Goal: Task Accomplishment & Management: Manage account settings

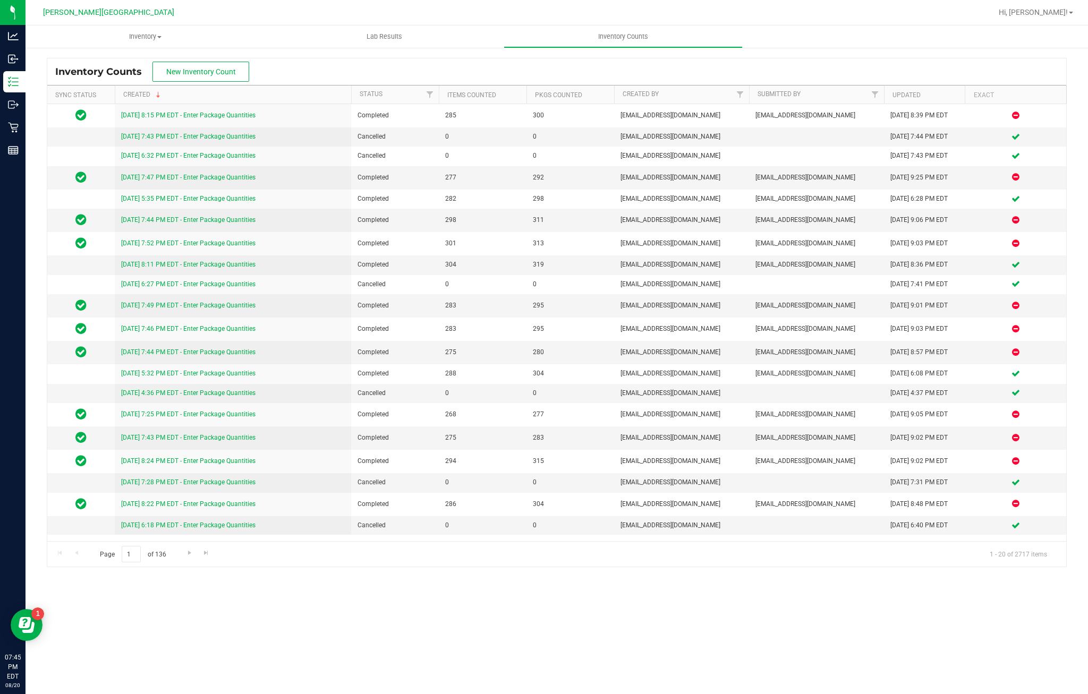
click at [210, 73] on span "New Inventory Count" at bounding box center [201, 71] width 70 height 8
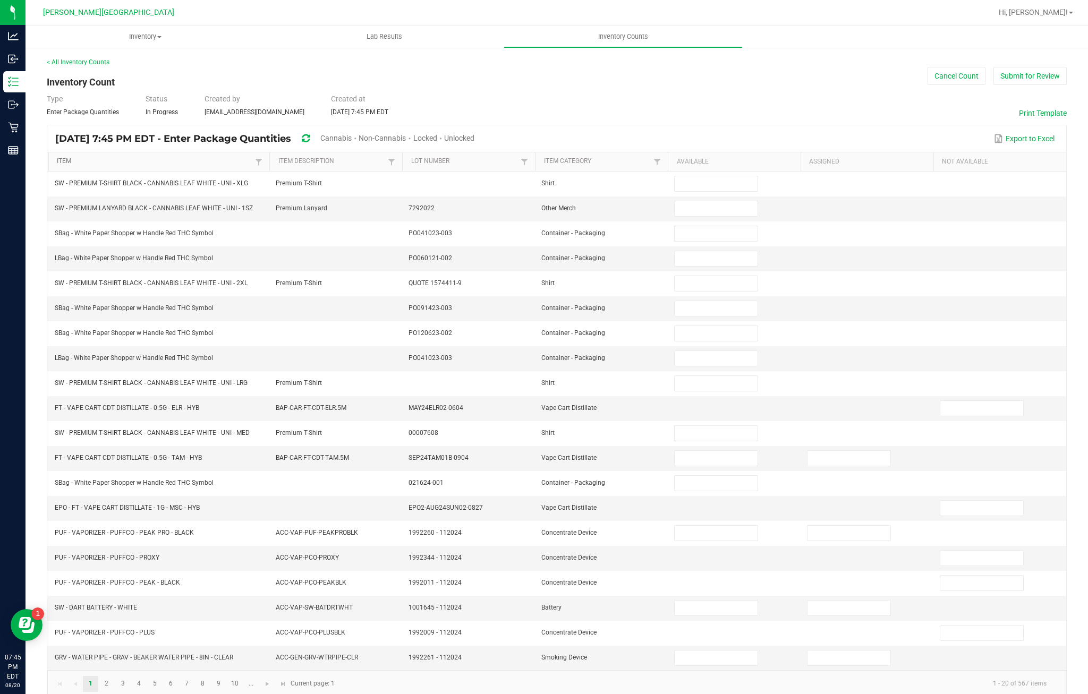
click at [84, 166] on link "Item" at bounding box center [154, 161] width 195 height 8
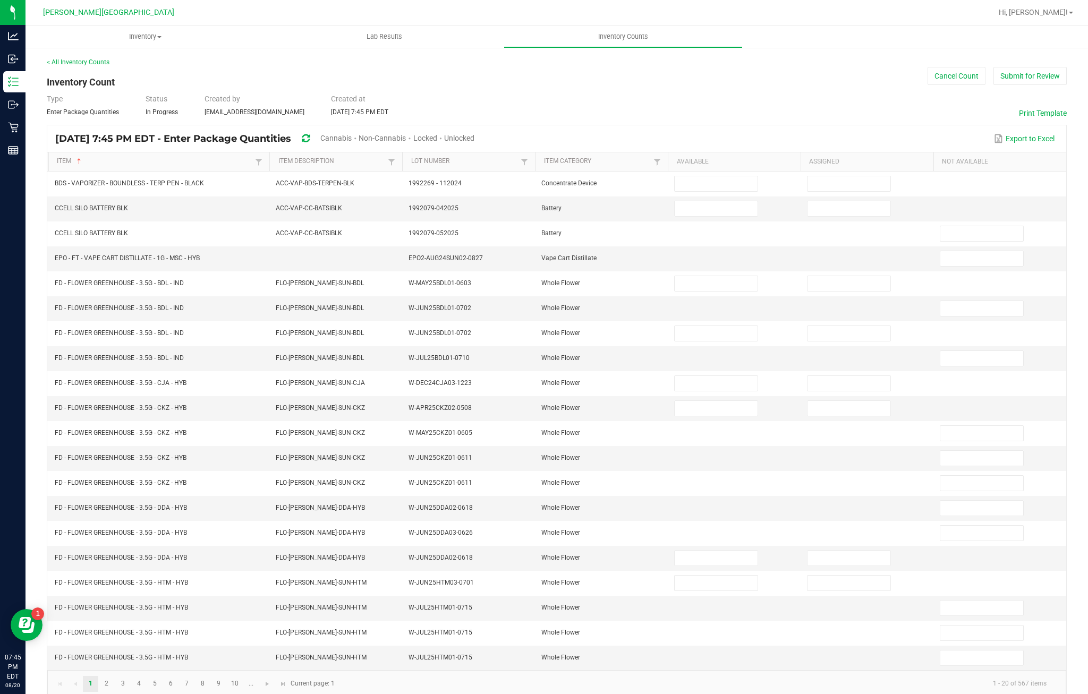
click at [352, 142] on span "Cannabis" at bounding box center [335, 138] width 31 height 8
click at [475, 142] on span "Unlocked" at bounding box center [460, 138] width 30 height 8
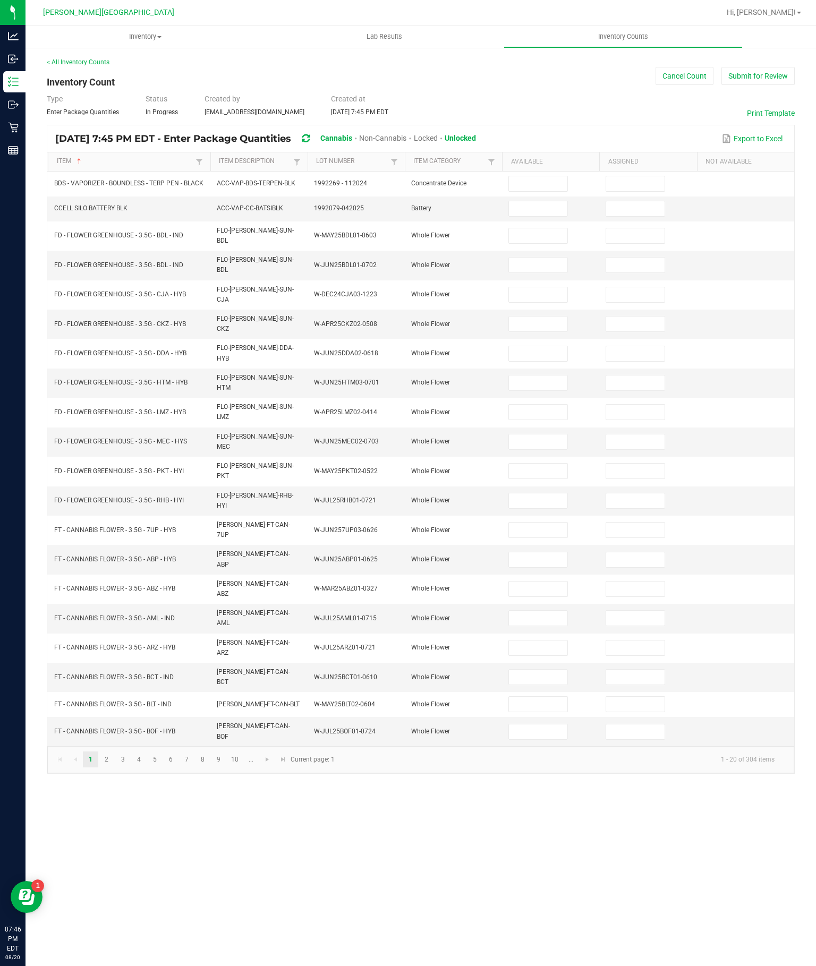
click at [531, 243] on input at bounding box center [538, 235] width 58 height 15
type input "18"
click at [539, 272] on input at bounding box center [538, 265] width 58 height 15
click at [533, 302] on input at bounding box center [538, 294] width 58 height 15
type input "2"
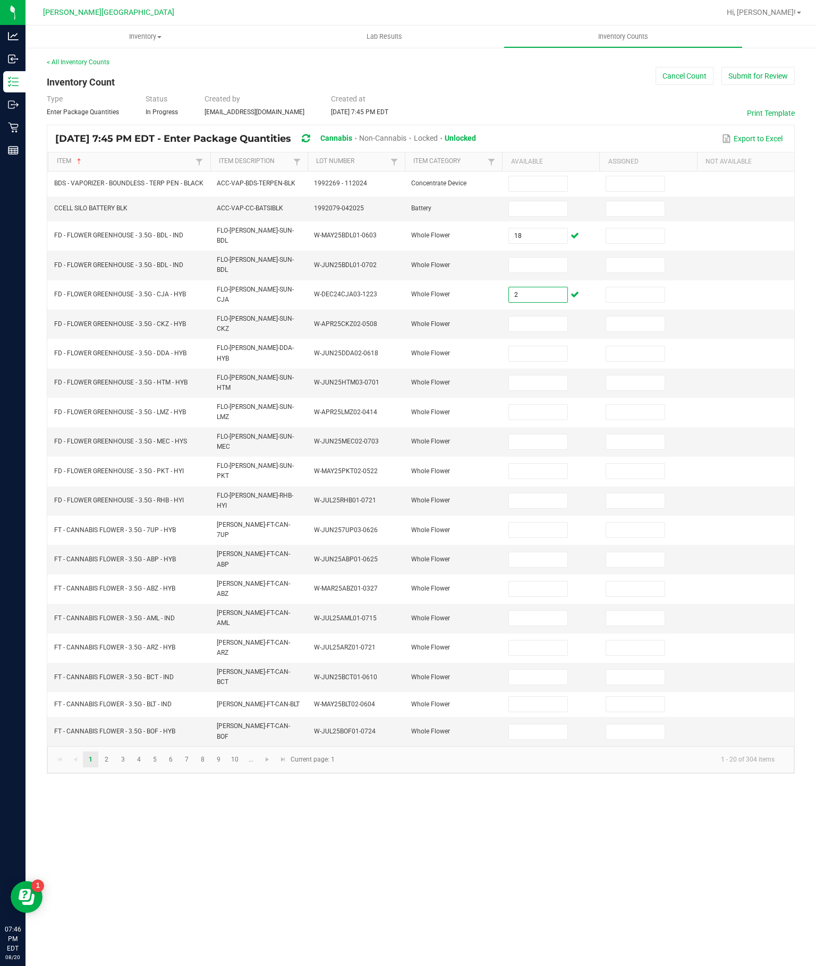
click at [543, 272] on input at bounding box center [538, 265] width 58 height 15
type input "0"
click at [548, 331] on input at bounding box center [538, 324] width 58 height 15
type input "9"
click at [542, 361] on input at bounding box center [538, 353] width 58 height 15
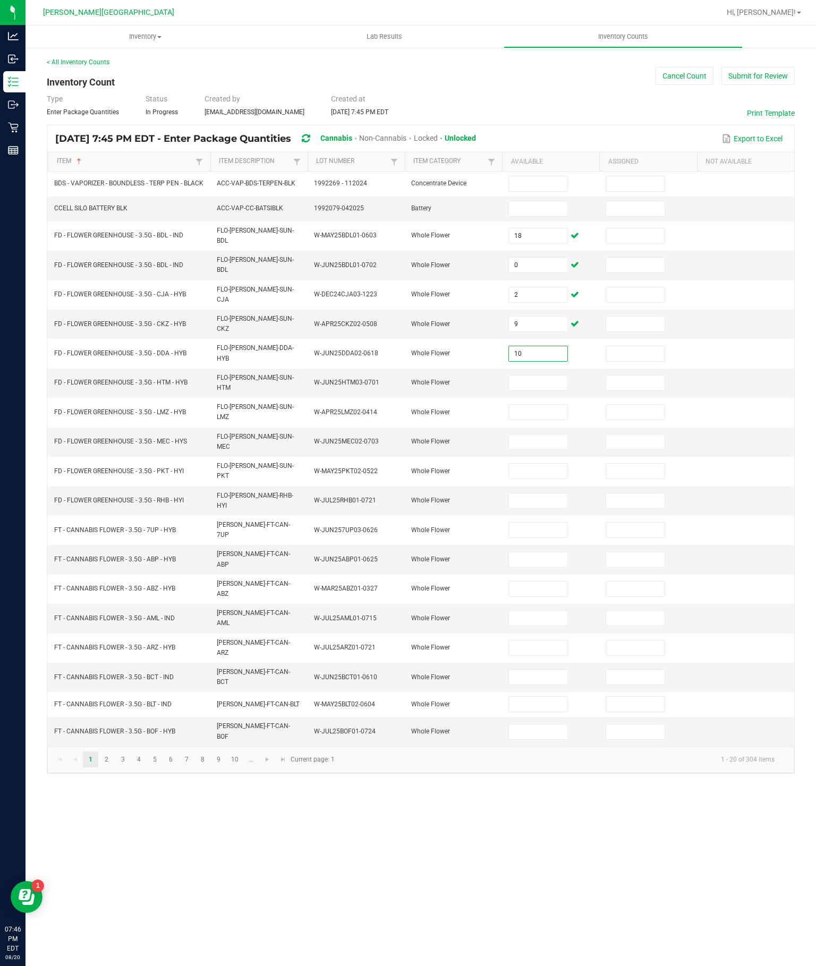
type input "10"
click at [549, 390] on input at bounding box center [538, 383] width 58 height 15
type input "2"
type input "7"
click at [549, 420] on input at bounding box center [538, 412] width 58 height 15
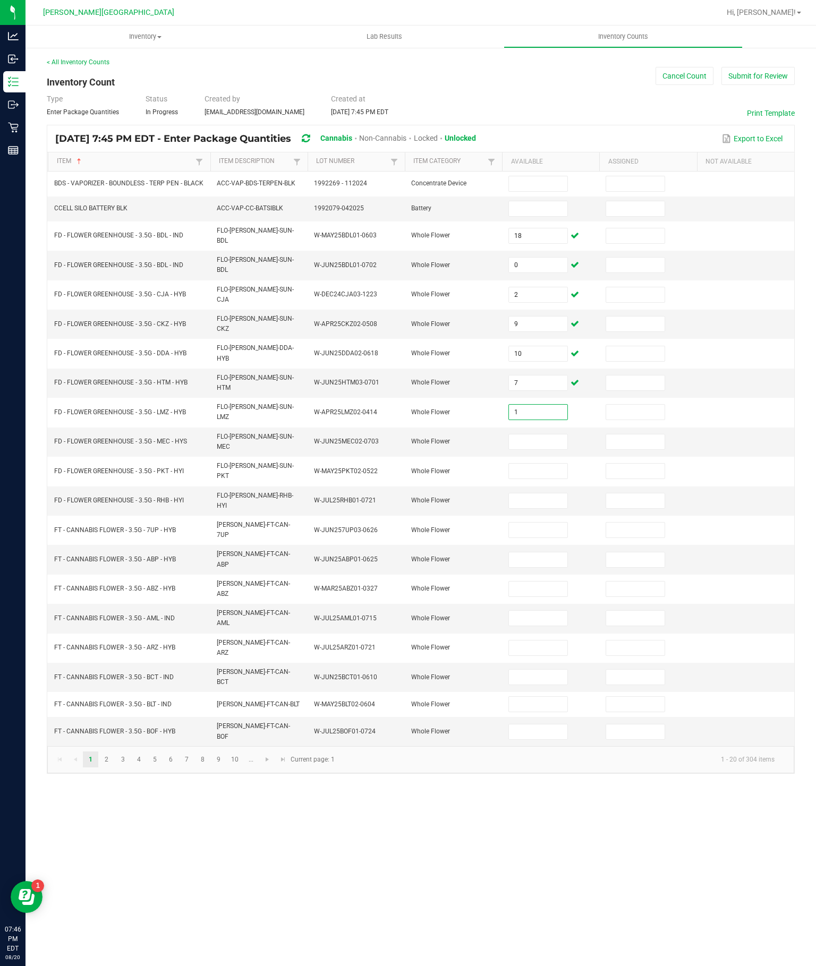
type input "1"
click at [546, 449] on input at bounding box center [538, 441] width 58 height 15
type input "3"
type input "4"
click at [546, 479] on input at bounding box center [538, 471] width 58 height 15
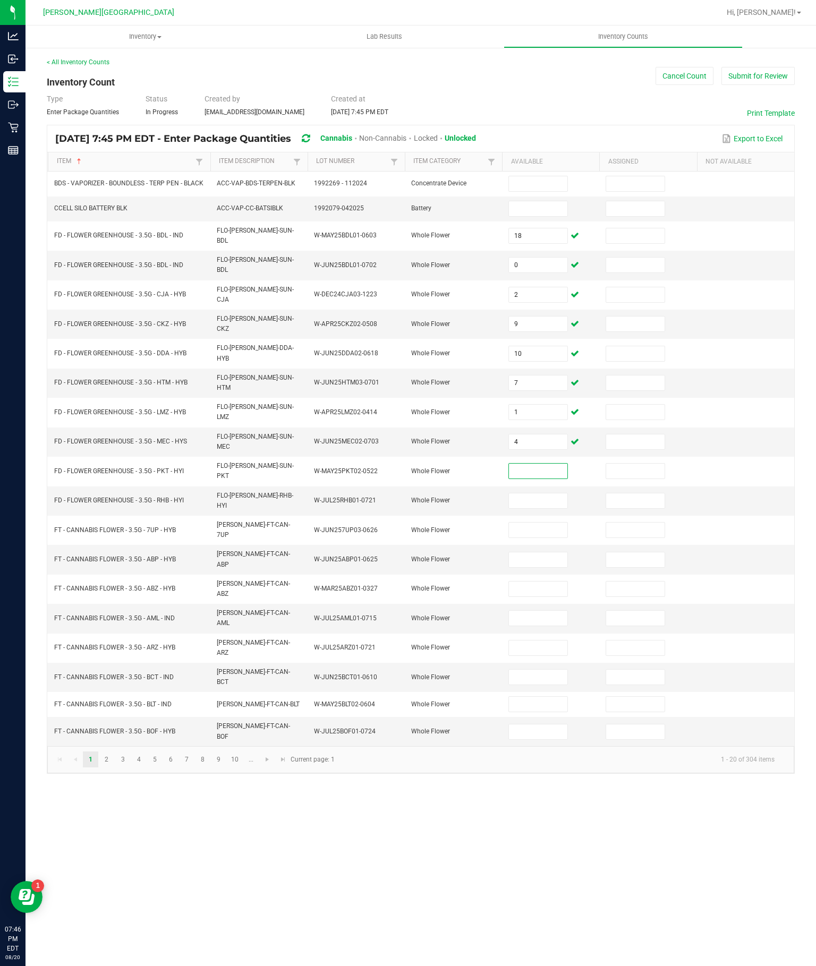
click at [546, 508] on input at bounding box center [538, 500] width 58 height 15
type input "6"
click at [536, 538] on input at bounding box center [538, 530] width 58 height 15
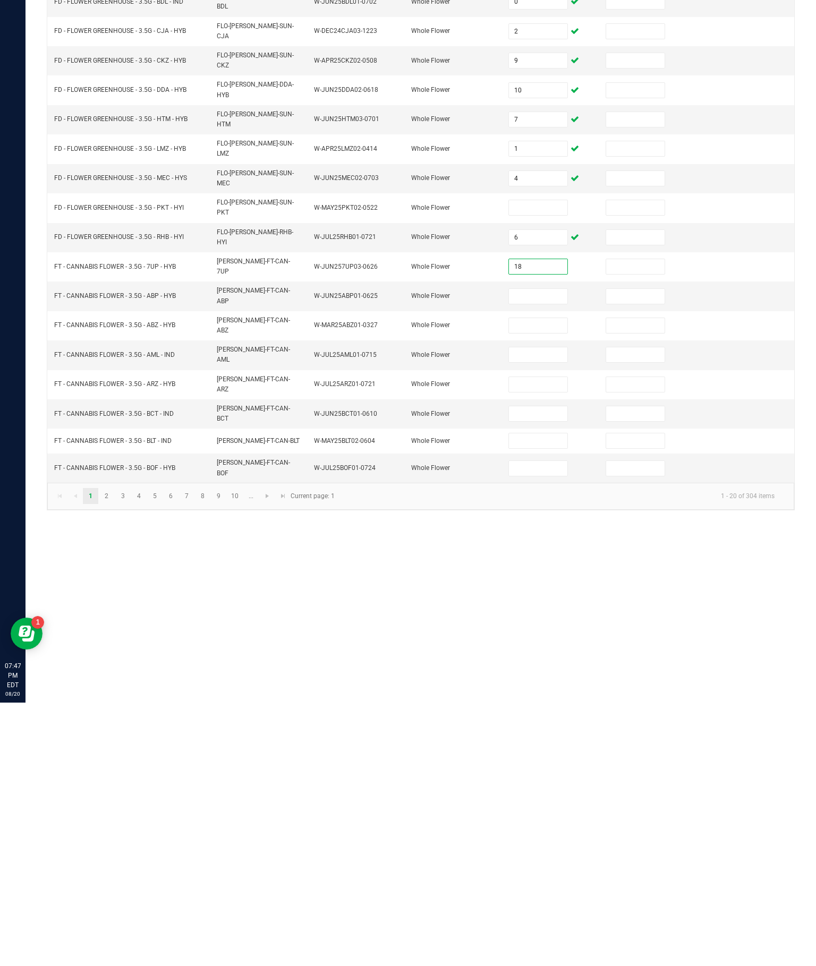
type input "18"
click at [534, 552] on input at bounding box center [538, 559] width 58 height 15
click at [540, 641] on input at bounding box center [538, 648] width 58 height 15
type input "3"
click at [541, 552] on input at bounding box center [538, 559] width 58 height 15
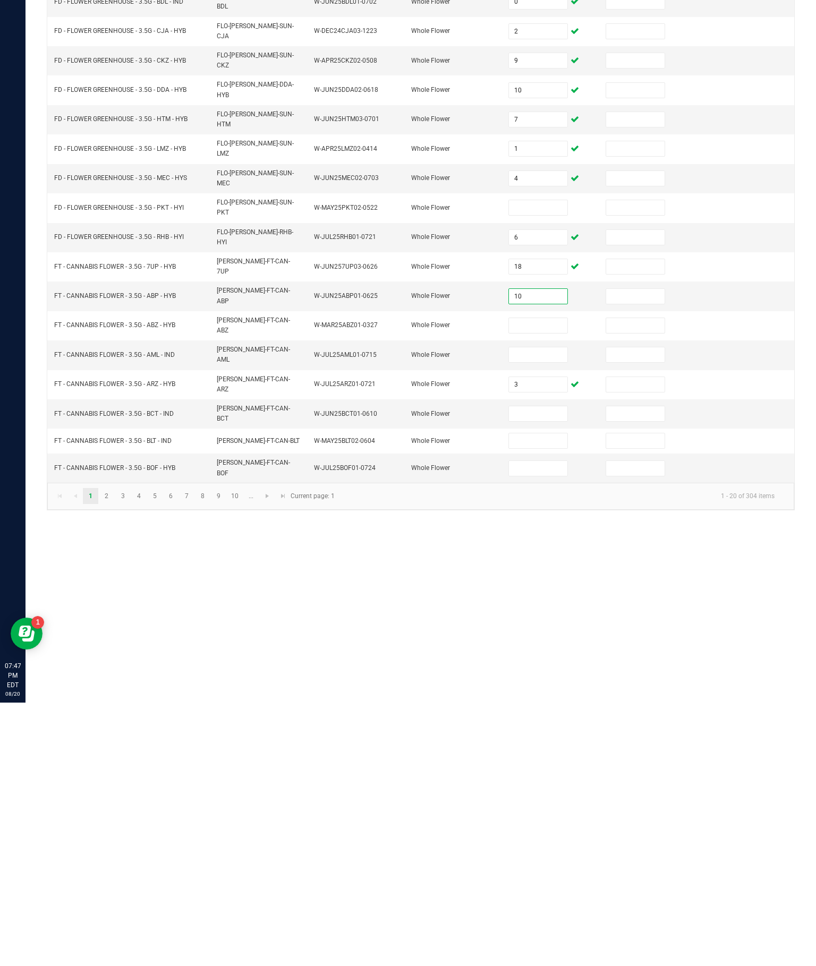
type input "10"
click at [543, 582] on input at bounding box center [538, 589] width 58 height 15
type input "5"
type input "6"
click at [547, 611] on input at bounding box center [538, 618] width 58 height 15
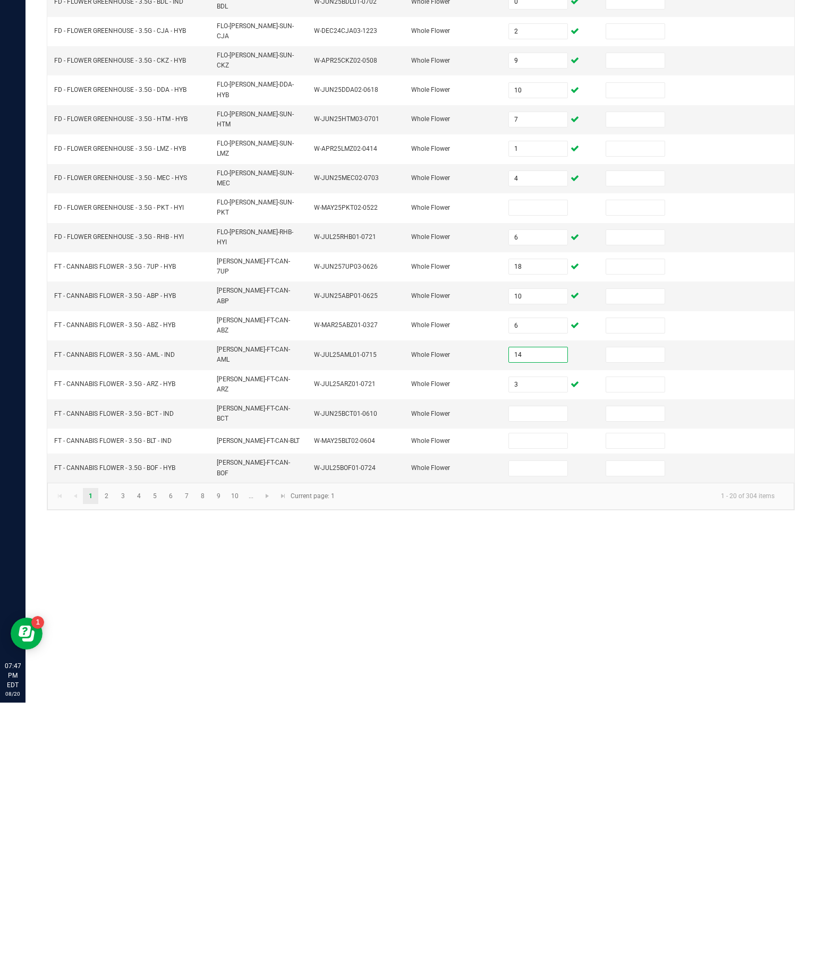
type input "14"
click at [543, 670] on input at bounding box center [538, 677] width 58 height 15
type input "17"
click at [540, 694] on input at bounding box center [538, 704] width 58 height 15
type input "15"
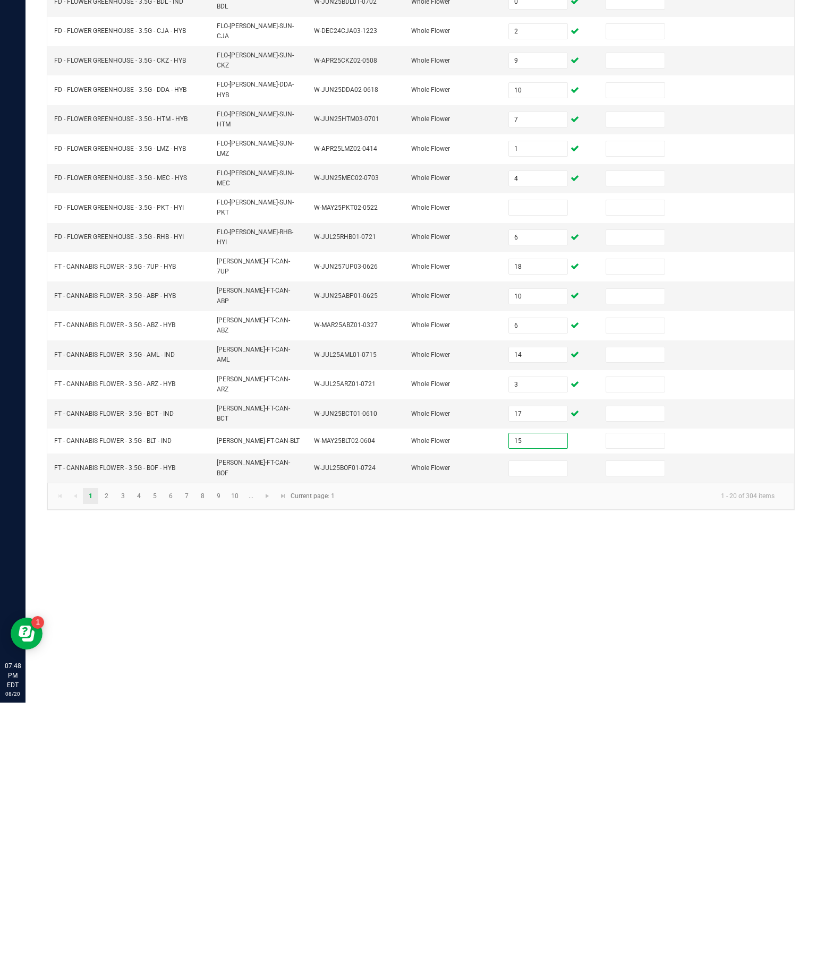
click at [545, 694] on input at bounding box center [538, 731] width 58 height 15
type input "1"
click at [128, 694] on link "3" at bounding box center [122, 760] width 15 height 16
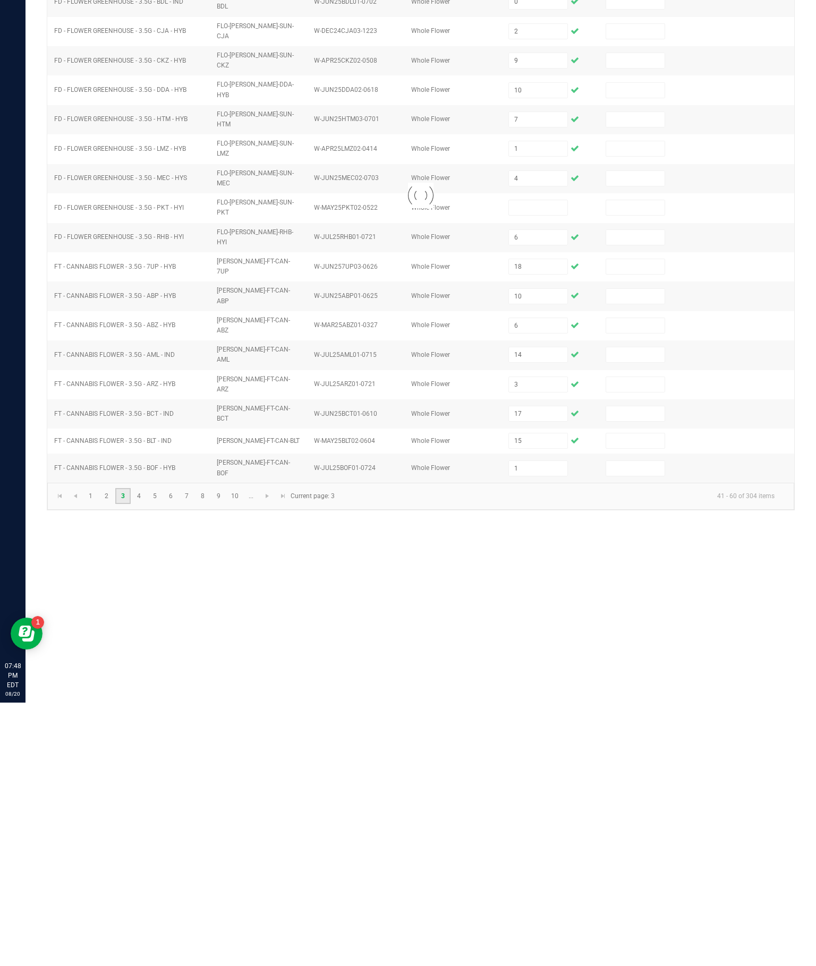
scroll to position [74, 0]
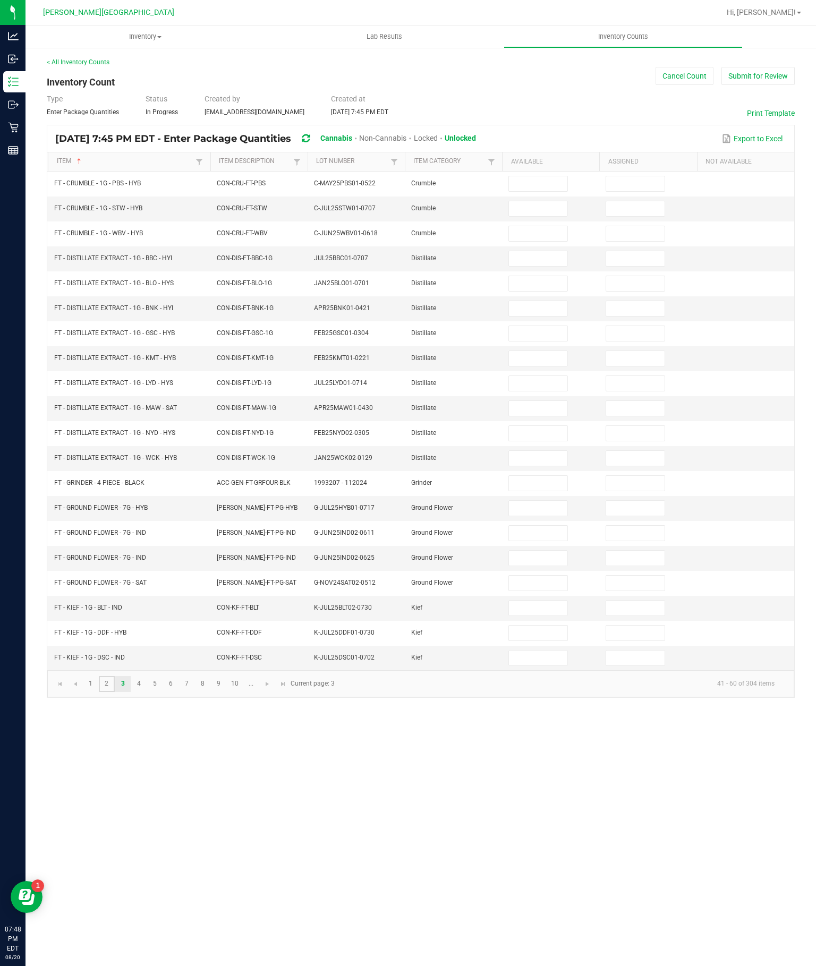
click at [114, 692] on link "2" at bounding box center [106, 684] width 15 height 16
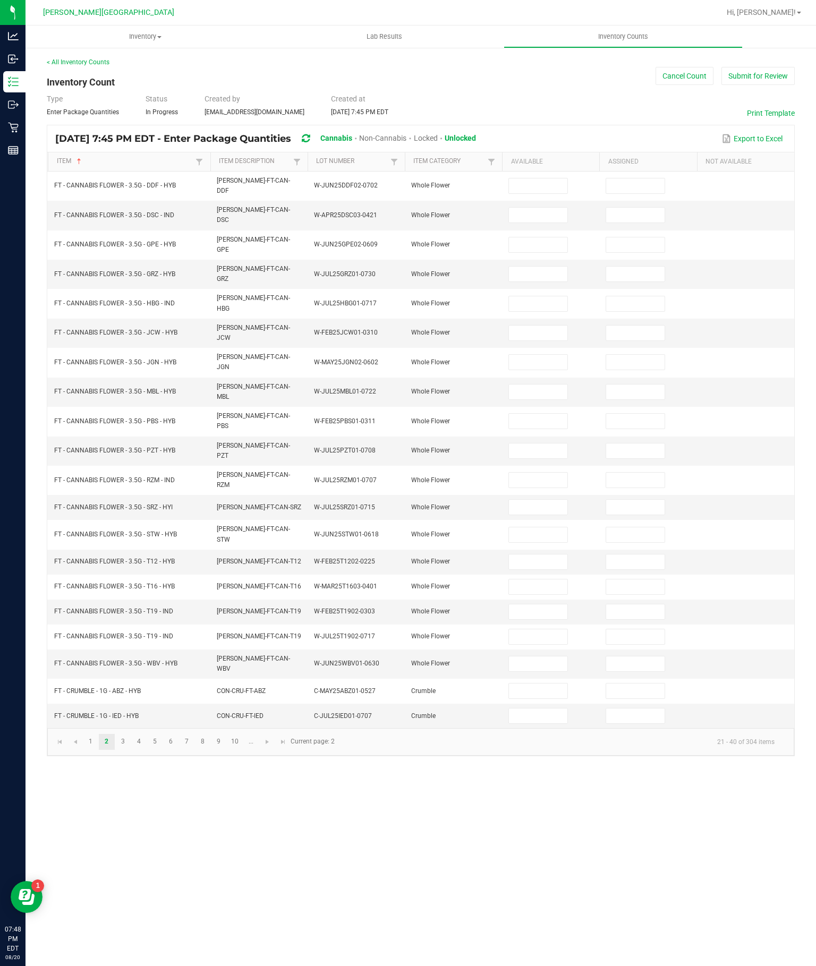
click at [546, 178] on input at bounding box center [538, 185] width 58 height 15
type input "19"
click at [550, 208] on input at bounding box center [538, 215] width 58 height 15
type input "3"
click at [540, 237] on input at bounding box center [538, 244] width 58 height 15
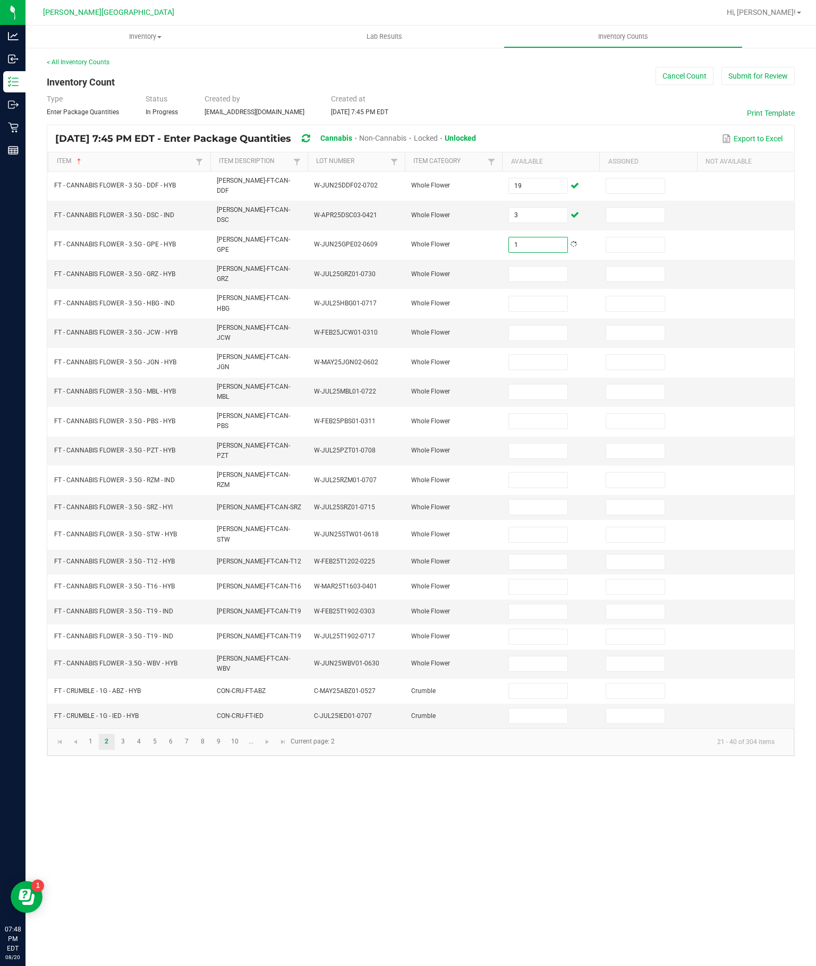
type input "1"
click at [561, 267] on input at bounding box center [538, 274] width 58 height 15
type input "8"
click at [521, 296] on input at bounding box center [538, 303] width 58 height 15
type input "1"
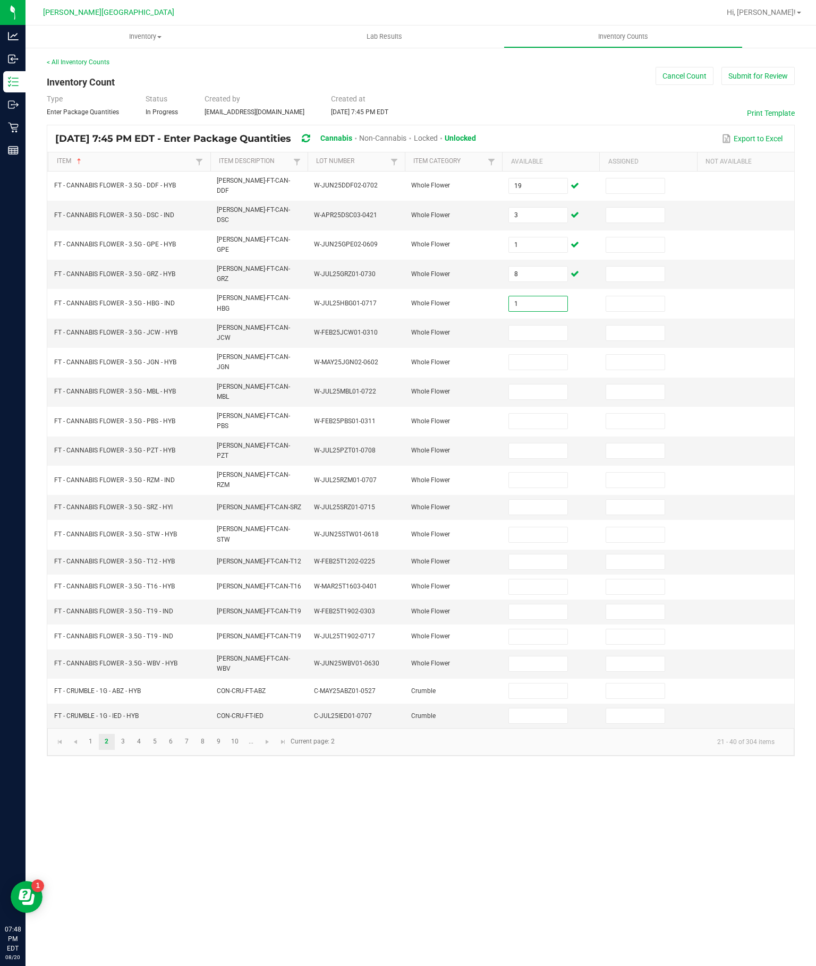
click at [542, 326] on input at bounding box center [538, 333] width 58 height 15
type input "5"
click at [544, 355] on input at bounding box center [538, 362] width 58 height 15
type input "15"
click at [542, 385] on input at bounding box center [538, 392] width 58 height 15
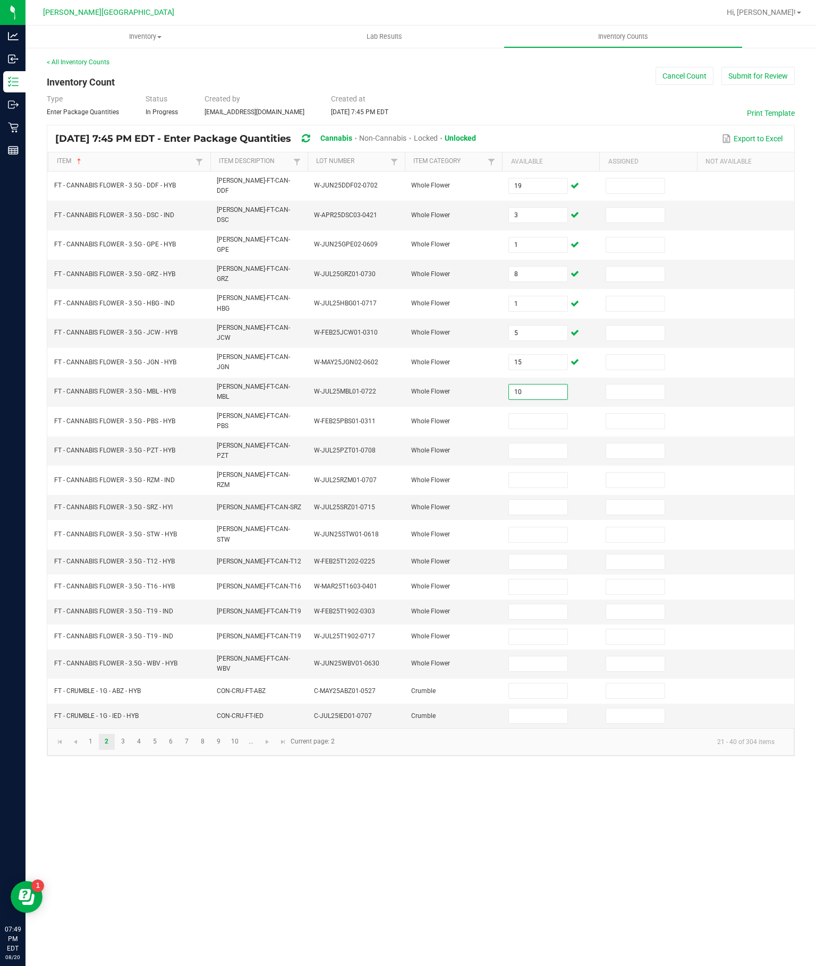
type input "10"
click at [548, 414] on input at bounding box center [538, 421] width 58 height 15
type input "18"
click at [545, 443] on input at bounding box center [538, 450] width 58 height 15
type input "9"
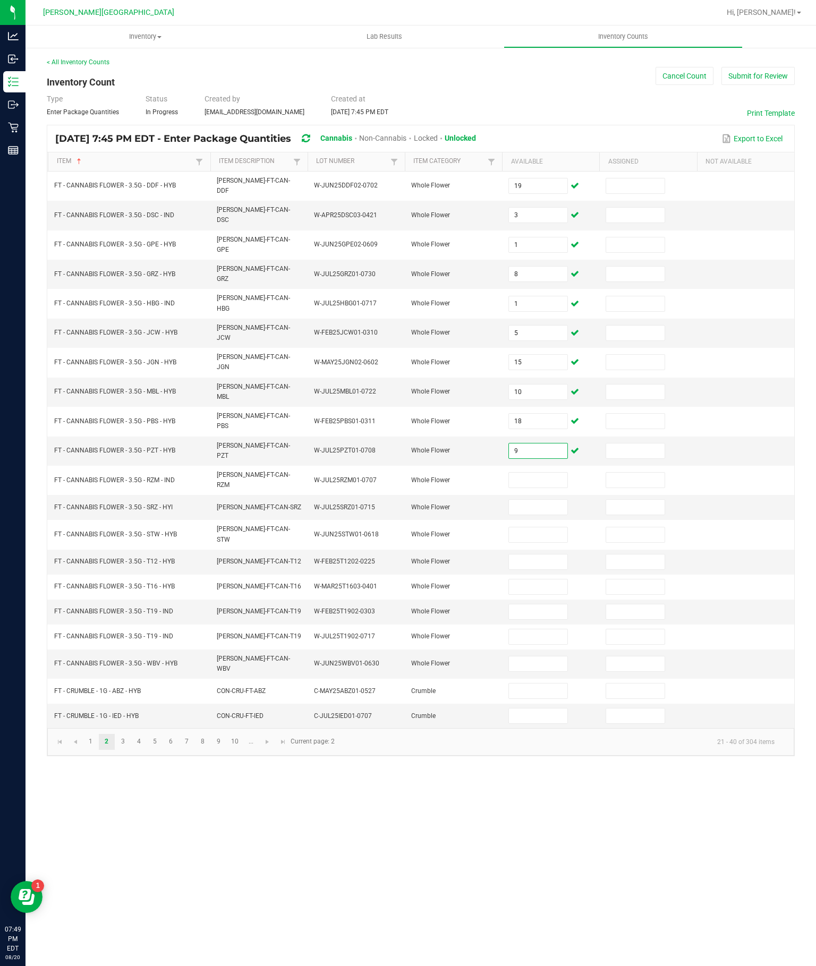
click at [553, 473] on input at bounding box center [538, 480] width 58 height 15
type input "15"
click at [549, 500] on input at bounding box center [538, 507] width 58 height 15
type input "8"
click at [558, 527] on input at bounding box center [538, 534] width 58 height 15
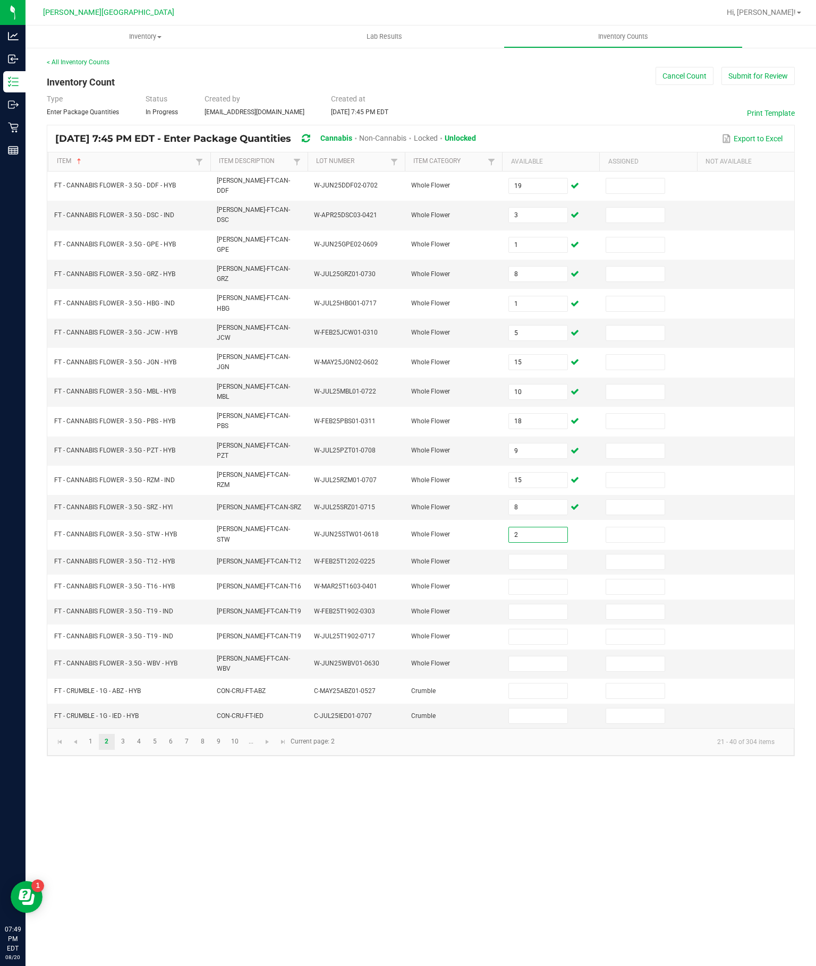
type input "2"
click at [540, 555] on input at bounding box center [538, 562] width 58 height 15
type input "6"
click at [539, 579] on input at bounding box center [538, 586] width 58 height 15
type input "13"
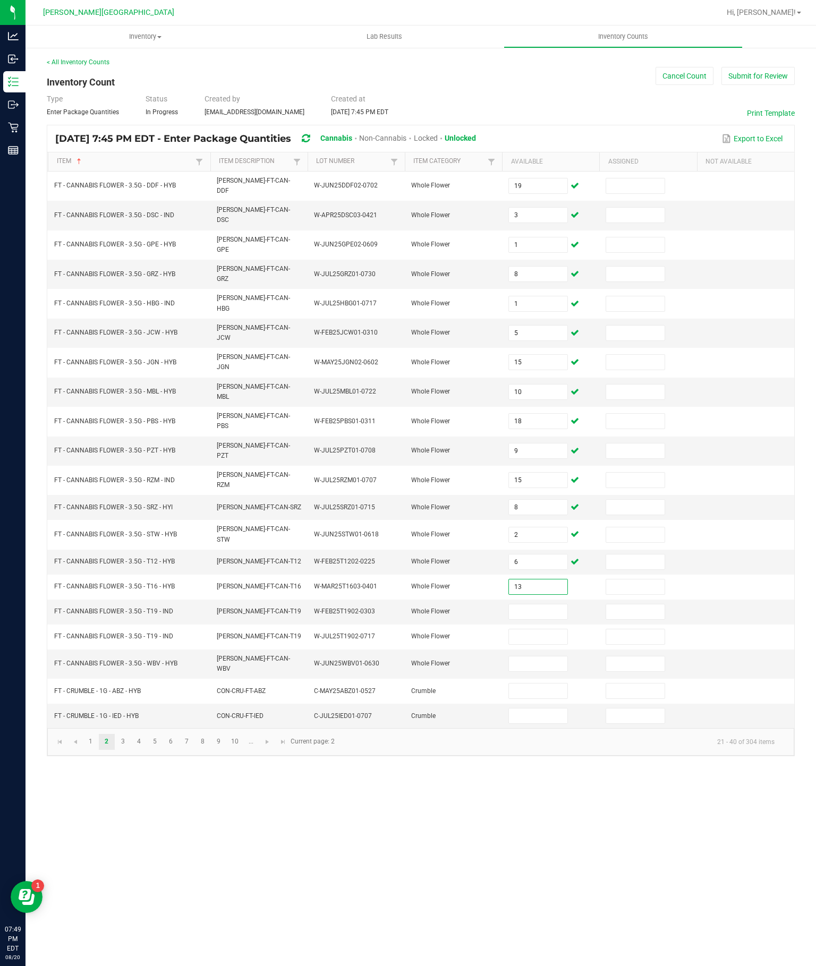
click at [551, 604] on input at bounding box center [538, 611] width 58 height 15
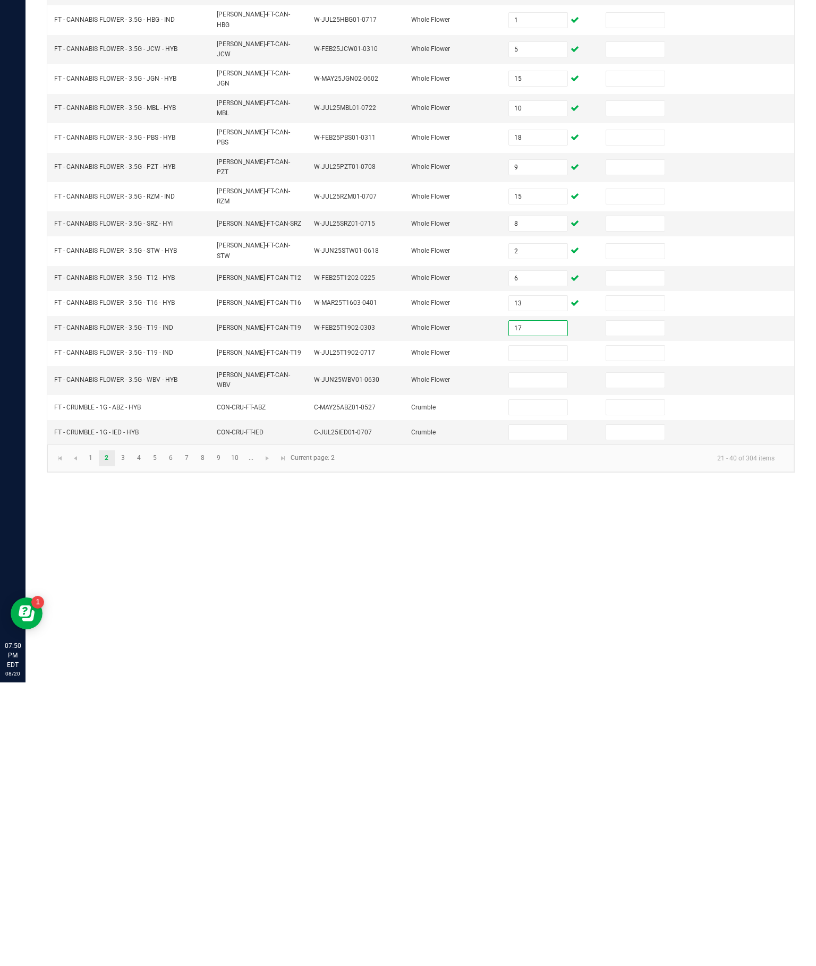
type input "17"
click at [543, 656] on input at bounding box center [538, 663] width 58 height 15
type input "1"
click at [549, 629] on input at bounding box center [538, 636] width 58 height 15
type input "0"
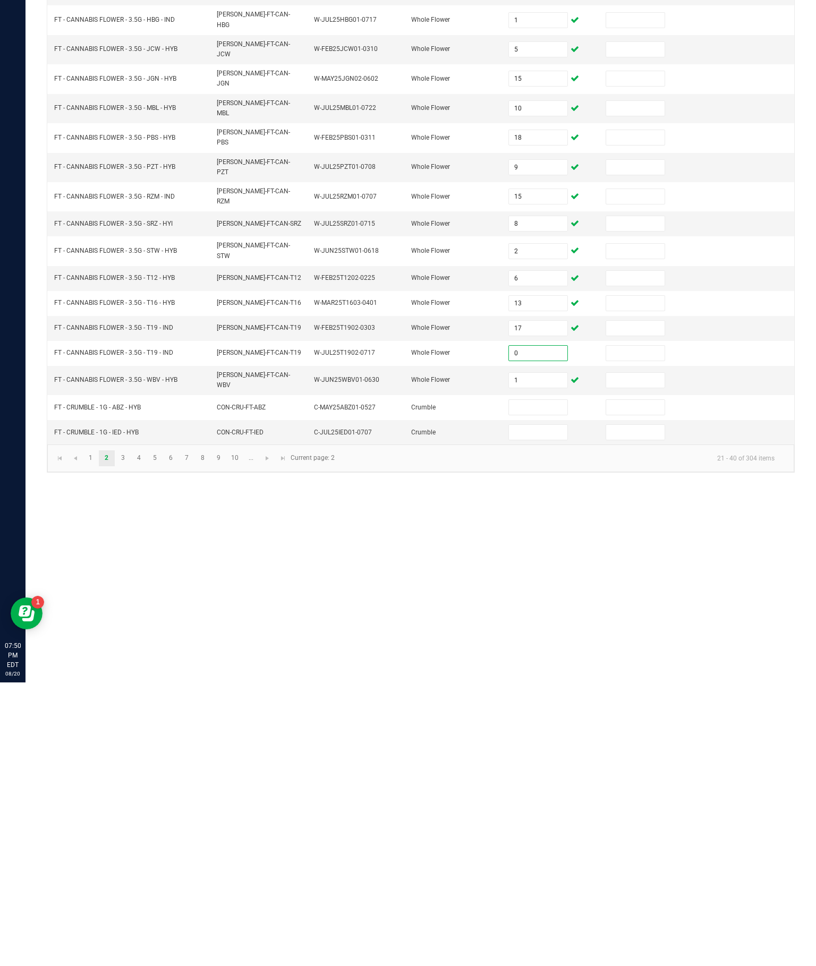
click at [551, 684] on input at bounding box center [538, 691] width 58 height 15
click at [557, 684] on input "5" at bounding box center [538, 691] width 58 height 15
type input "5"
click at [534, 694] on input at bounding box center [538, 716] width 58 height 15
type input "5"
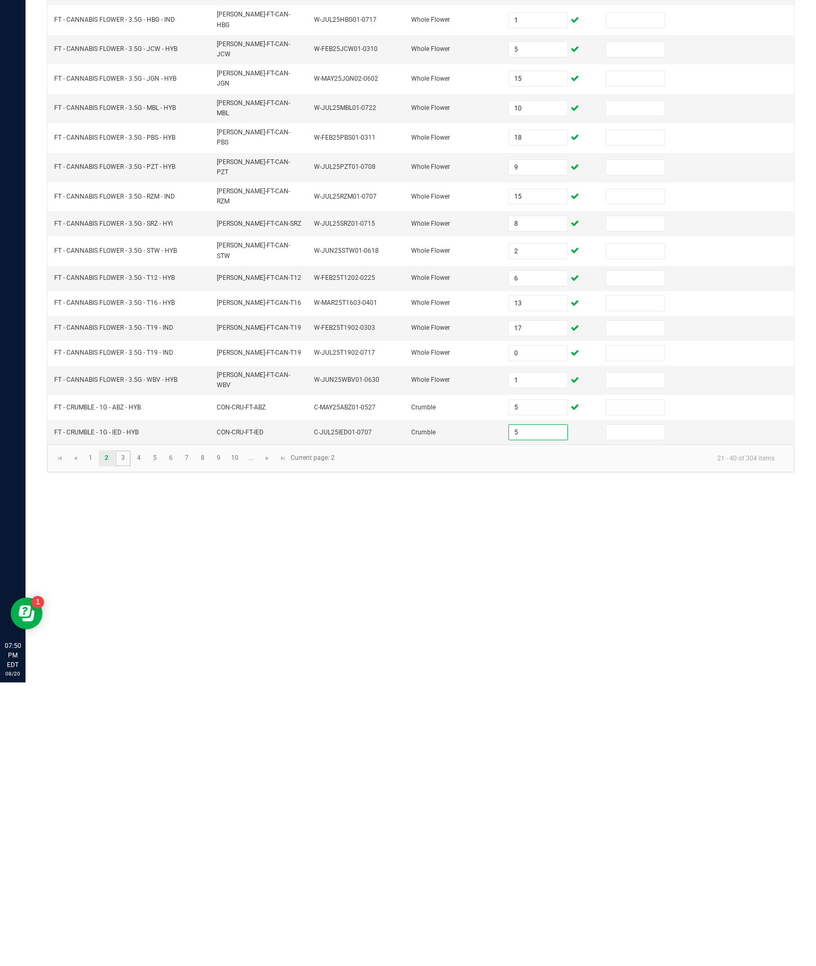
click at [131, 694] on link "3" at bounding box center [122, 742] width 15 height 16
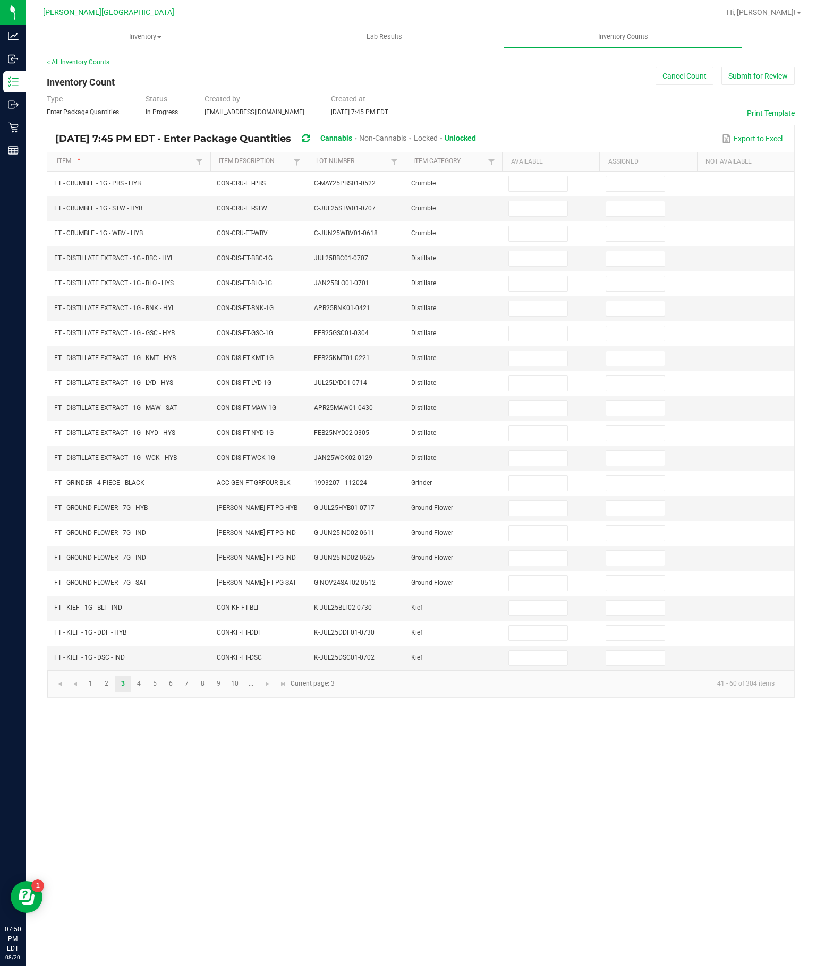
click at [549, 176] on input at bounding box center [538, 183] width 58 height 15
type input "7"
click at [535, 201] on input at bounding box center [538, 208] width 58 height 15
type input "4"
click at [530, 226] on input at bounding box center [538, 233] width 58 height 15
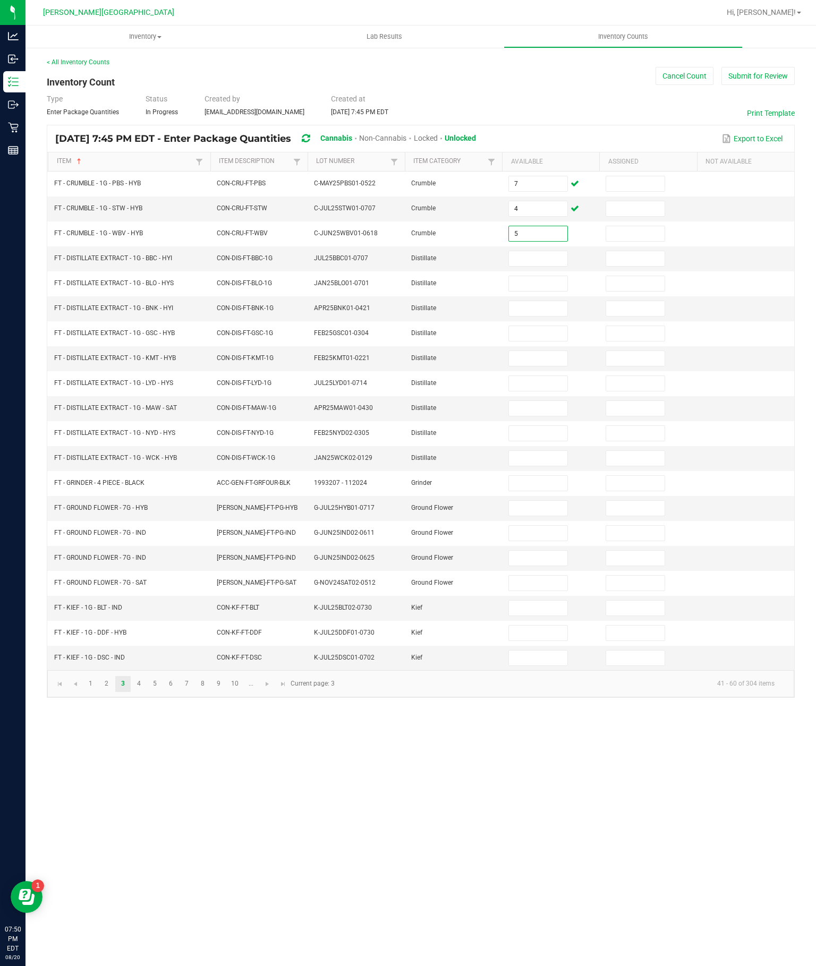
type input "5"
click at [535, 251] on input at bounding box center [538, 258] width 58 height 15
type input "3"
click at [535, 276] on input at bounding box center [538, 283] width 58 height 15
type input "9"
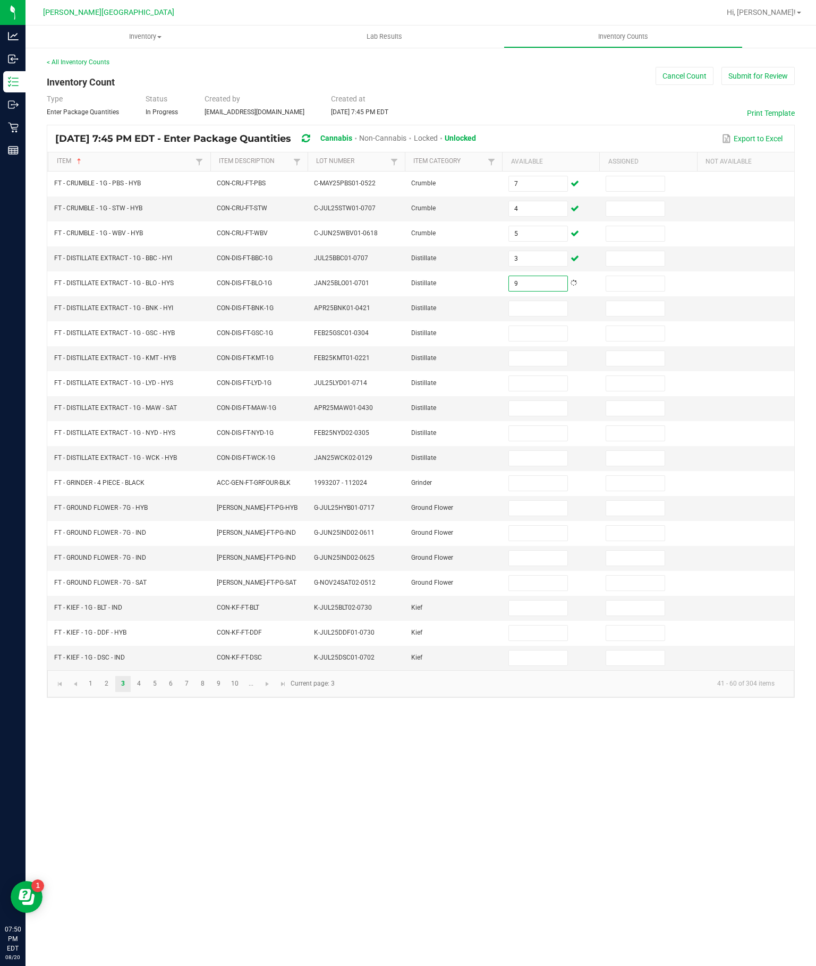
click at [542, 301] on input at bounding box center [538, 308] width 58 height 15
type input "3"
click at [536, 326] on input at bounding box center [538, 333] width 58 height 15
type input "4"
click at [547, 352] on input at bounding box center [538, 358] width 58 height 15
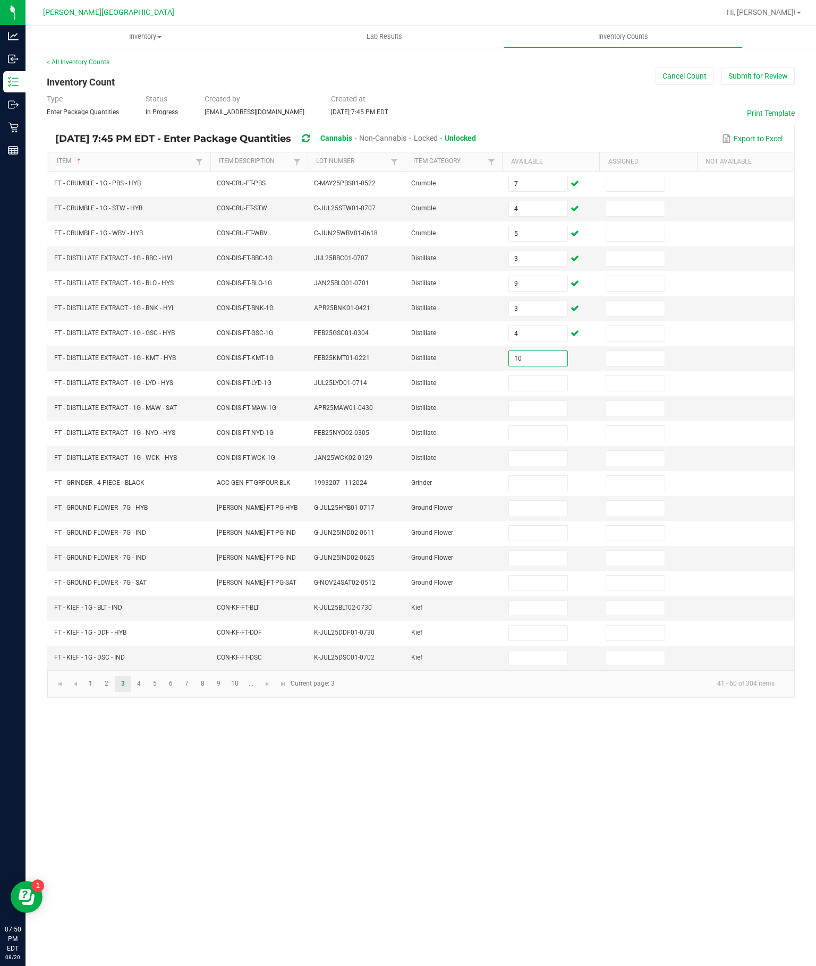
click at [549, 379] on input at bounding box center [538, 383] width 58 height 15
click at [549, 351] on input "10" at bounding box center [538, 358] width 58 height 15
type input "12"
click at [543, 380] on input at bounding box center [538, 383] width 58 height 15
type input "6"
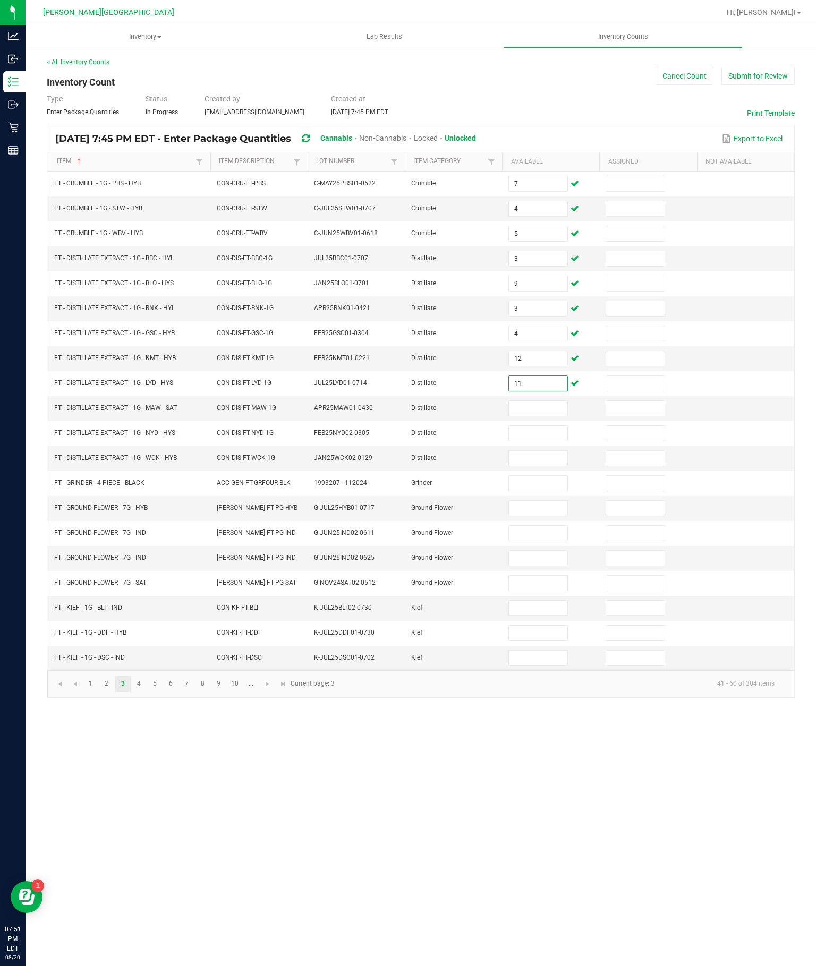
type input "11"
click at [544, 414] on input at bounding box center [538, 408] width 58 height 15
type input "1"
click at [535, 441] on input at bounding box center [538, 433] width 58 height 15
type input "9"
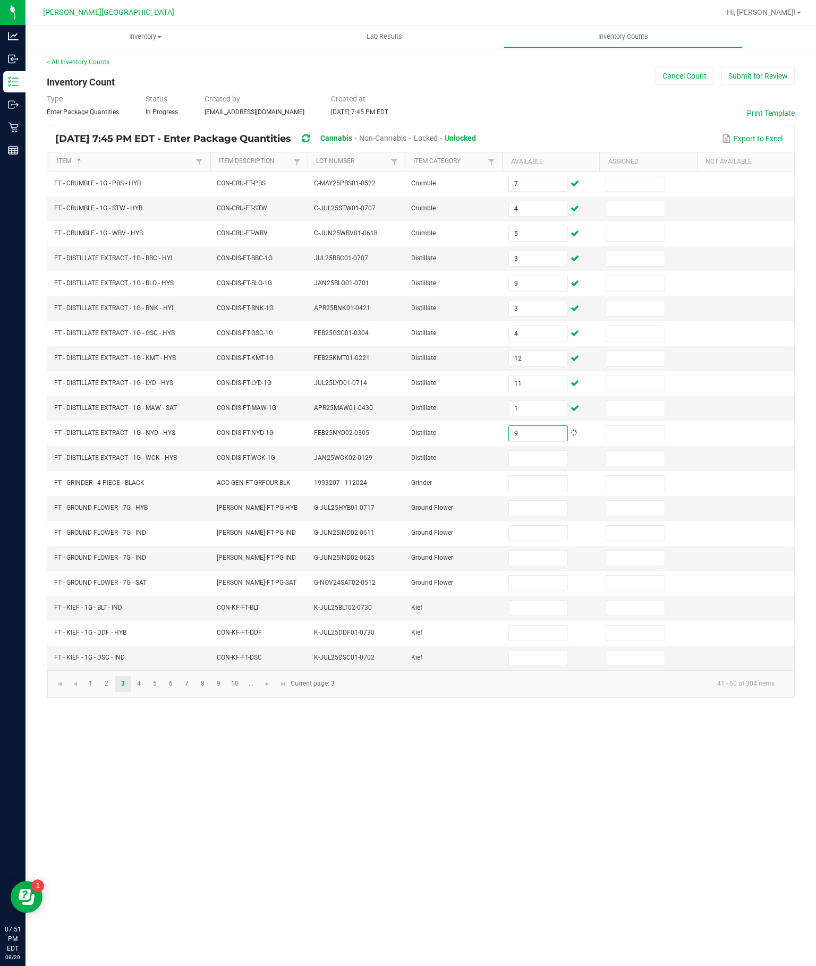
click at [532, 466] on input at bounding box center [538, 458] width 58 height 15
type input "5"
click at [534, 491] on input at bounding box center [538, 483] width 58 height 15
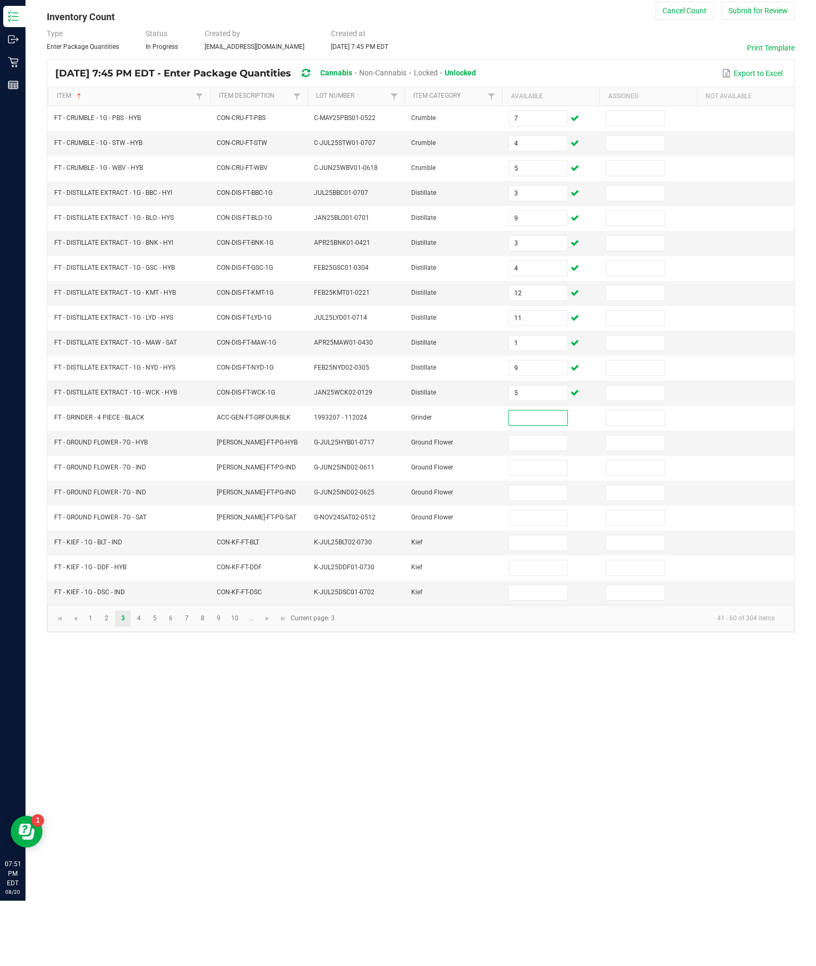
click at [547, 501] on input at bounding box center [538, 508] width 58 height 15
type input "15"
click at [545, 526] on input at bounding box center [538, 533] width 58 height 15
type input "3"
click at [547, 576] on input at bounding box center [538, 583] width 58 height 15
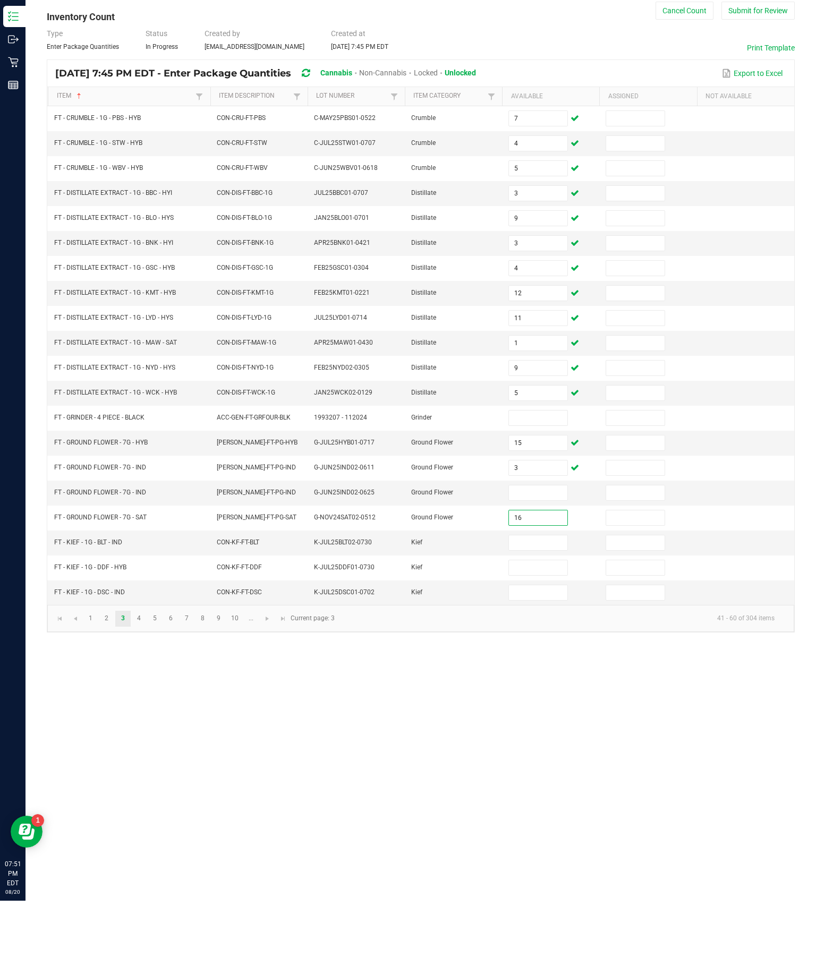
type input "16"
click at [540, 551] on input at bounding box center [538, 558] width 58 height 15
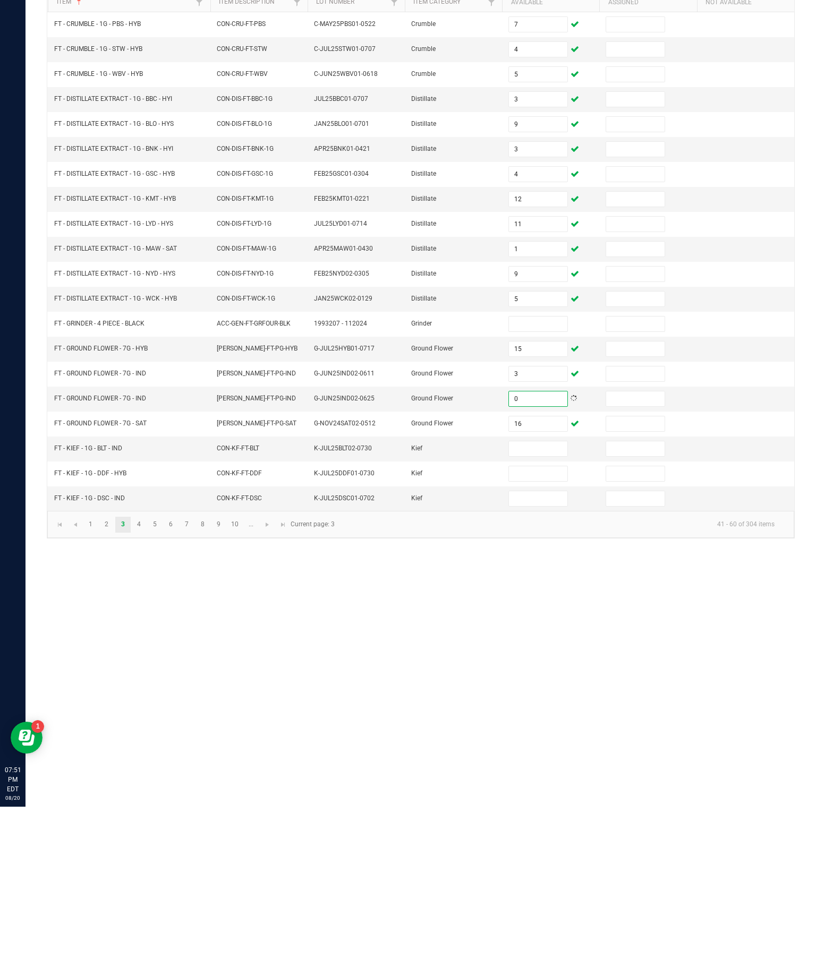
type input "0"
click at [547, 601] on input at bounding box center [538, 608] width 58 height 15
type input "6"
click at [551, 626] on input at bounding box center [538, 633] width 58 height 15
type input "4"
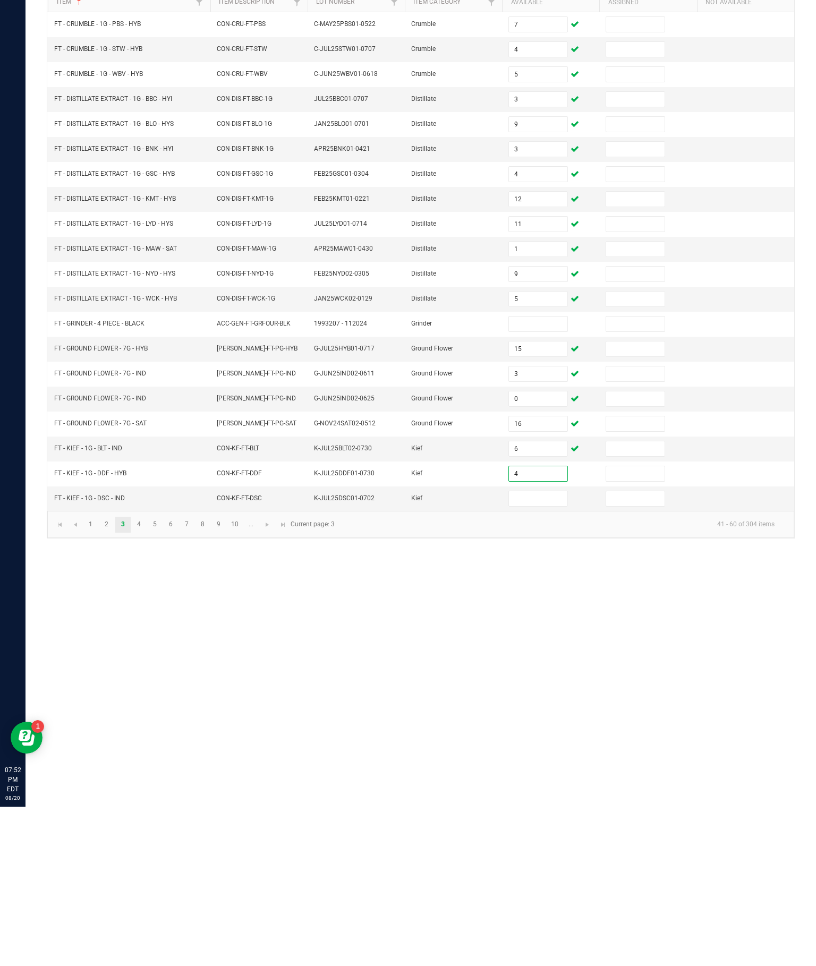
click at [543, 651] on input at bounding box center [538, 658] width 58 height 15
type input "6"
click at [147, 676] on link "4" at bounding box center [138, 684] width 15 height 16
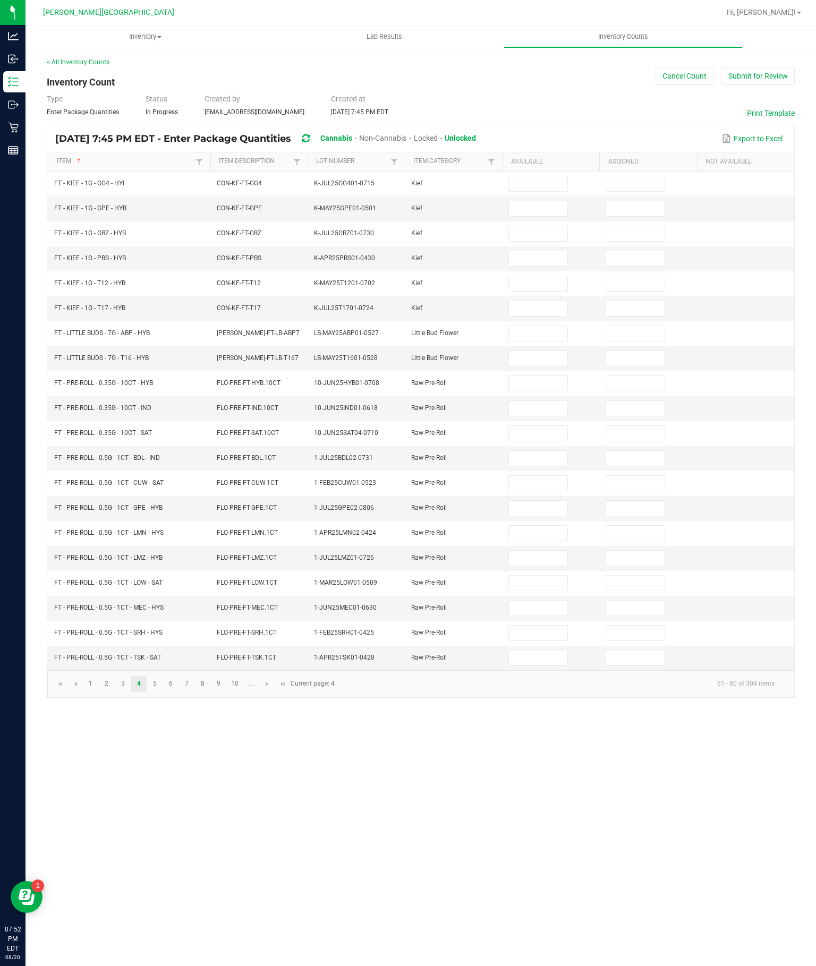
click at [511, 176] on input at bounding box center [538, 183] width 58 height 15
type input "3"
click at [535, 201] on input at bounding box center [538, 208] width 58 height 15
type input "6"
click at [531, 226] on input at bounding box center [538, 233] width 58 height 15
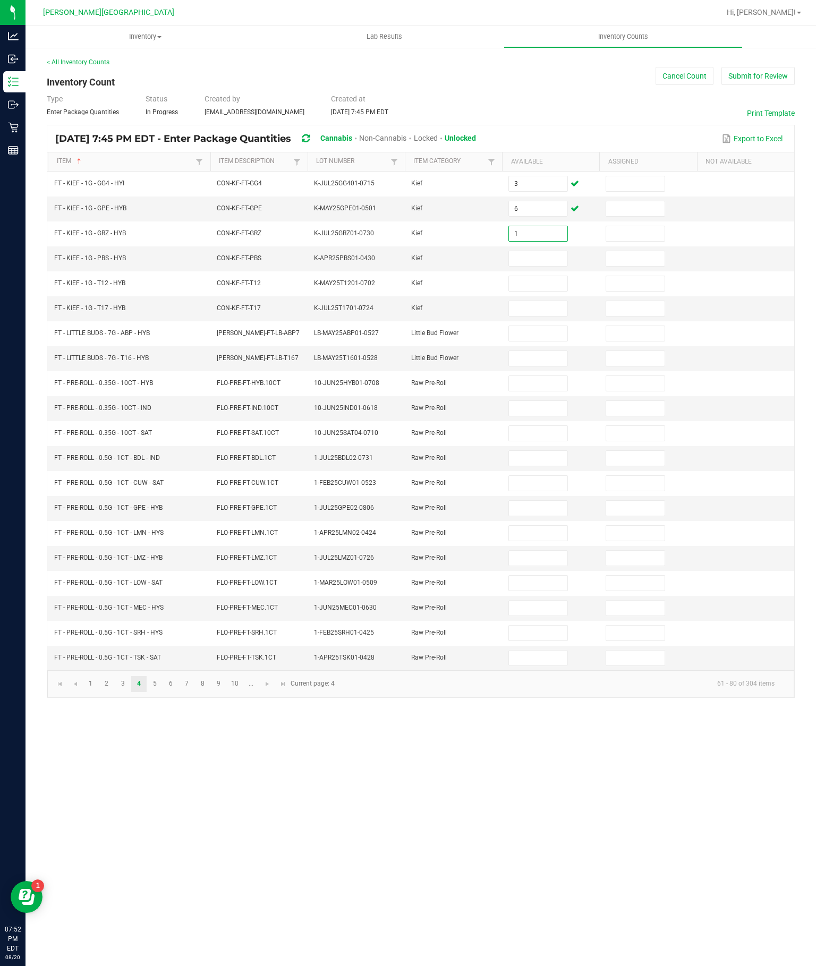
type input "1"
click at [537, 251] on input at bounding box center [538, 258] width 58 height 15
type input "4"
click at [534, 276] on input at bounding box center [538, 283] width 58 height 15
type input "3"
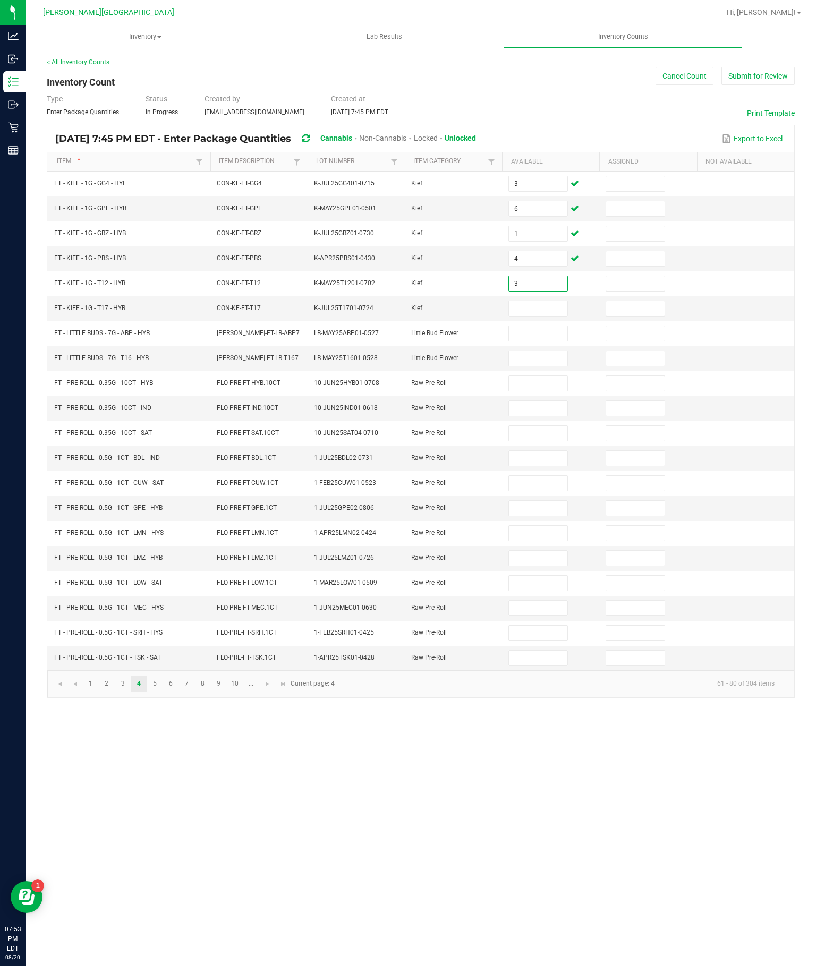
click at [530, 301] on input at bounding box center [538, 308] width 58 height 15
type input "7"
click at [545, 326] on input at bounding box center [538, 333] width 58 height 15
type input "2"
click at [539, 351] on input at bounding box center [538, 358] width 58 height 15
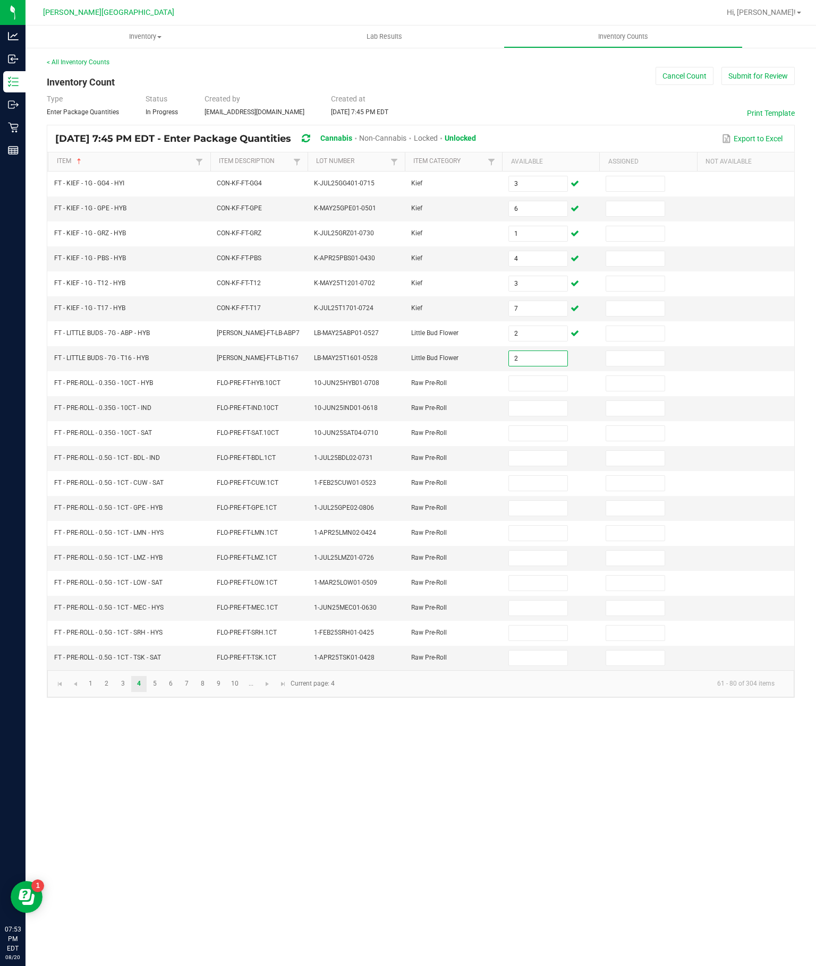
type input "2"
click at [549, 376] on input at bounding box center [538, 383] width 58 height 15
type input "4"
click at [530, 401] on input at bounding box center [538, 408] width 58 height 15
type input "5"
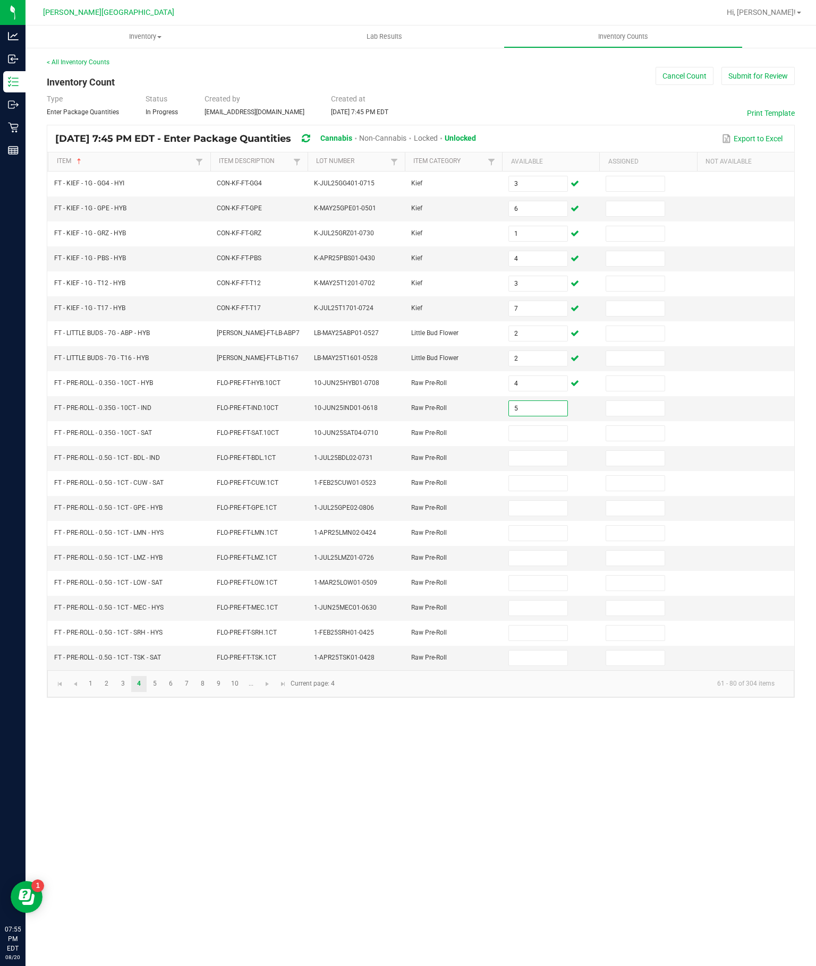
click at [556, 426] on input at bounding box center [538, 433] width 58 height 15
type input "5"
click at [539, 459] on input at bounding box center [538, 458] width 58 height 15
type input "5"
click at [533, 487] on input at bounding box center [538, 483] width 58 height 15
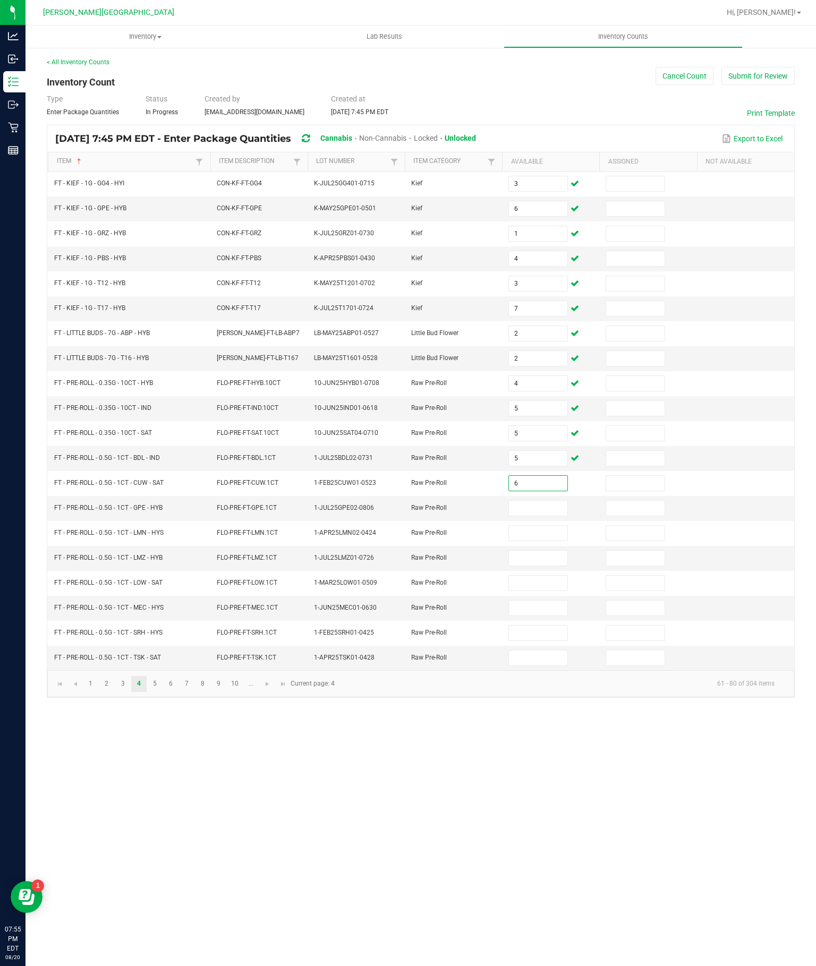
type input "6"
click at [541, 508] on input at bounding box center [538, 508] width 58 height 15
type input "12"
click at [539, 541] on input at bounding box center [538, 533] width 58 height 15
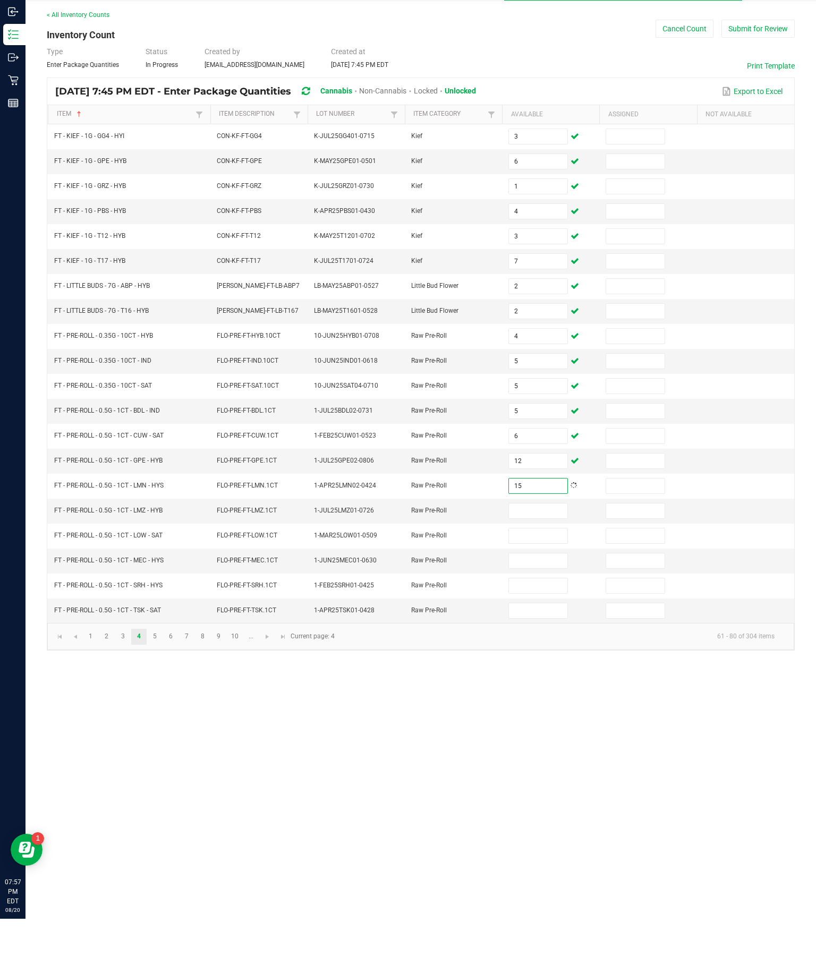
click at [542, 551] on input at bounding box center [538, 558] width 58 height 15
click at [532, 526] on input "15" at bounding box center [538, 533] width 58 height 15
type input "9"
click at [544, 551] on input at bounding box center [538, 558] width 58 height 15
type input "15"
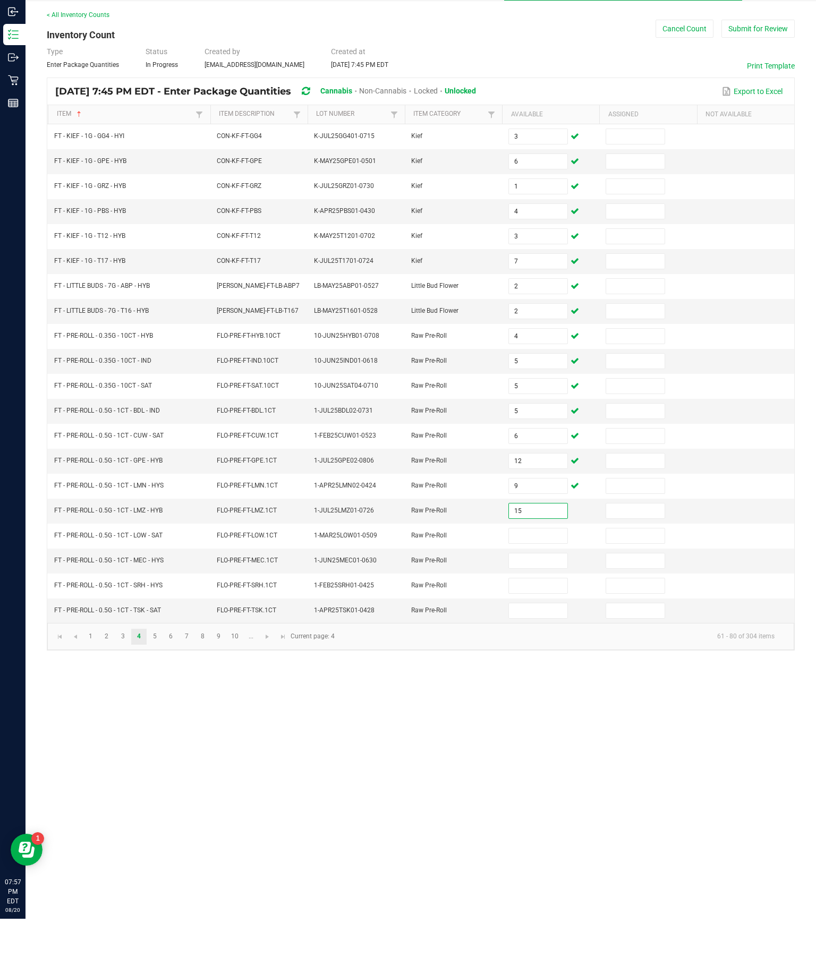
click at [550, 576] on input at bounding box center [538, 583] width 58 height 15
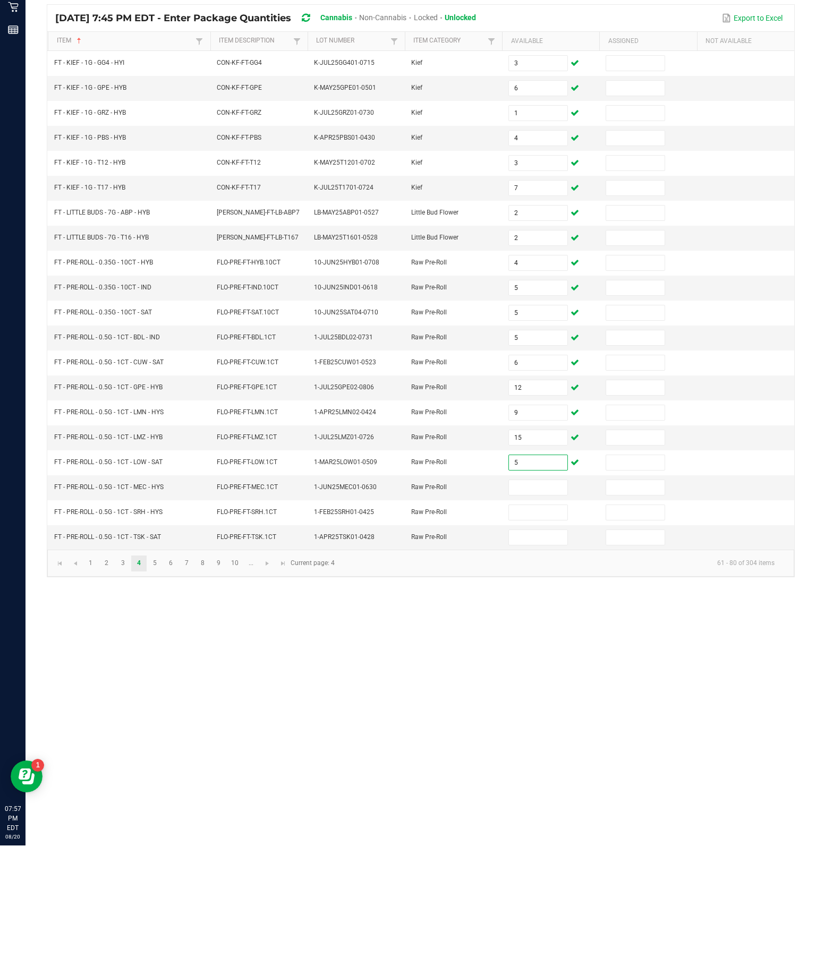
type input "5"
click at [548, 601] on input at bounding box center [538, 608] width 58 height 15
type input "9"
click at [530, 626] on input at bounding box center [538, 633] width 58 height 15
type input "1"
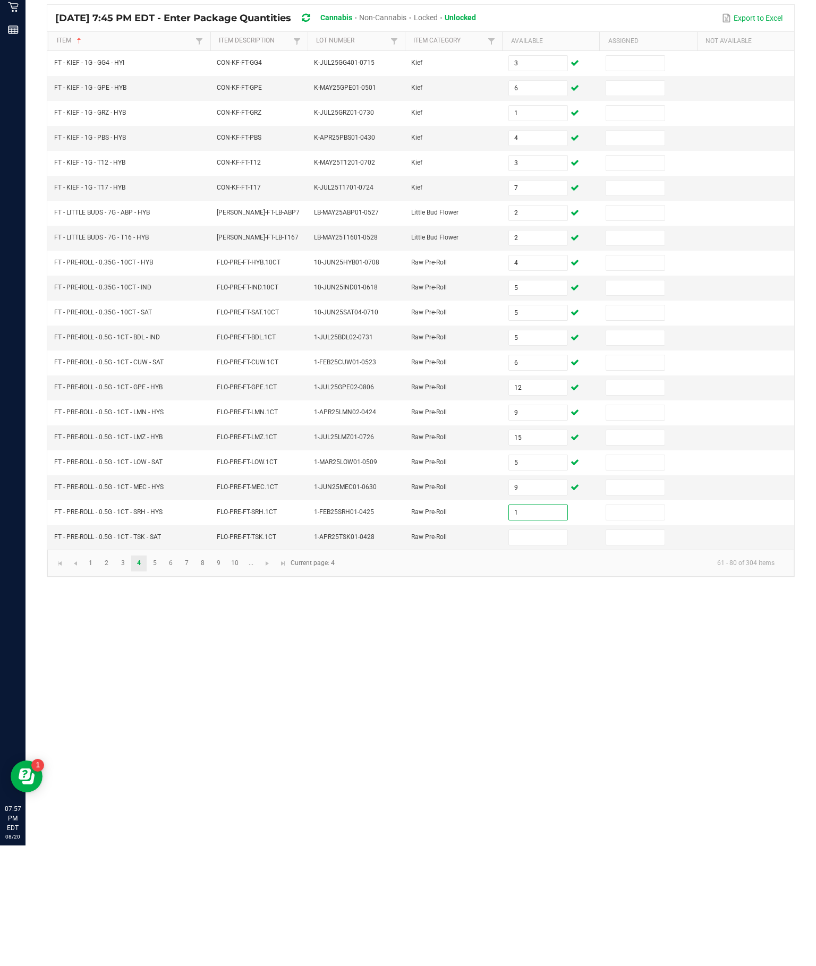
click at [546, 651] on input at bounding box center [538, 658] width 58 height 15
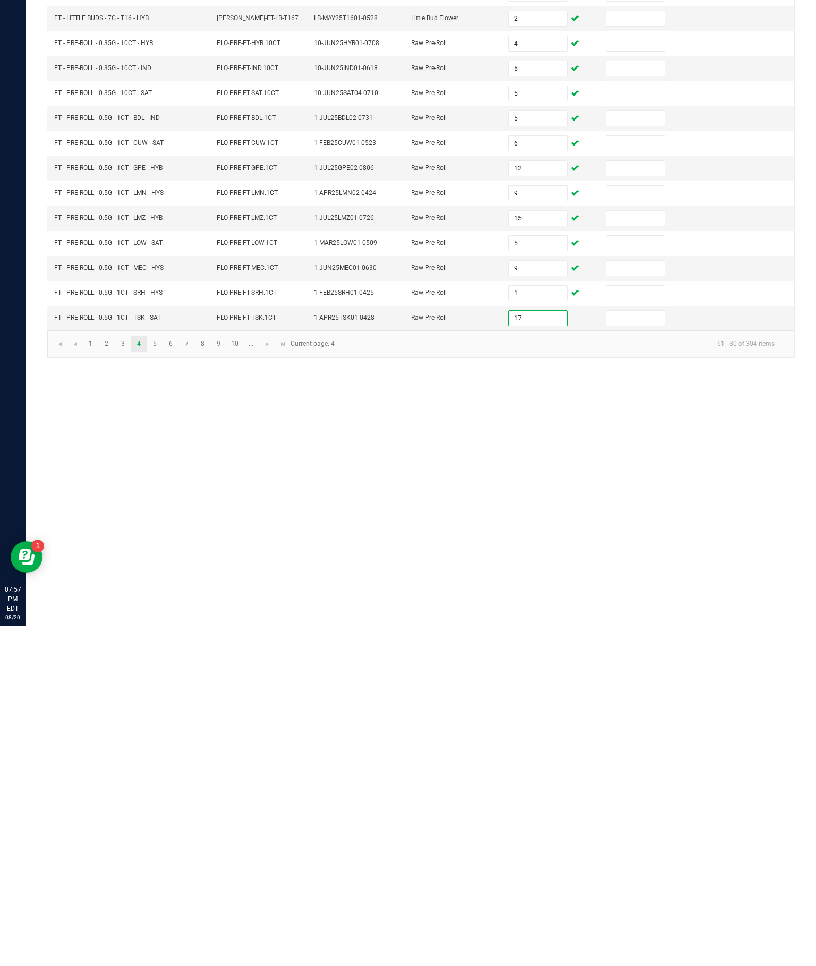
type input "17"
click at [163, 676] on link "5" at bounding box center [154, 684] width 15 height 16
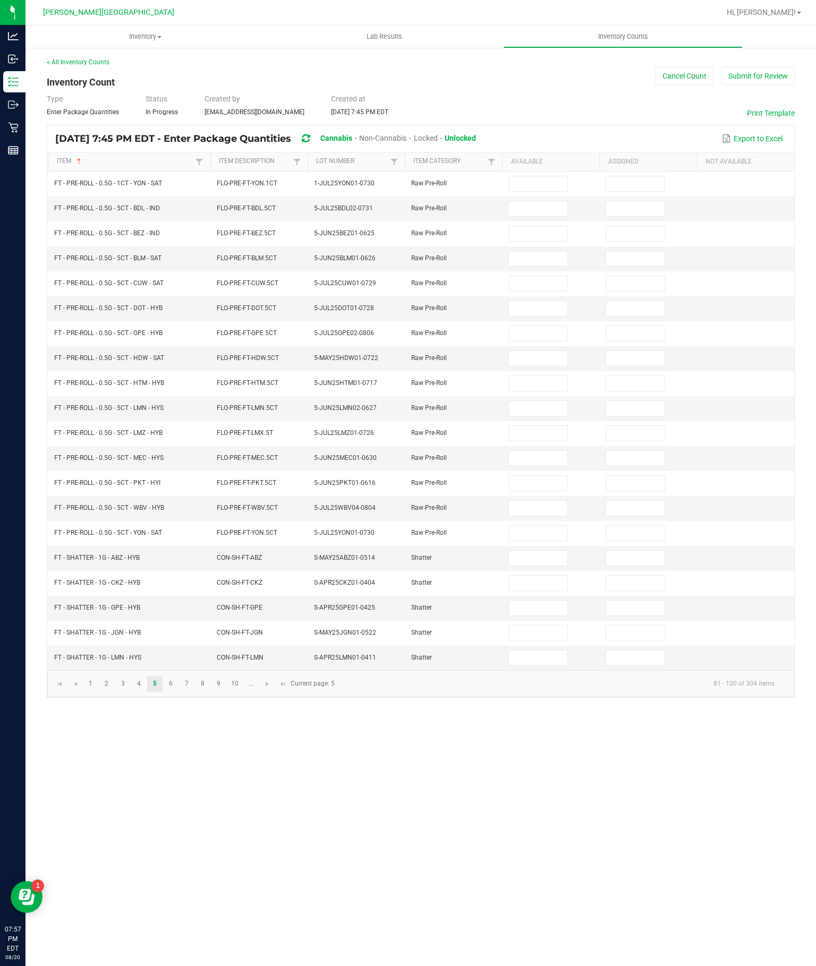
click at [544, 176] on input at bounding box center [538, 183] width 58 height 15
type input "17"
click at [541, 201] on input at bounding box center [538, 208] width 58 height 15
type input "12"
click at [536, 226] on input at bounding box center [538, 233] width 58 height 15
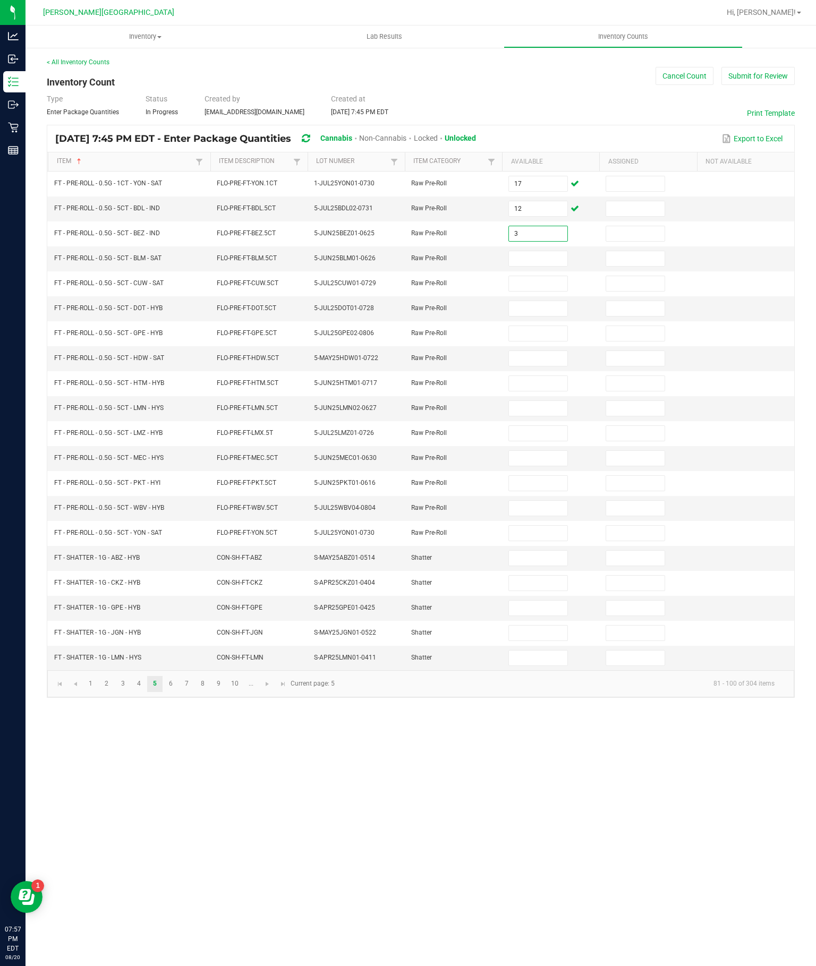
type input "3"
click at [544, 251] on input at bounding box center [538, 258] width 58 height 15
type input "4"
click at [538, 276] on input at bounding box center [538, 283] width 58 height 15
type input "9"
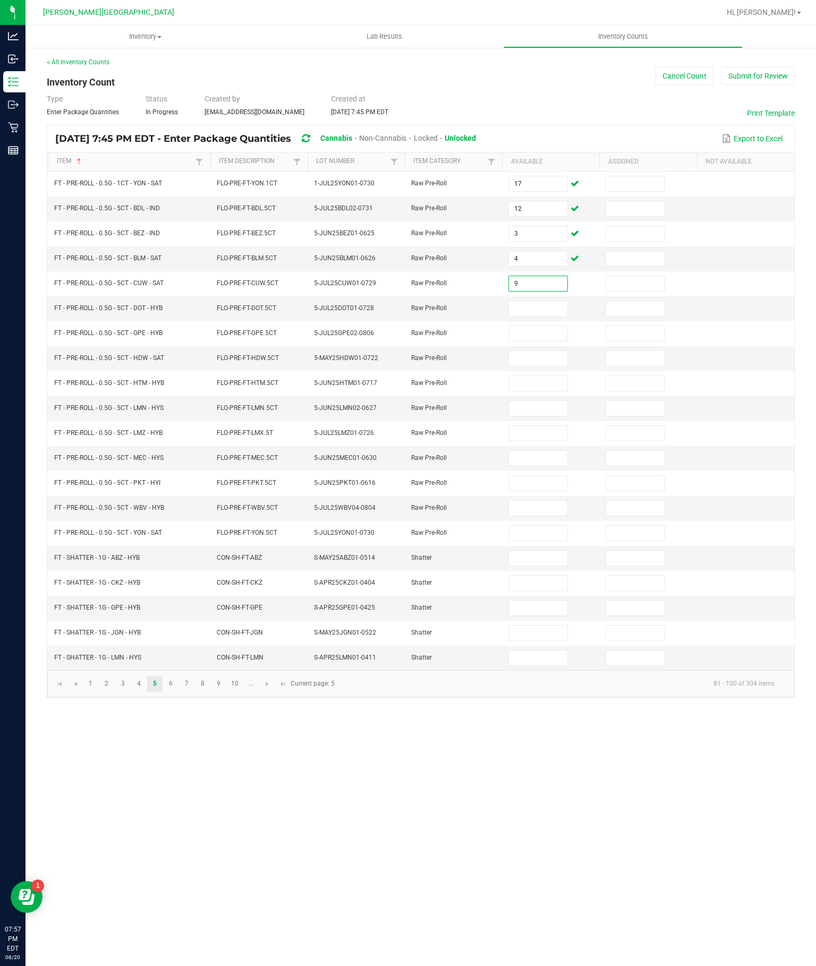
click at [551, 301] on input at bounding box center [538, 308] width 58 height 15
type input "8"
click at [547, 326] on input at bounding box center [538, 333] width 58 height 15
type input "10"
click at [549, 351] on input at bounding box center [538, 358] width 58 height 15
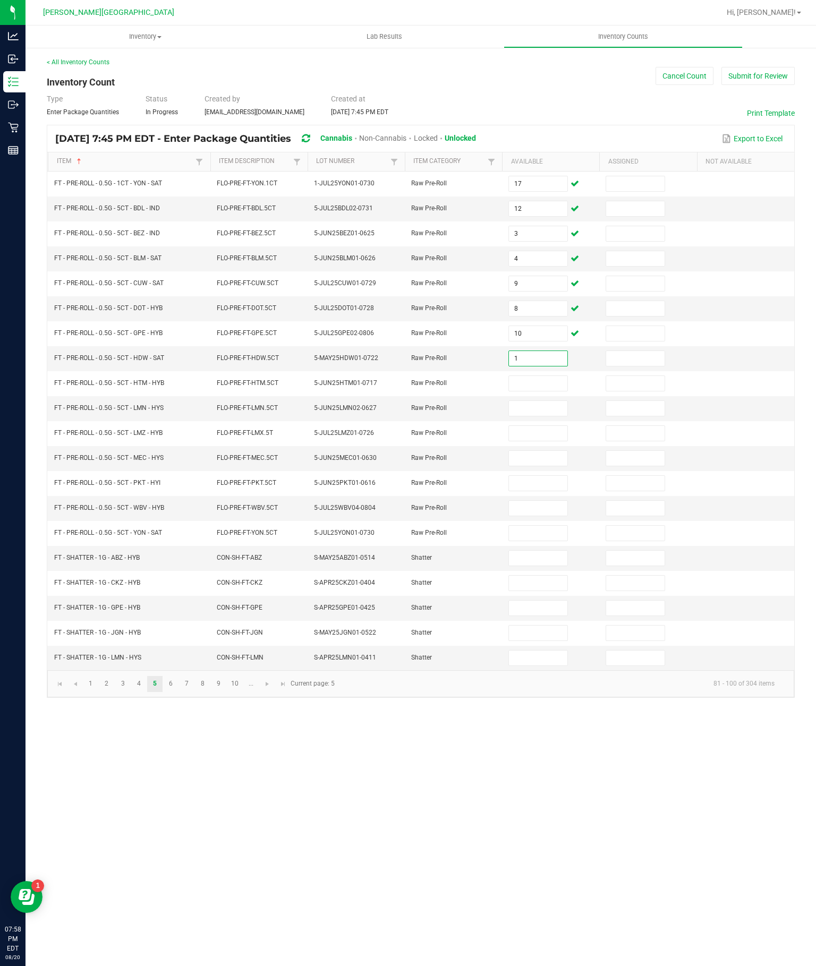
type input "1"
click at [541, 376] on input at bounding box center [538, 383] width 58 height 15
type input "3"
click at [551, 404] on input at bounding box center [538, 408] width 58 height 15
type input "8"
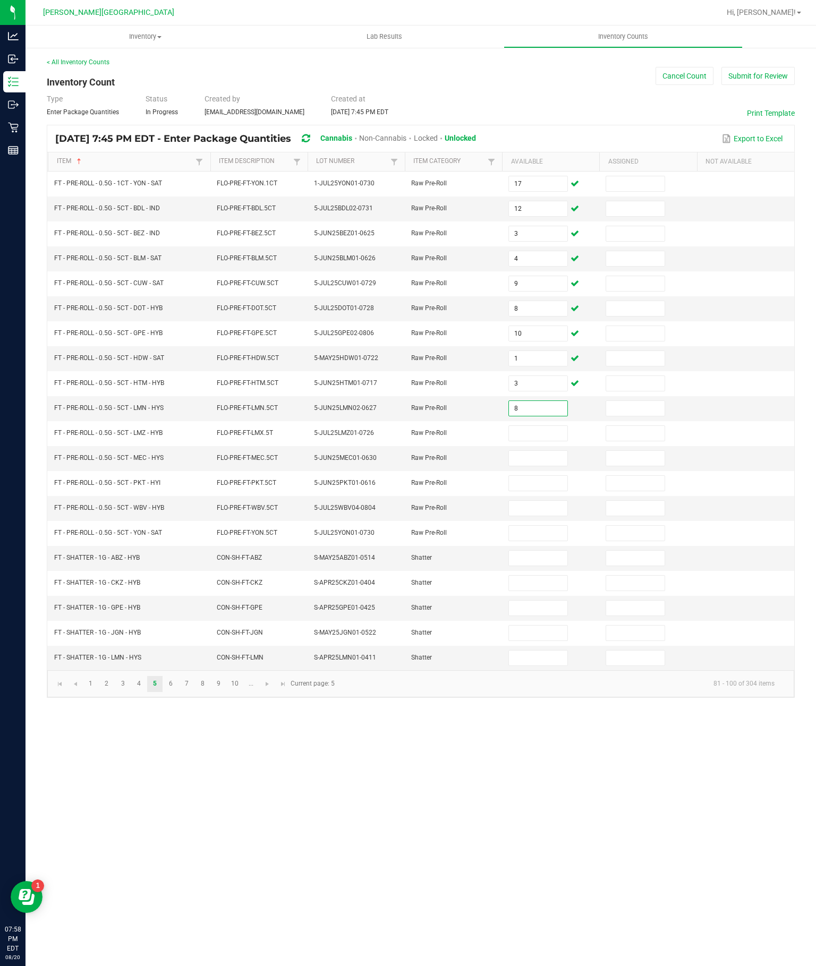
click at [550, 441] on input at bounding box center [538, 433] width 58 height 15
type input "10"
click at [544, 466] on input at bounding box center [538, 458] width 58 height 15
type input "11"
click at [549, 491] on input at bounding box center [538, 483] width 58 height 15
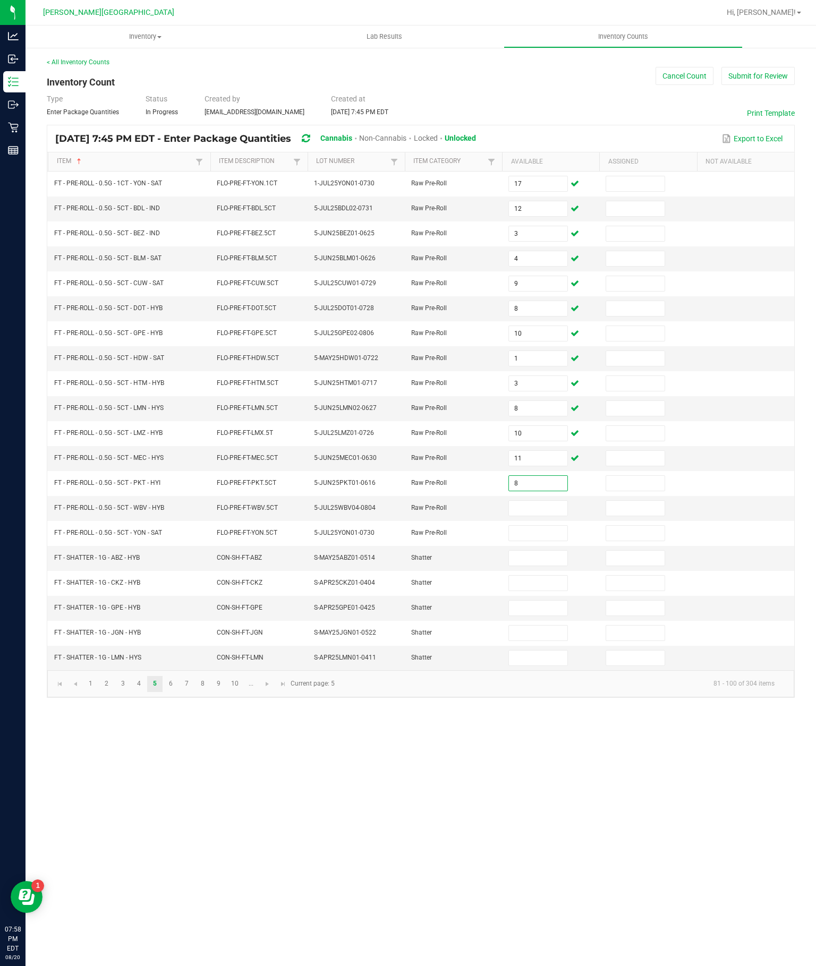
type input "8"
click at [549, 516] on input at bounding box center [538, 508] width 58 height 15
type input "11"
click at [555, 541] on input at bounding box center [538, 533] width 58 height 15
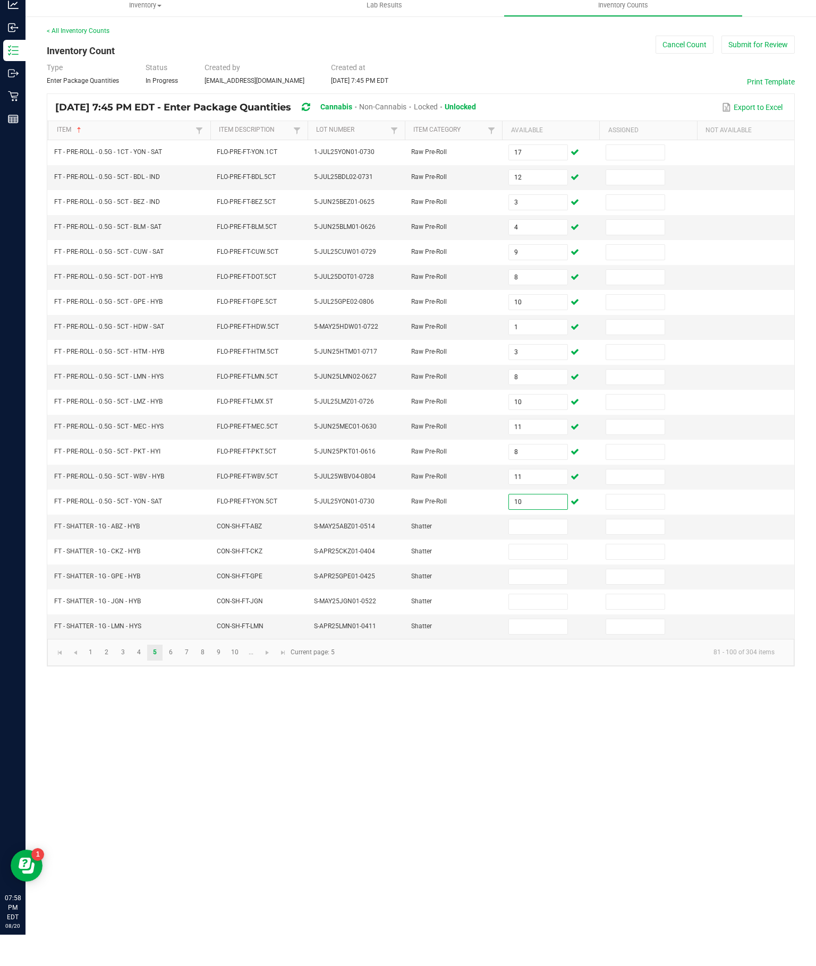
type input "10"
click at [550, 562] on input at bounding box center [538, 558] width 58 height 15
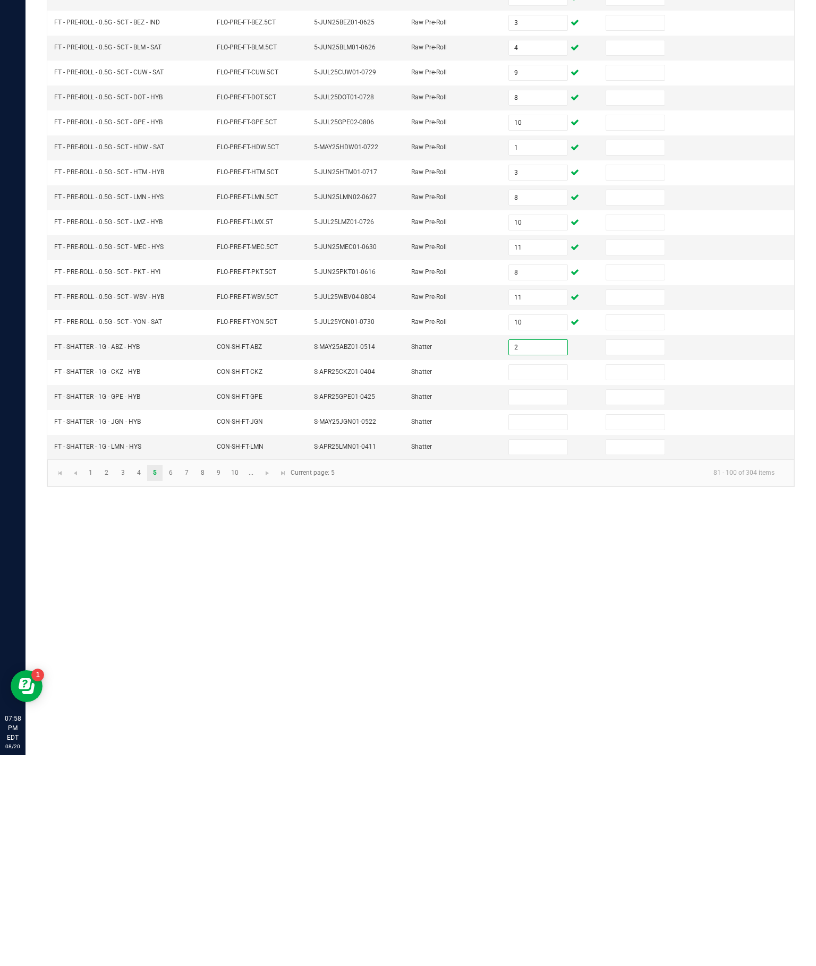
type input "2"
click at [530, 576] on input at bounding box center [538, 583] width 58 height 15
type input "1"
click at [548, 601] on input at bounding box center [538, 608] width 58 height 15
type input "0"
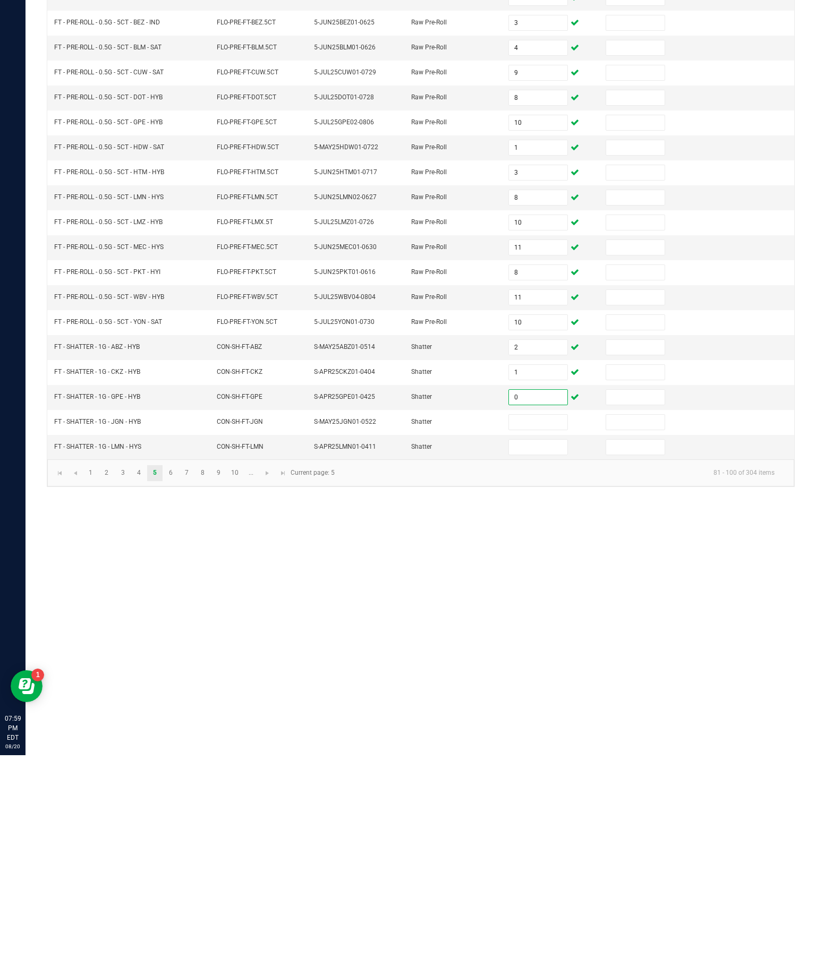
click at [551, 626] on input at bounding box center [538, 633] width 58 height 15
type input "3"
click at [541, 651] on input at bounding box center [538, 658] width 58 height 15
type input "4"
click at [178, 676] on link "6" at bounding box center [170, 684] width 15 height 16
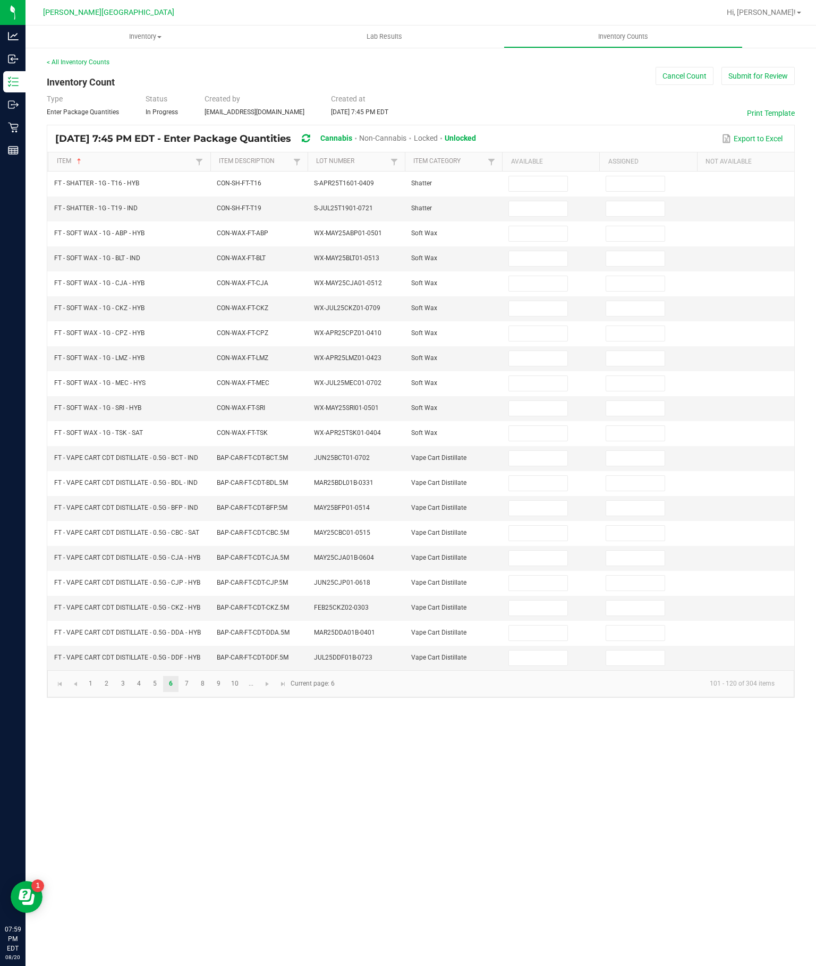
click at [534, 176] on input at bounding box center [538, 183] width 58 height 15
type input "1"
click at [534, 201] on input at bounding box center [538, 208] width 58 height 15
type input "5"
click at [535, 226] on input at bounding box center [538, 233] width 58 height 15
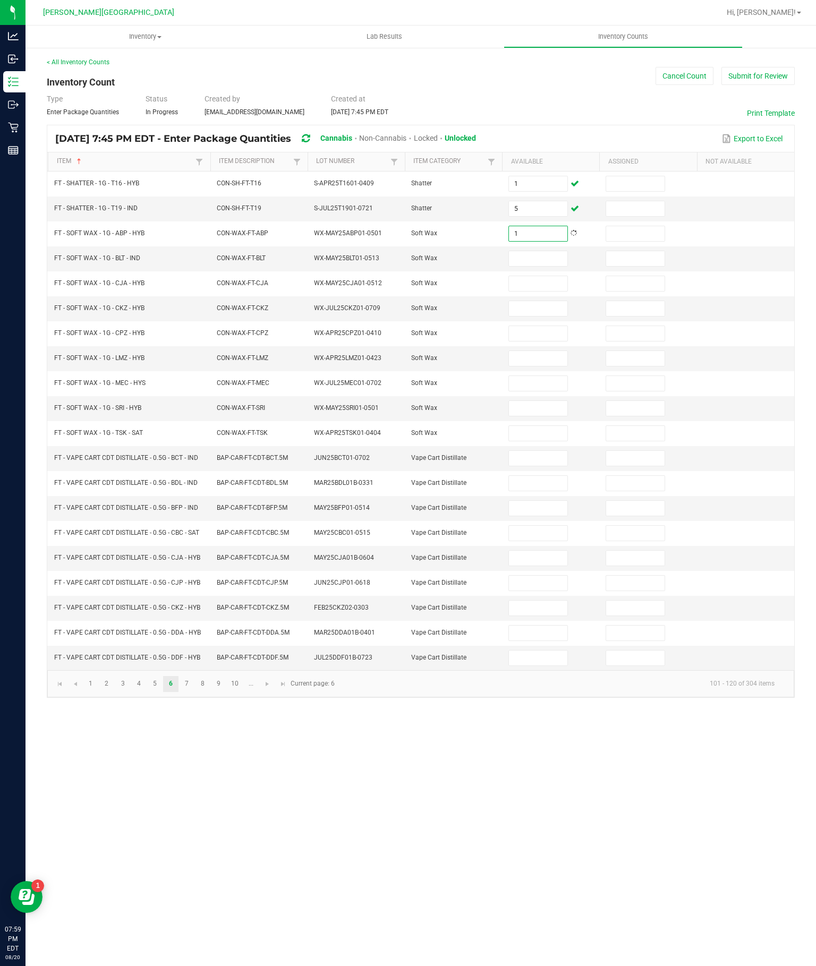
type input "1"
click at [542, 251] on input at bounding box center [538, 258] width 58 height 15
type input "3"
click at [546, 276] on input at bounding box center [538, 283] width 58 height 15
click at [543, 301] on input at bounding box center [538, 308] width 58 height 15
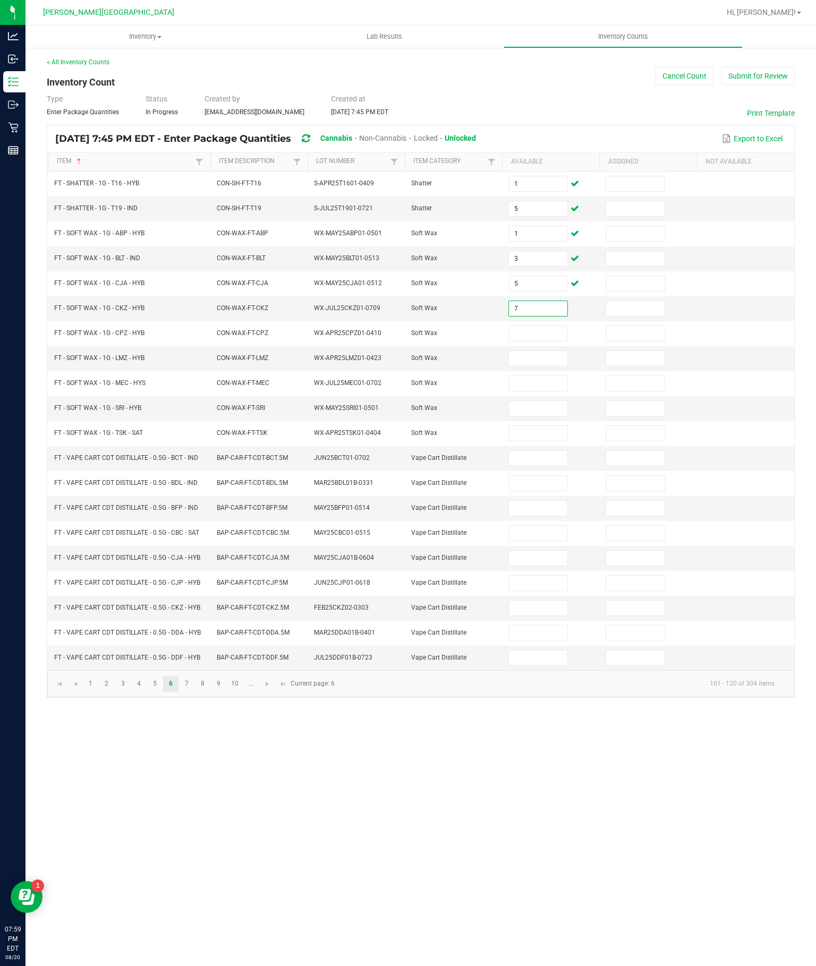
click at [535, 326] on input at bounding box center [538, 333] width 58 height 15
click at [544, 351] on input at bounding box center [538, 358] width 58 height 15
click at [548, 376] on input at bounding box center [538, 383] width 58 height 15
click at [545, 401] on input at bounding box center [538, 408] width 58 height 15
click at [541, 426] on input at bounding box center [538, 433] width 58 height 15
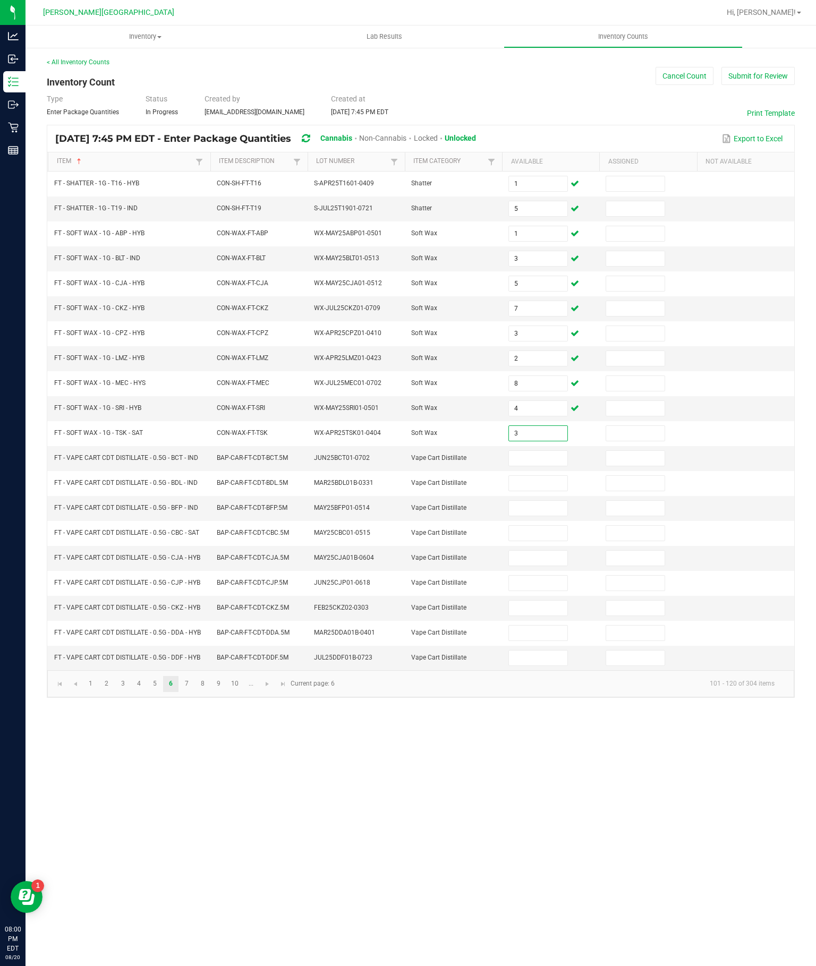
click at [546, 457] on input at bounding box center [538, 458] width 58 height 15
click at [243, 692] on link "10" at bounding box center [234, 684] width 15 height 16
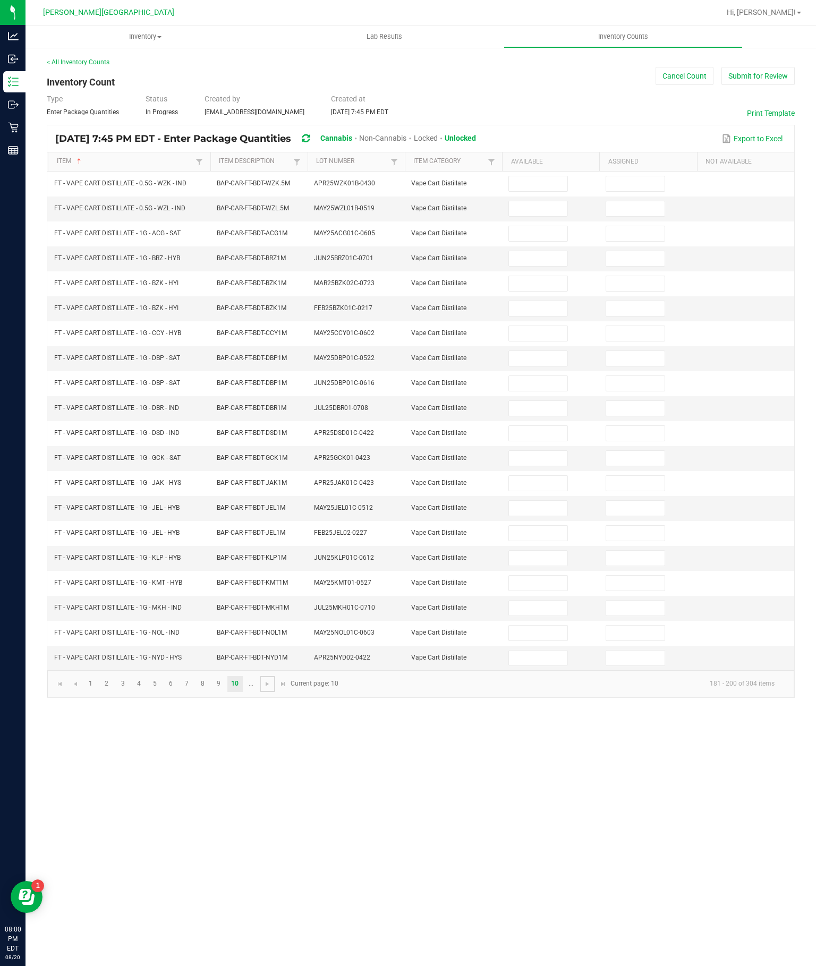
click at [271, 688] on span "Go to the next page" at bounding box center [267, 684] width 8 height 8
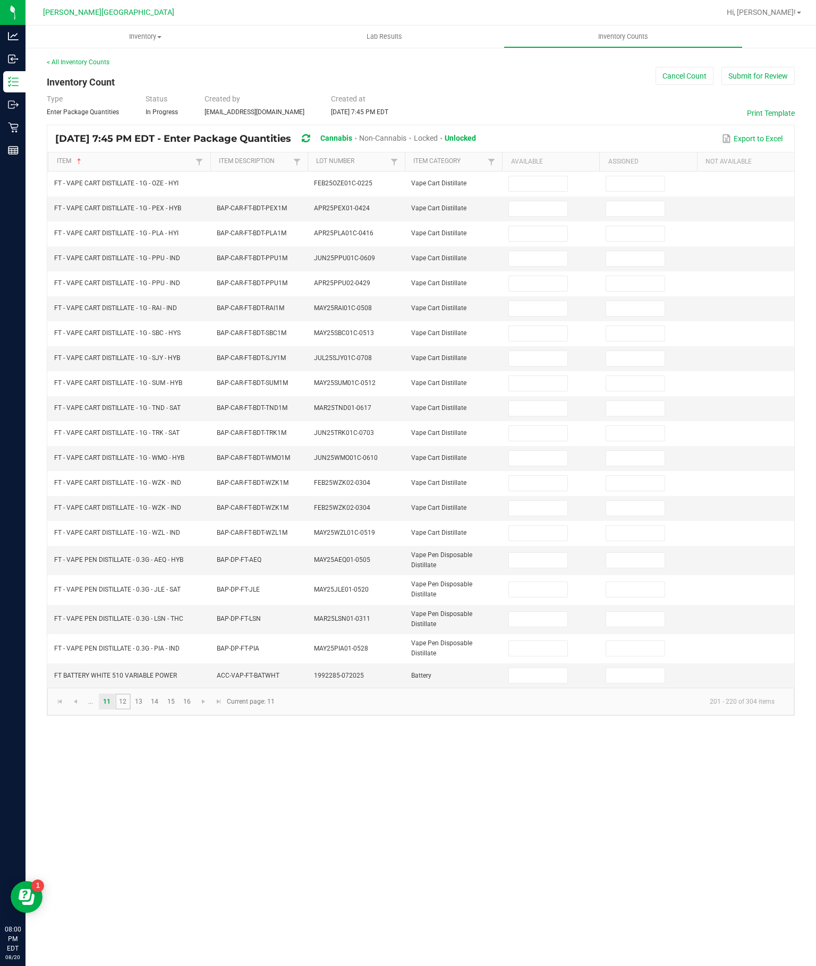
click at [130, 694] on link "12" at bounding box center [122, 702] width 15 height 16
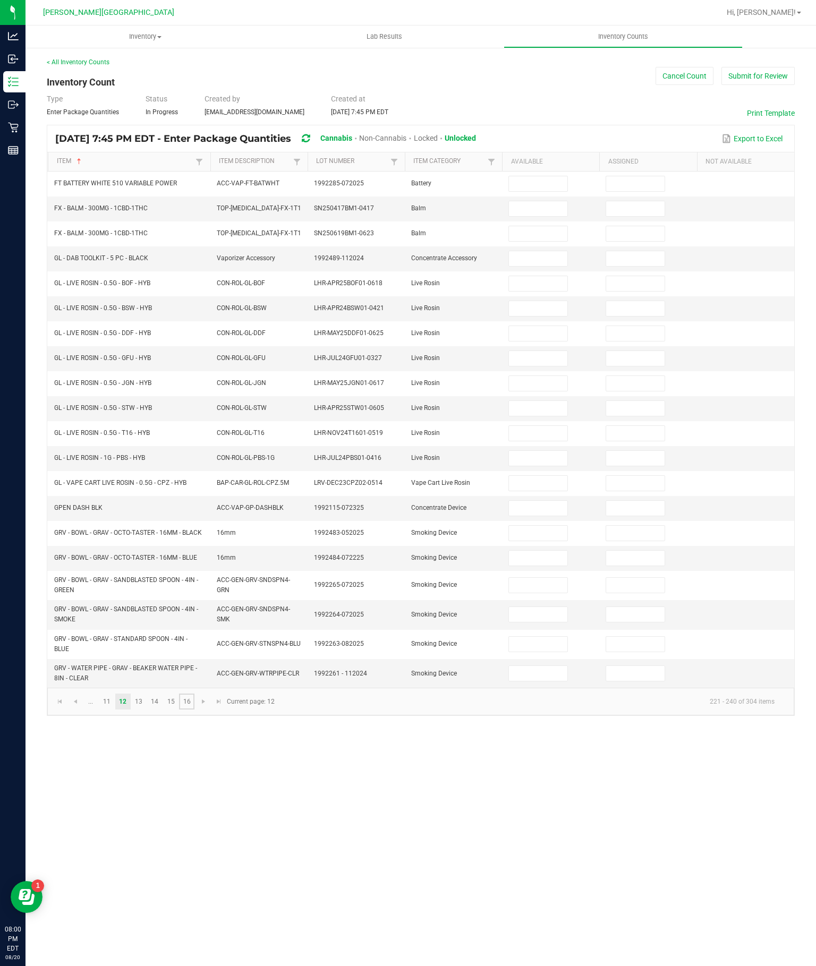
click at [194, 694] on link "16" at bounding box center [186, 702] width 15 height 16
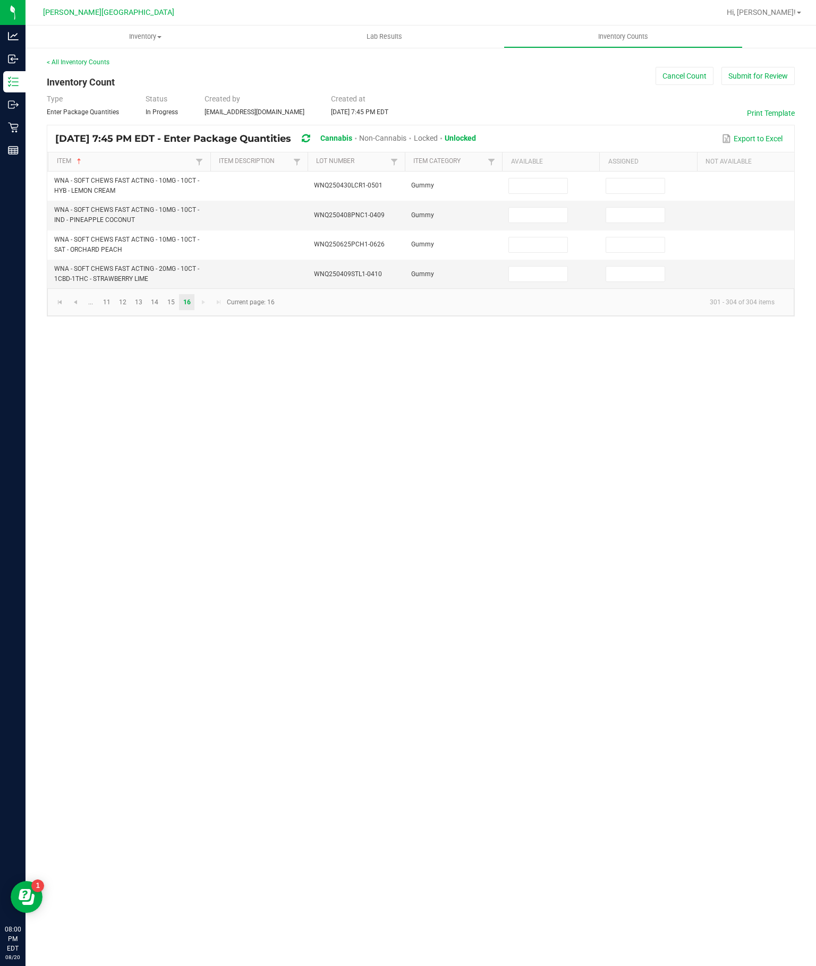
click at [551, 267] on input at bounding box center [538, 274] width 58 height 15
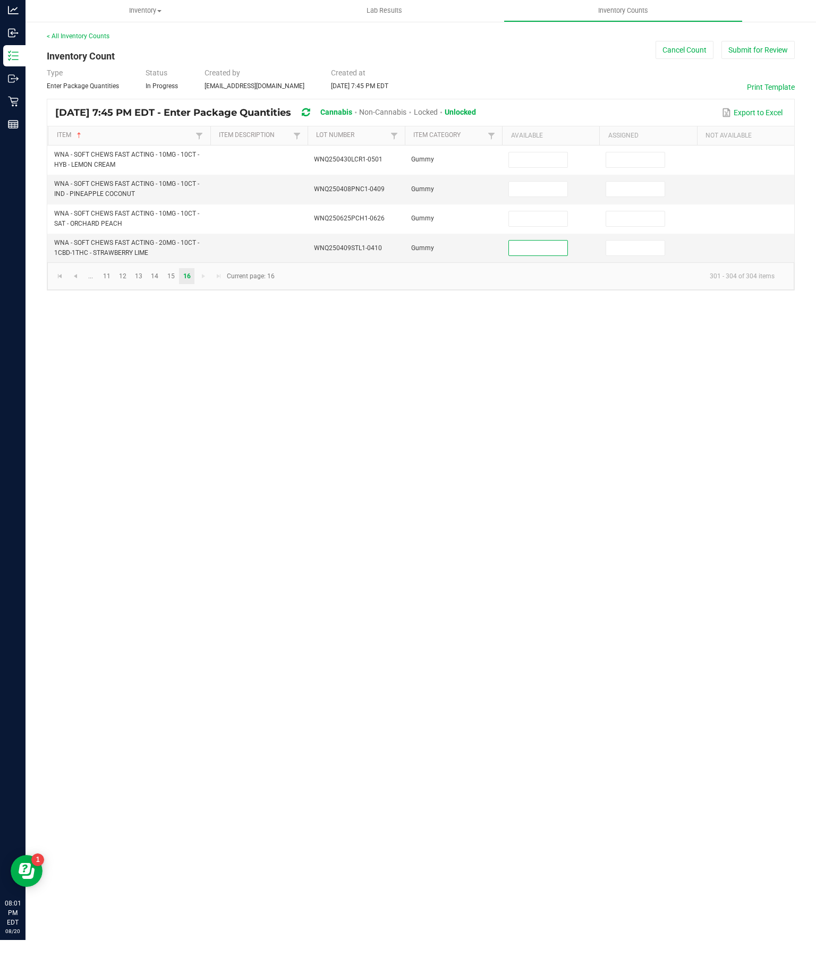
scroll to position [41, 0]
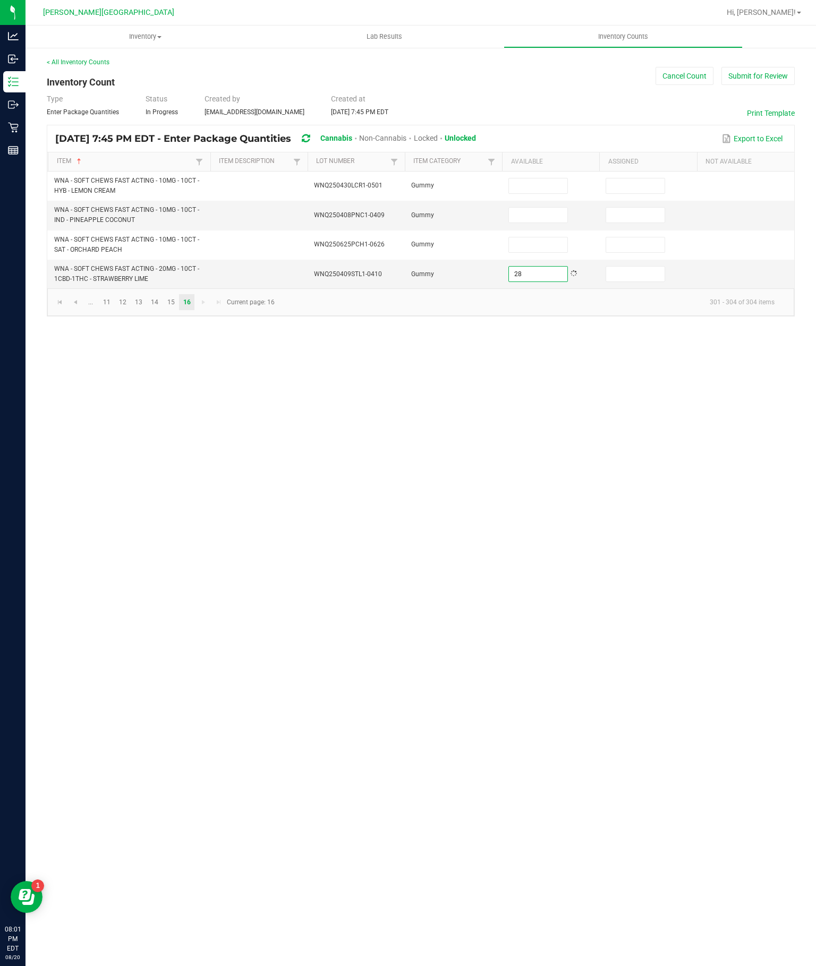
click at [555, 246] on input at bounding box center [538, 244] width 58 height 15
click at [557, 282] on input "28" at bounding box center [538, 274] width 58 height 15
click at [554, 242] on input at bounding box center [538, 244] width 58 height 15
click at [540, 280] on input "36" at bounding box center [538, 274] width 58 height 15
click at [534, 208] on input at bounding box center [538, 215] width 58 height 15
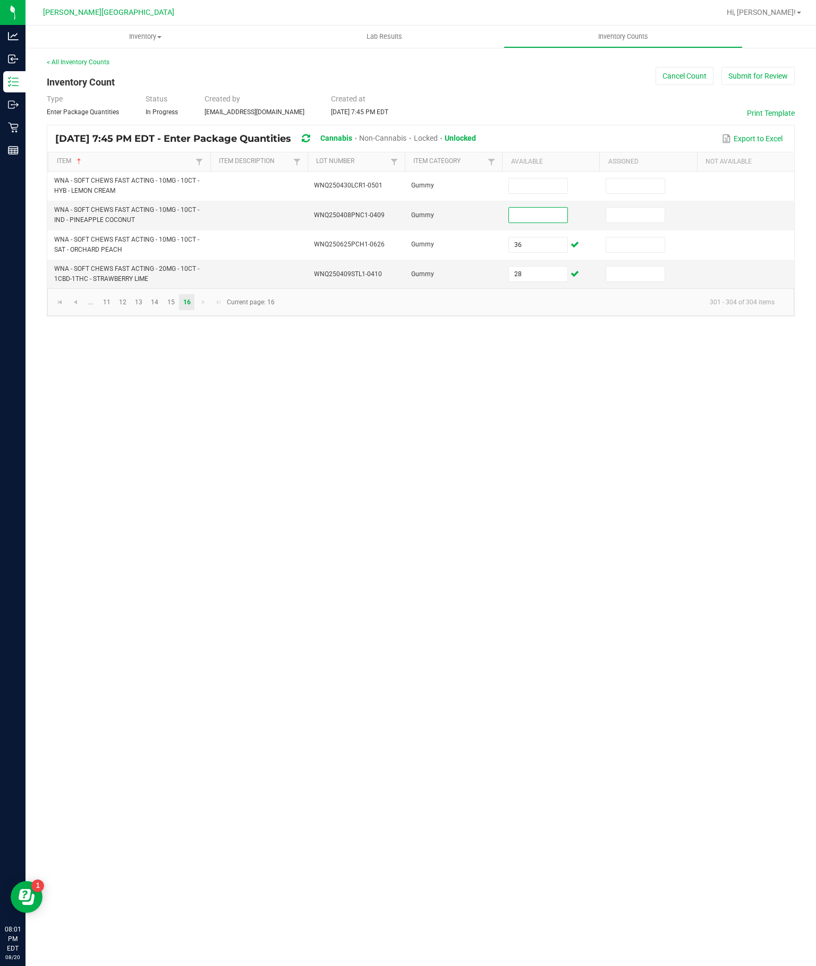
click at [552, 178] on input at bounding box center [538, 185] width 58 height 15
click at [163, 310] on link "14" at bounding box center [154, 302] width 15 height 16
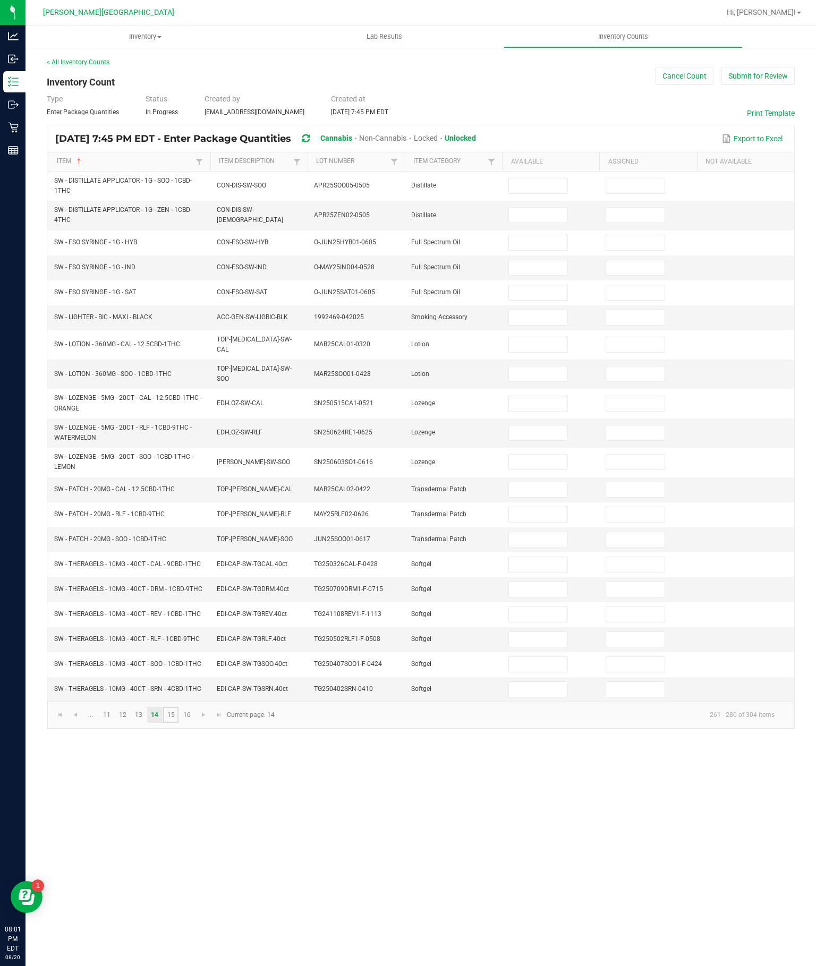
click at [178, 694] on link "15" at bounding box center [170, 715] width 15 height 16
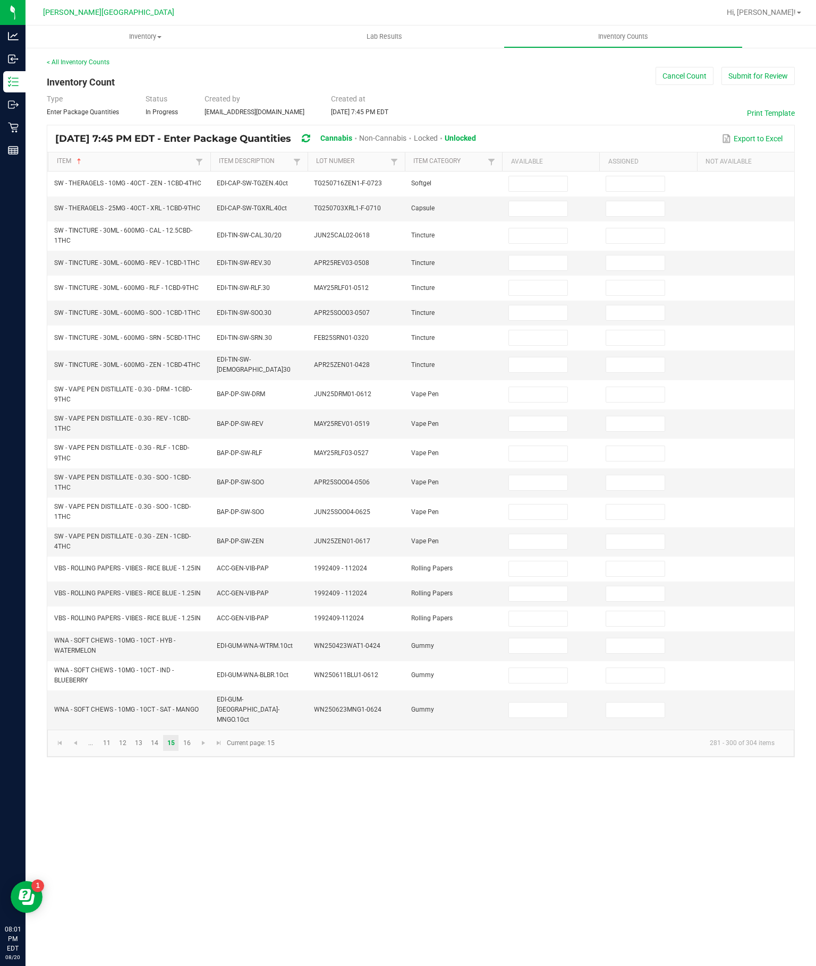
click at [554, 694] on input at bounding box center [538, 710] width 58 height 15
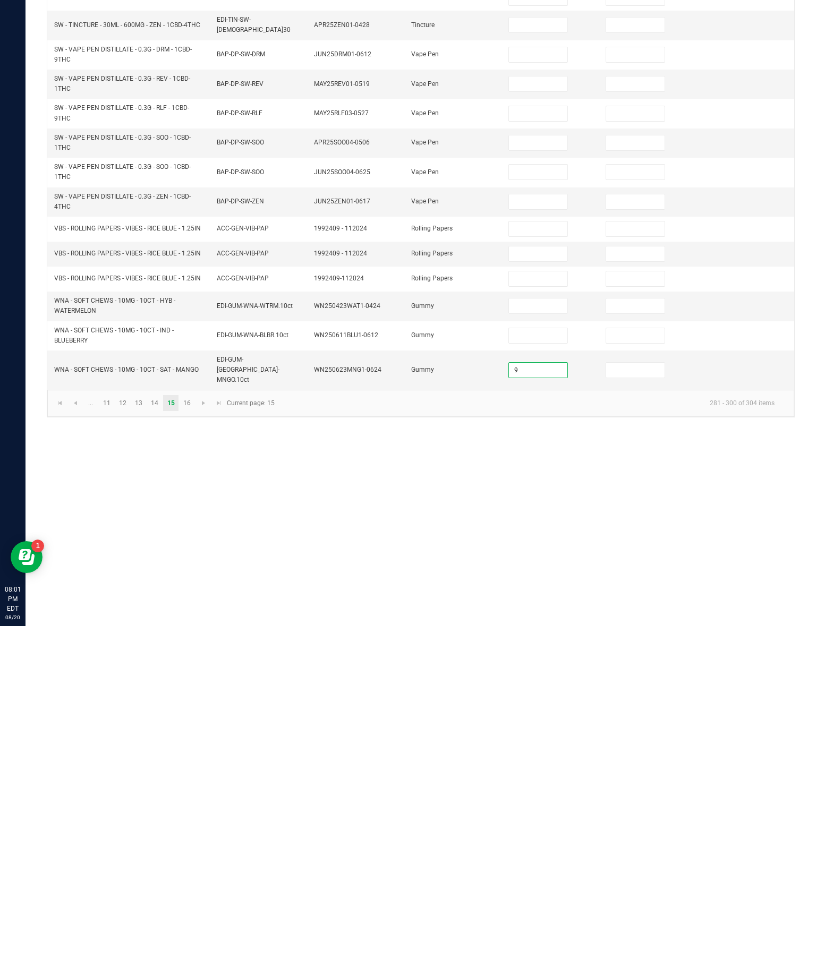
click at [544, 668] on input at bounding box center [538, 675] width 58 height 15
click at [529, 638] on input at bounding box center [538, 645] width 58 height 15
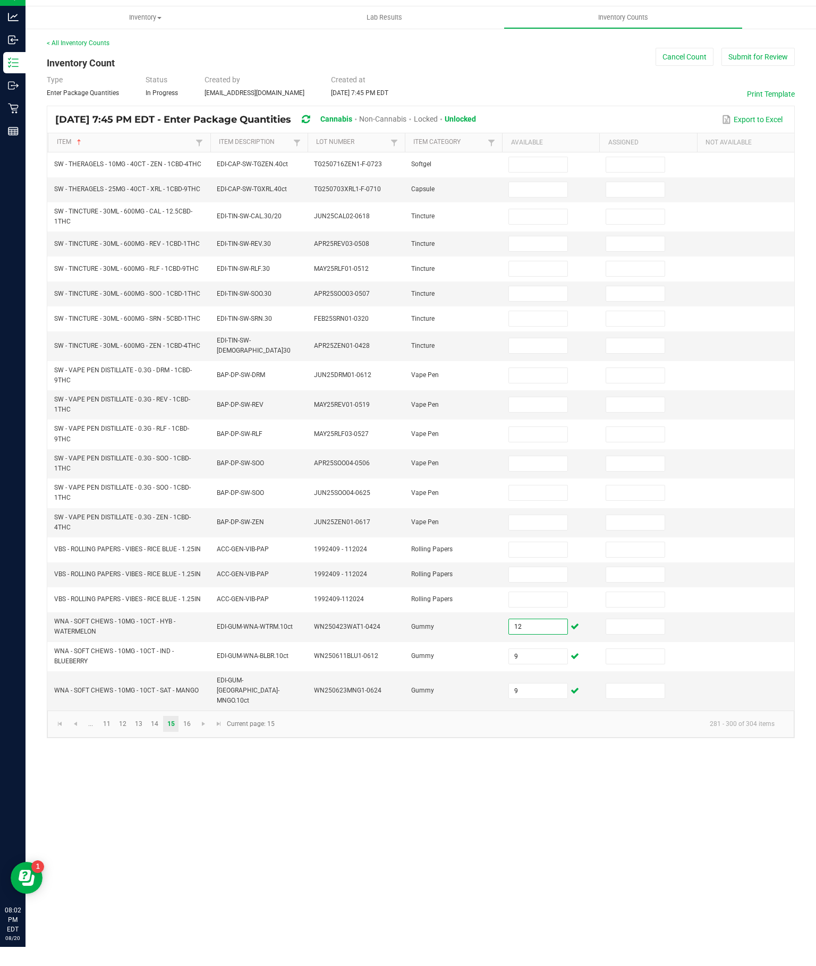
click at [552, 228] on input at bounding box center [538, 235] width 58 height 15
click at [542, 255] on input at bounding box center [538, 262] width 58 height 15
click at [521, 280] on input at bounding box center [538, 287] width 58 height 15
click at [550, 305] on input at bounding box center [538, 312] width 58 height 15
click at [548, 330] on input at bounding box center [538, 337] width 58 height 15
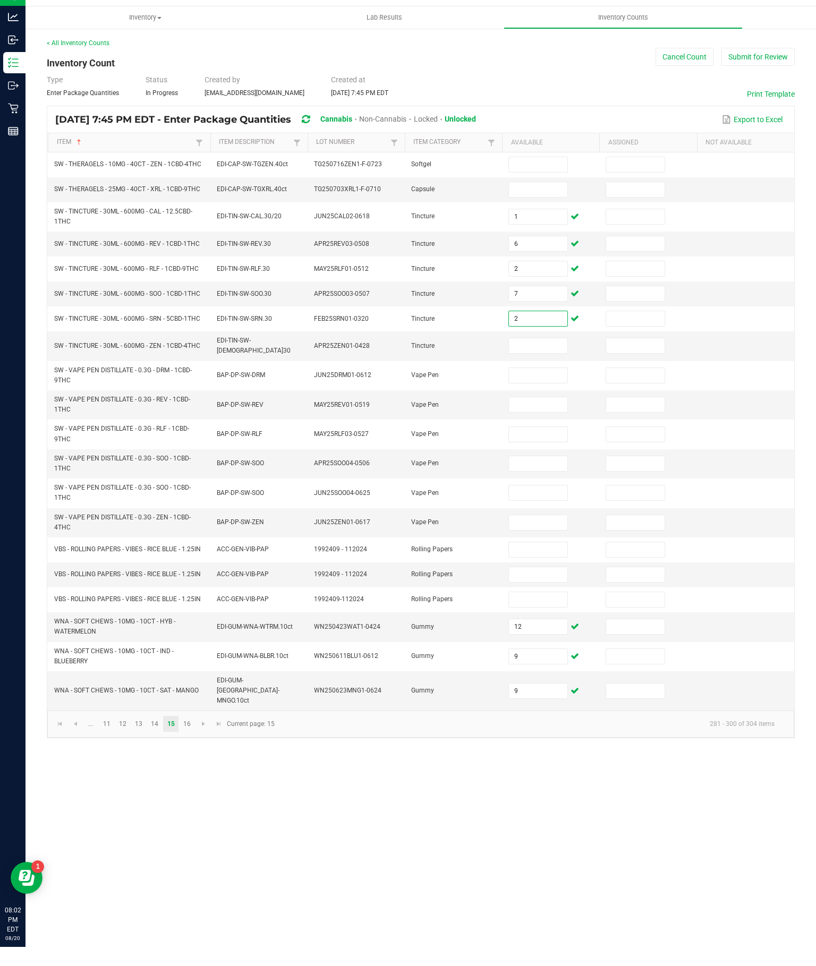
click at [561, 357] on input at bounding box center [538, 364] width 58 height 15
click at [528, 380] on td at bounding box center [550, 394] width 97 height 29
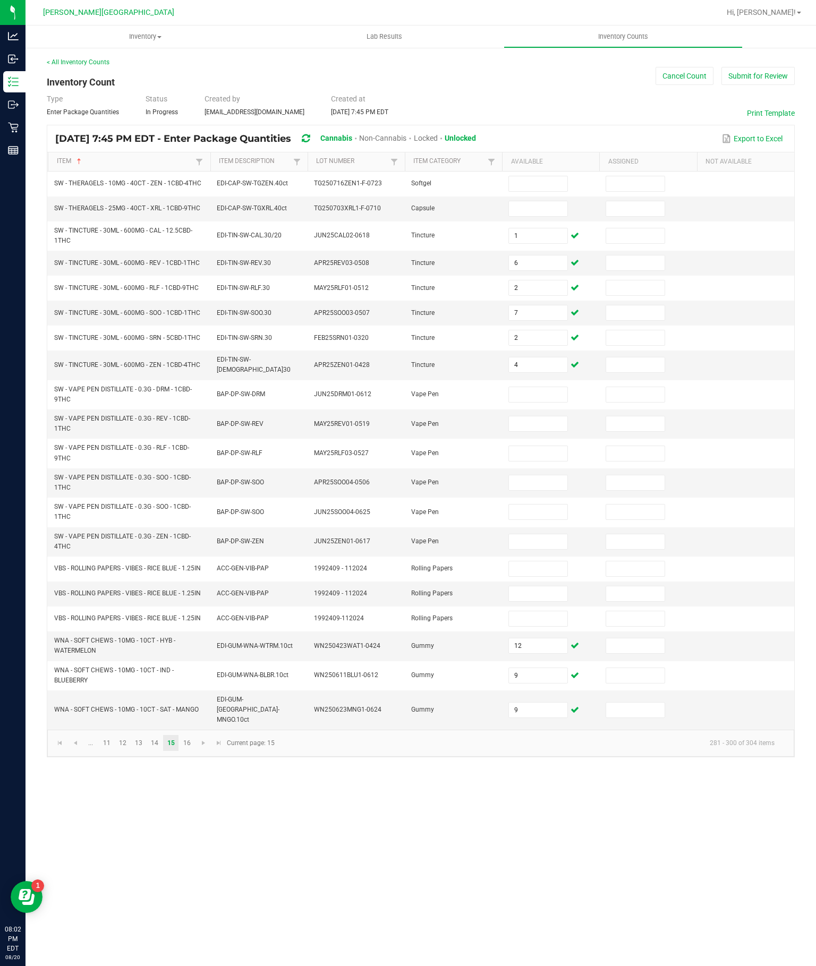
click at [546, 387] on input at bounding box center [538, 394] width 58 height 15
click at [542, 416] on input at bounding box center [538, 423] width 58 height 15
click at [544, 387] on input "2" at bounding box center [538, 394] width 58 height 15
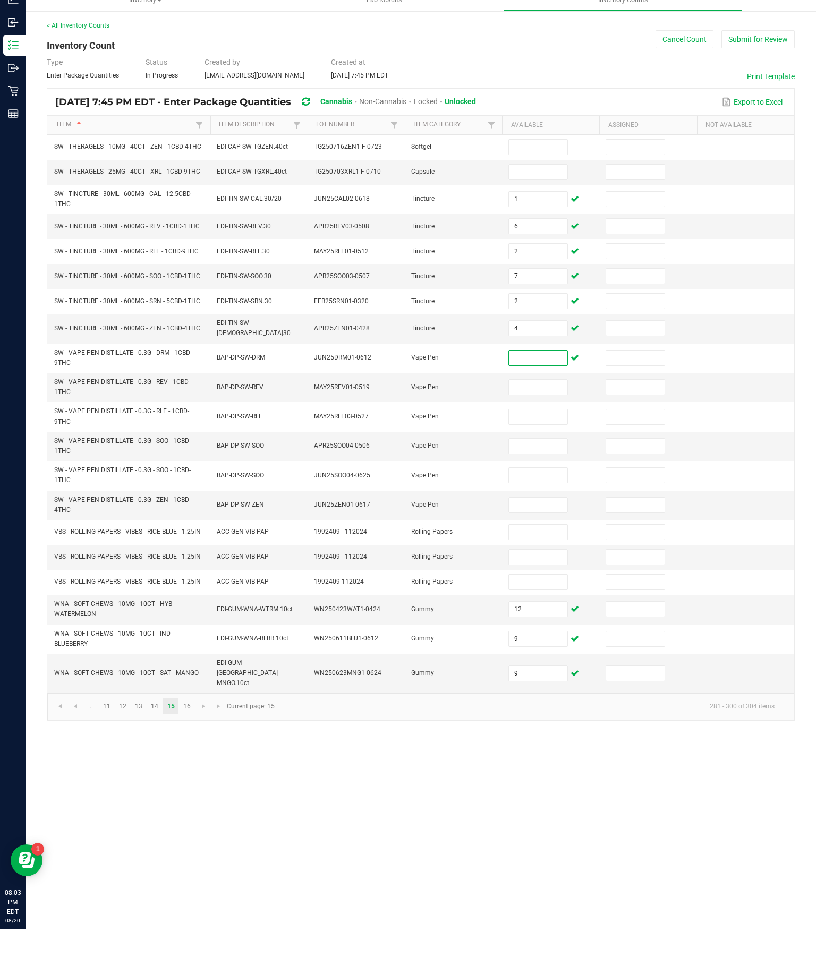
scroll to position [36, 0]
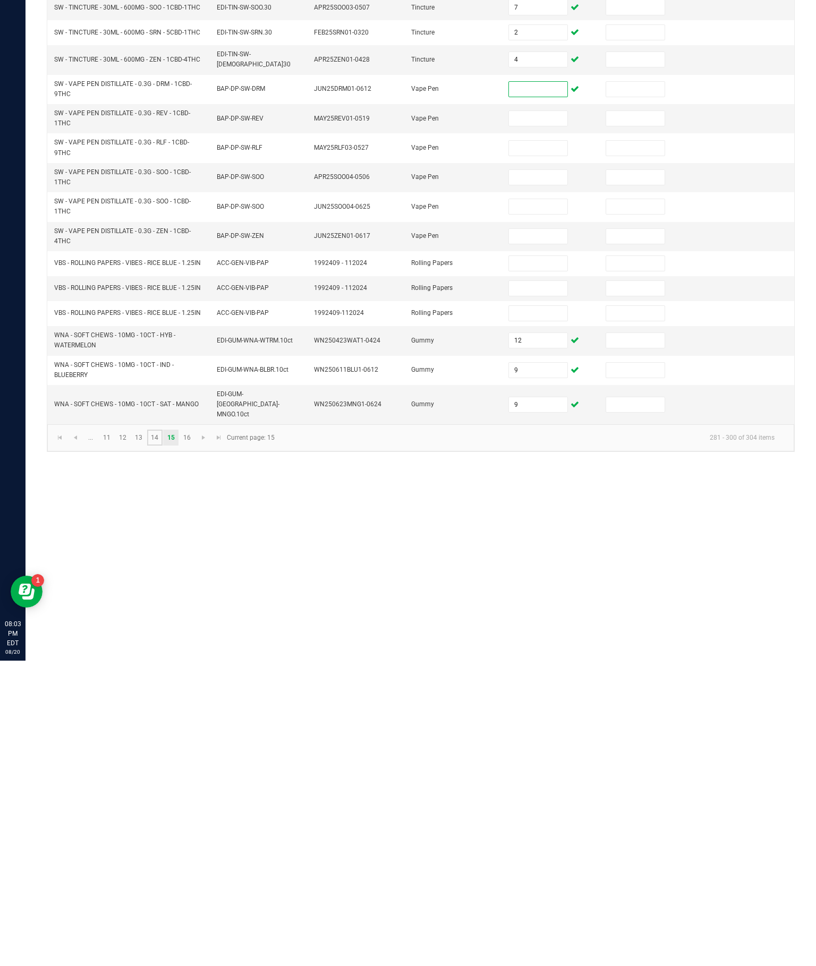
click at [163, 694] on link "14" at bounding box center [154, 743] width 15 height 16
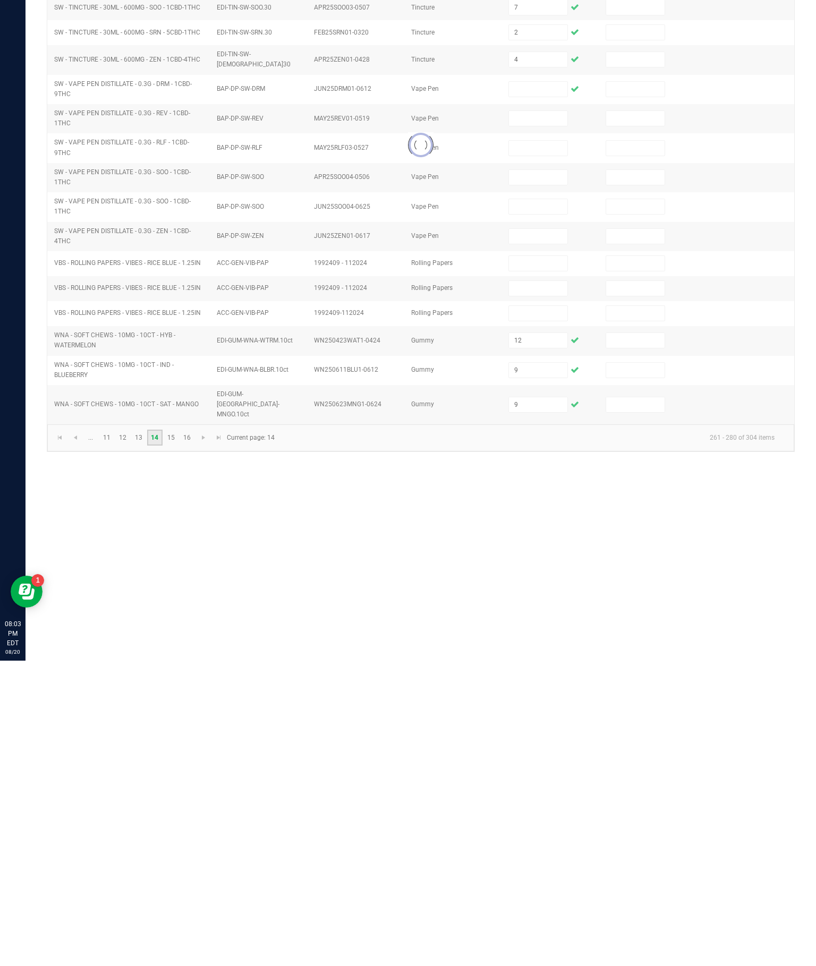
scroll to position [74, 0]
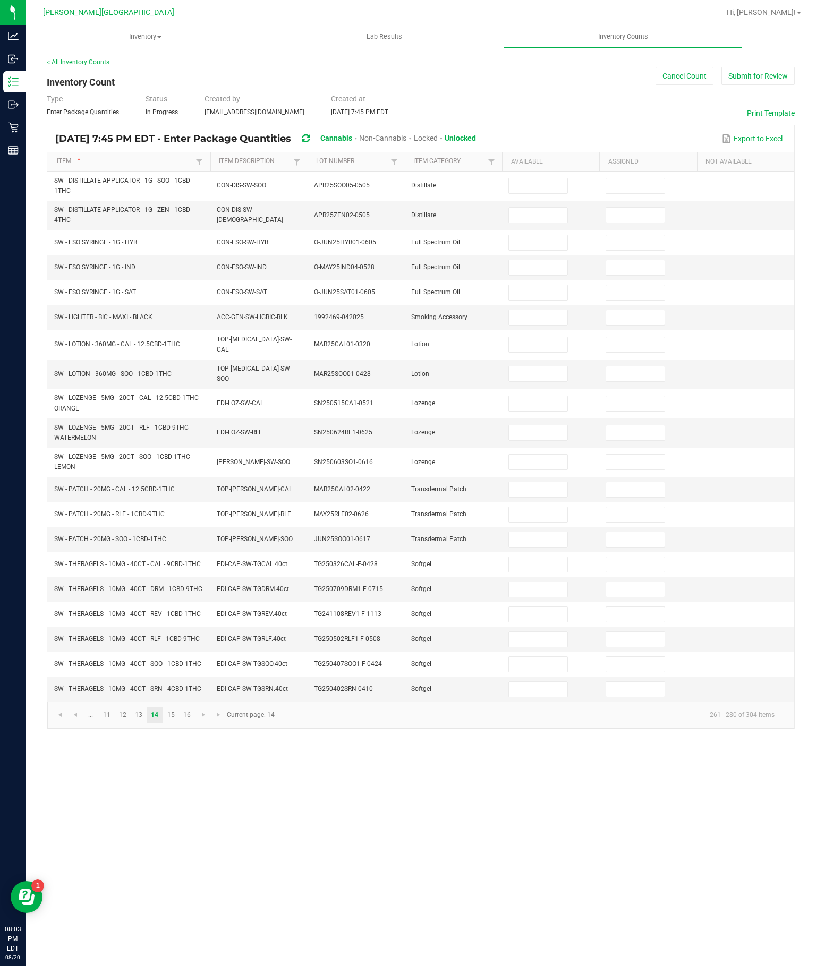
click at [546, 565] on input at bounding box center [538, 564] width 58 height 15
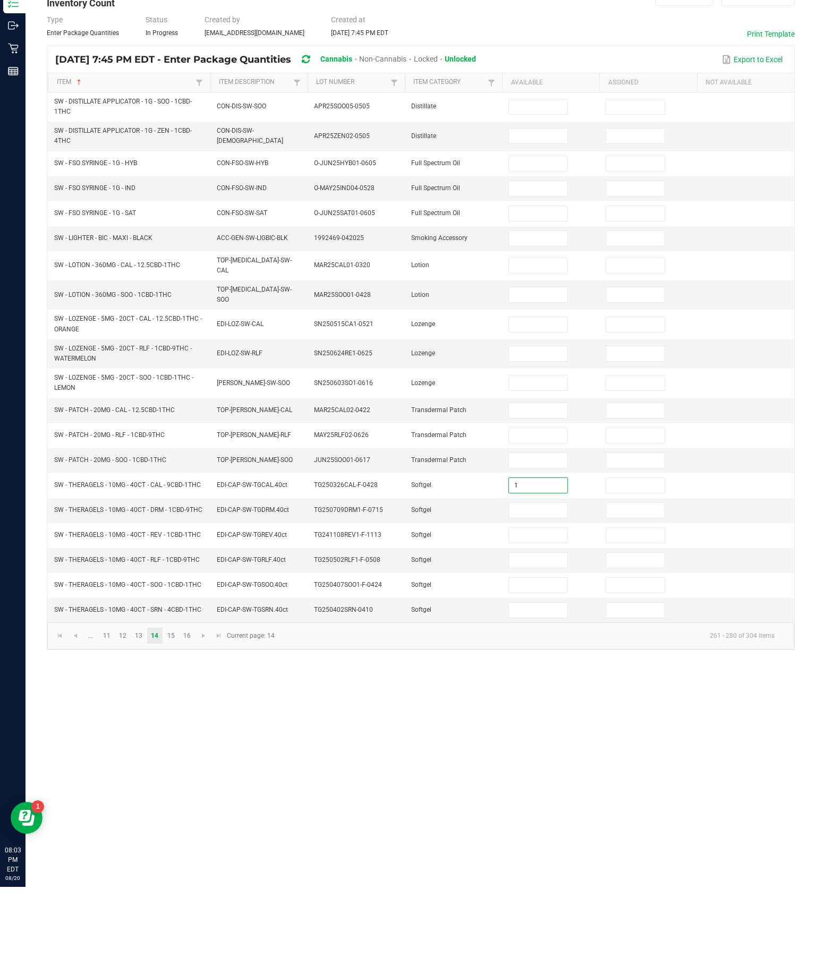
click at [553, 582] on input at bounding box center [538, 589] width 58 height 15
click at [546, 607] on input at bounding box center [538, 614] width 58 height 15
click at [545, 632] on input at bounding box center [538, 639] width 58 height 15
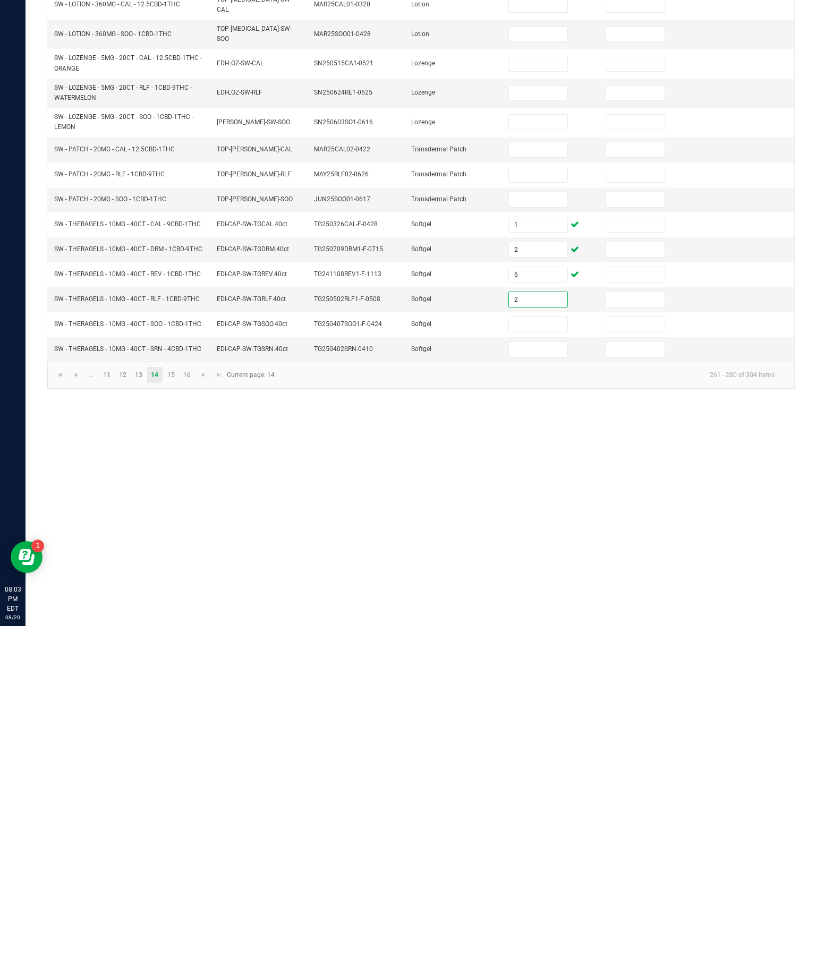
click at [553, 657] on input at bounding box center [538, 664] width 58 height 15
click at [527, 682] on input at bounding box center [538, 689] width 58 height 15
click at [178, 694] on link "15" at bounding box center [170, 715] width 15 height 16
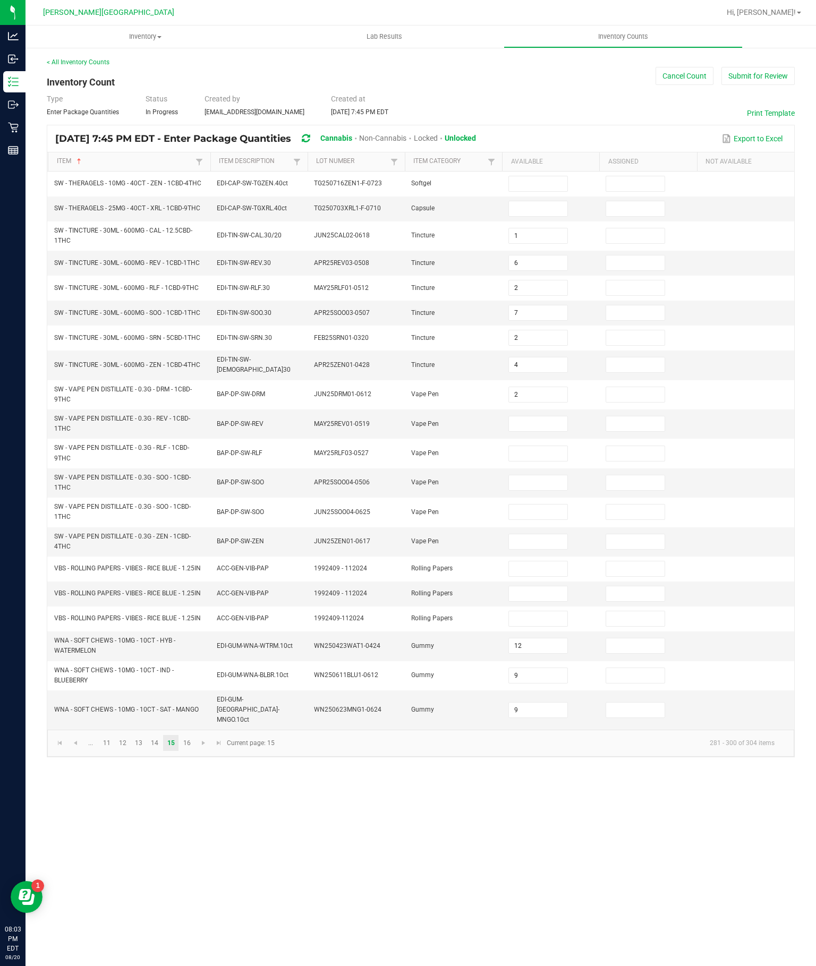
click at [541, 176] on input at bounding box center [538, 183] width 58 height 15
click at [543, 201] on input at bounding box center [538, 208] width 58 height 15
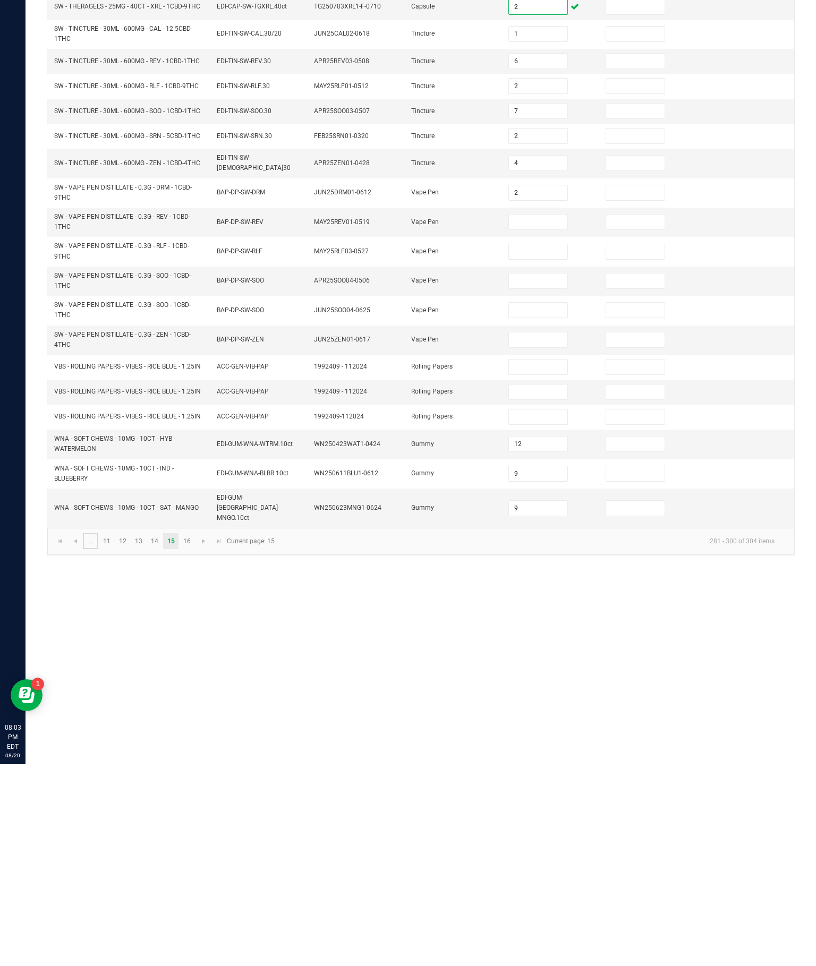
click at [98, 694] on link "..." at bounding box center [90, 743] width 15 height 16
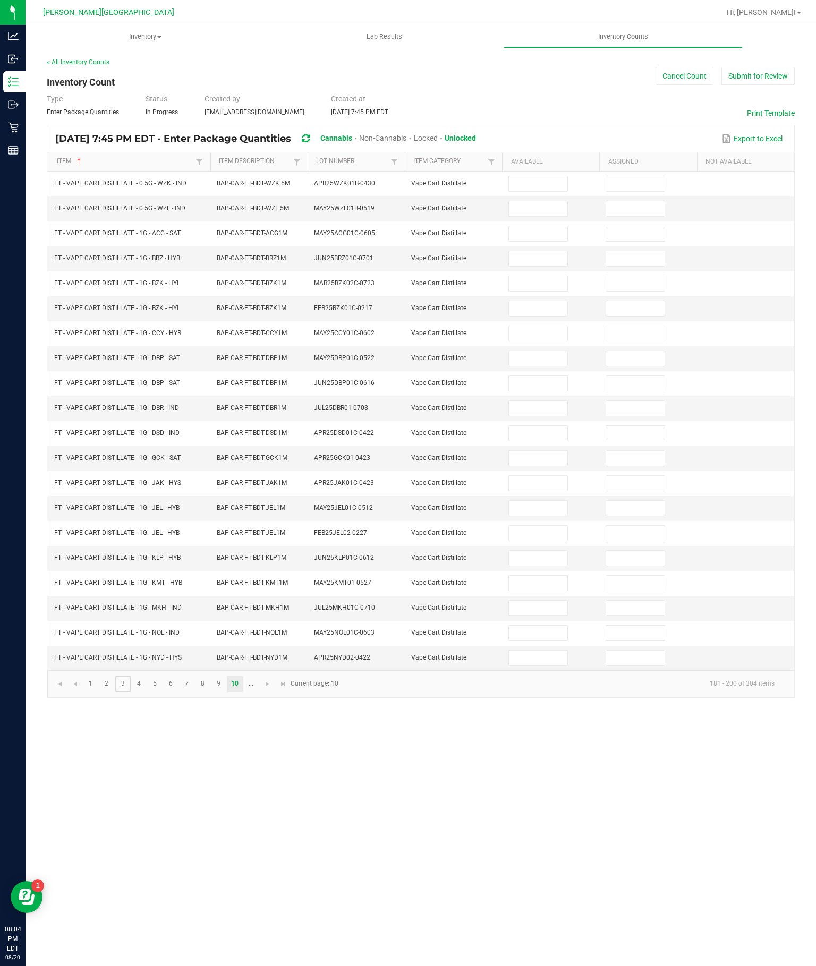
click at [131, 692] on link "3" at bounding box center [122, 684] width 15 height 16
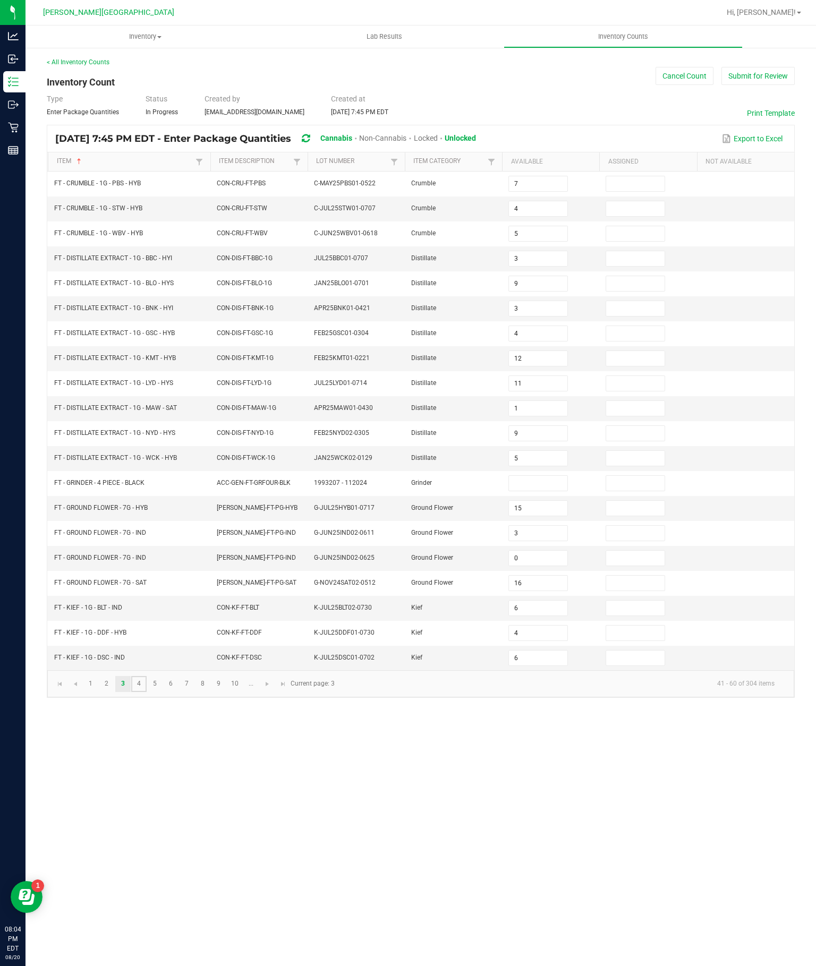
click at [147, 692] on link "4" at bounding box center [138, 684] width 15 height 16
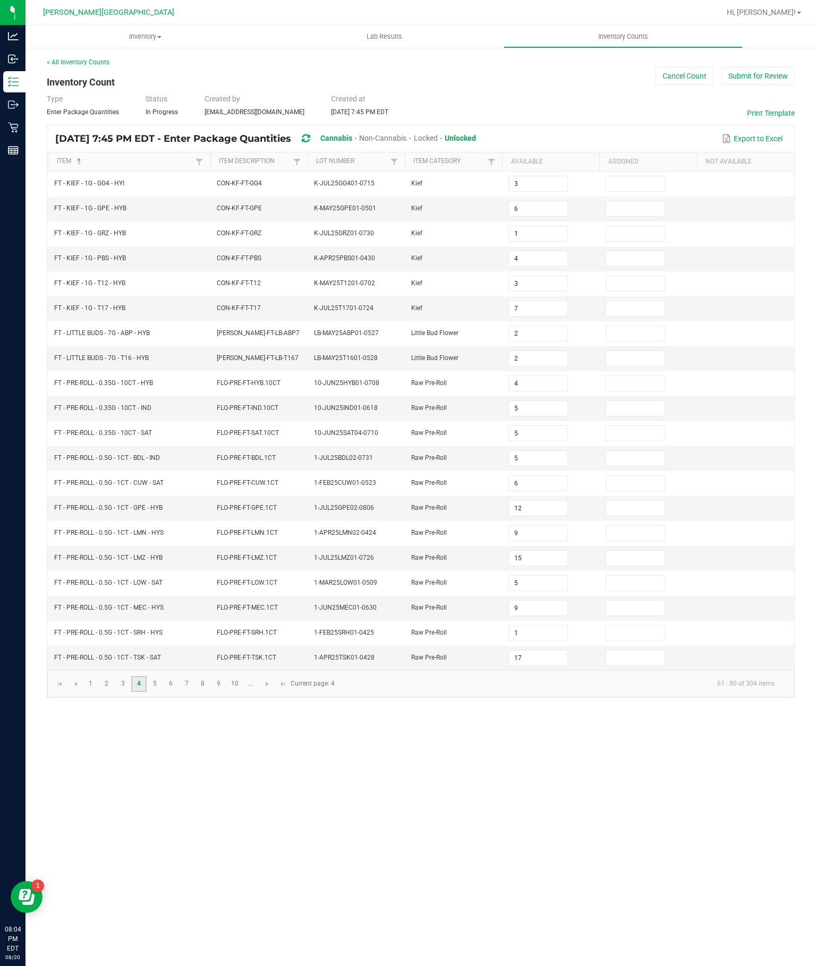
click at [147, 692] on link "4" at bounding box center [138, 684] width 15 height 16
click at [163, 692] on link "5" at bounding box center [154, 684] width 15 height 16
click at [178, 692] on link "6" at bounding box center [170, 684] width 15 height 16
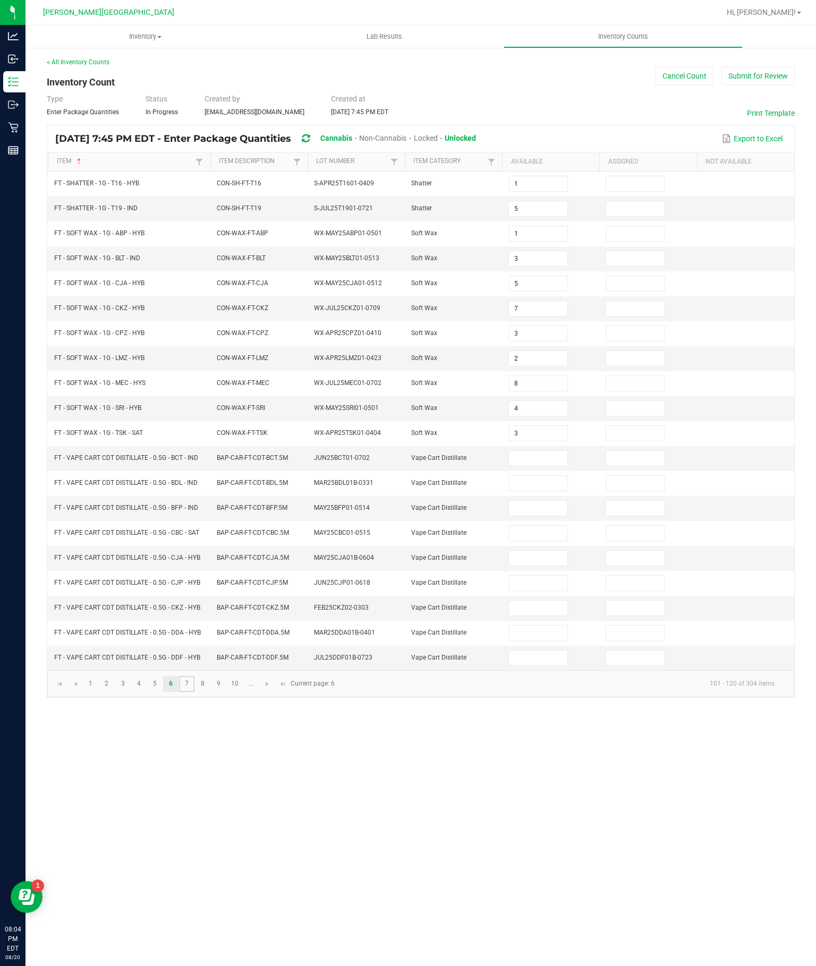
click at [194, 692] on link "7" at bounding box center [186, 684] width 15 height 16
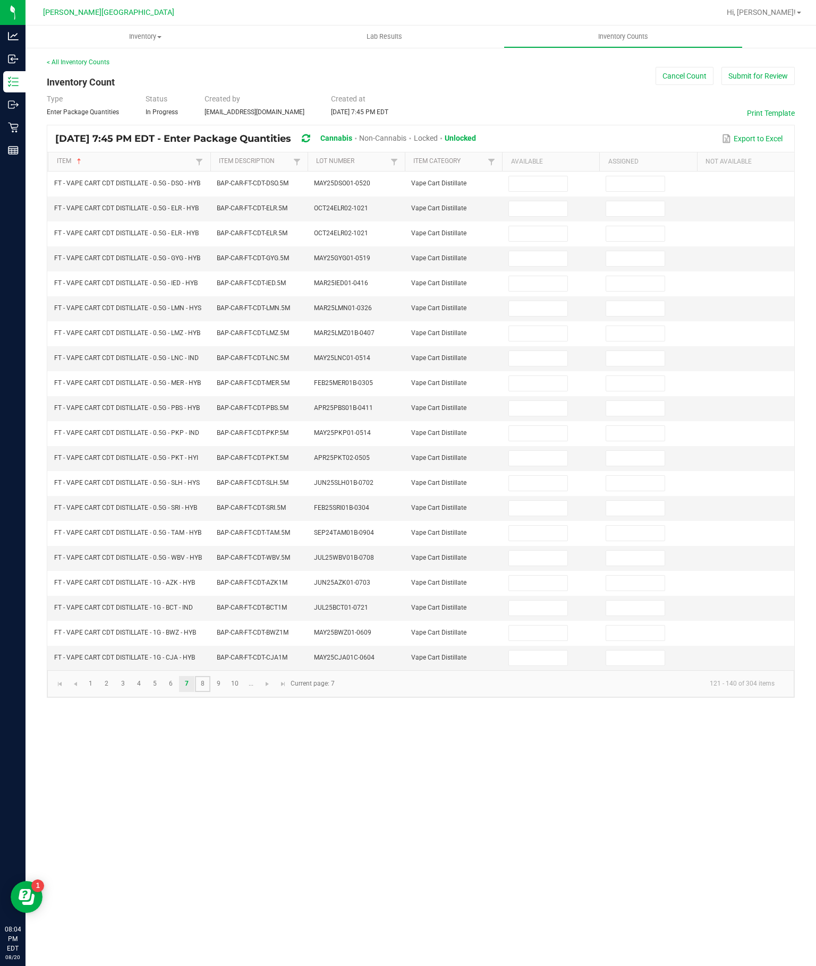
click at [210, 692] on link "8" at bounding box center [202, 684] width 15 height 16
click at [259, 692] on link "..." at bounding box center [250, 684] width 15 height 16
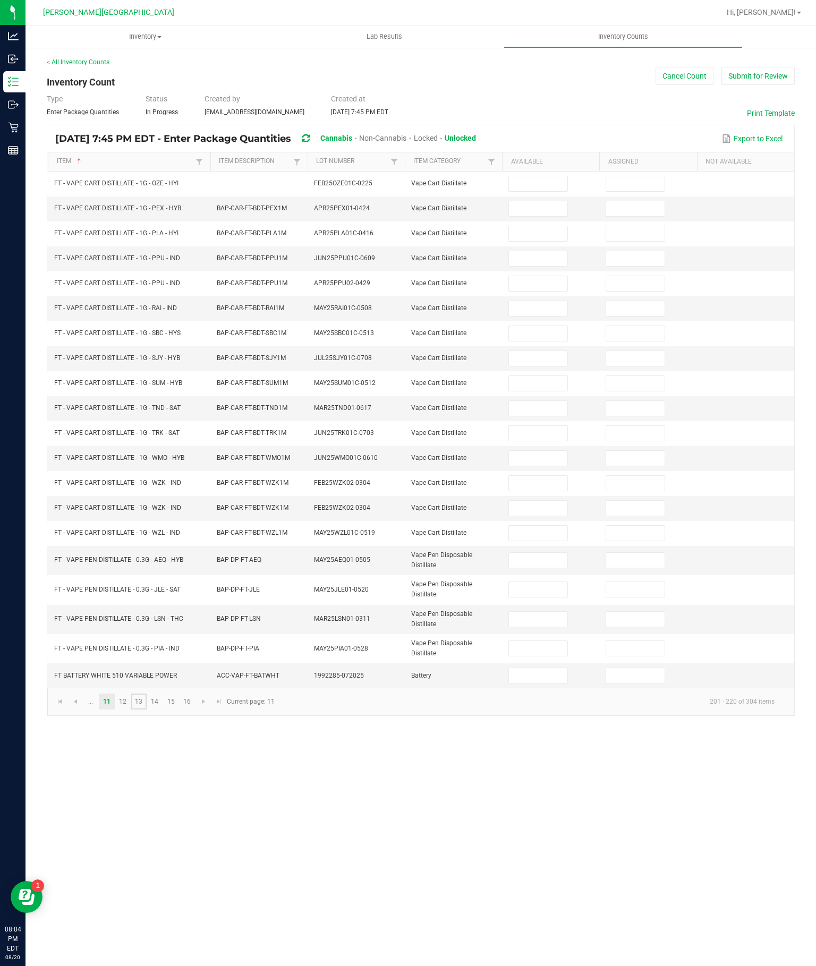
click at [147, 694] on link "13" at bounding box center [138, 702] width 15 height 16
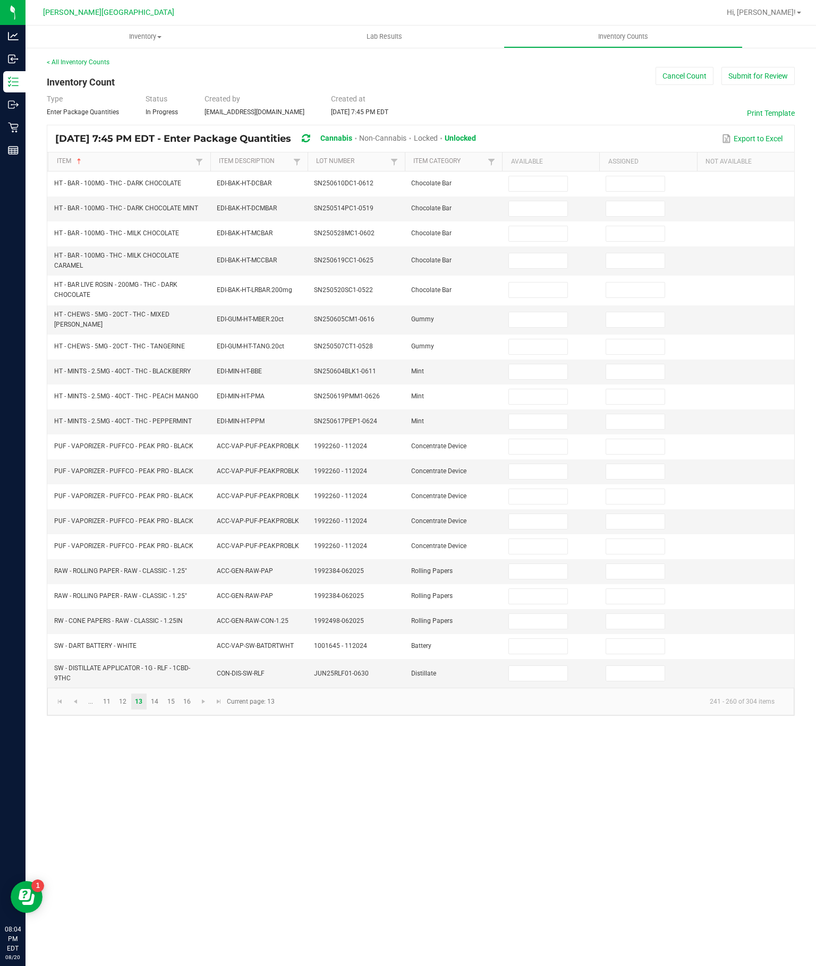
click at [559, 176] on input at bounding box center [538, 183] width 58 height 15
click at [544, 201] on input at bounding box center [538, 208] width 58 height 15
click at [541, 226] on input at bounding box center [538, 233] width 58 height 15
click at [547, 253] on input at bounding box center [538, 260] width 58 height 15
click at [544, 283] on input at bounding box center [538, 290] width 58 height 15
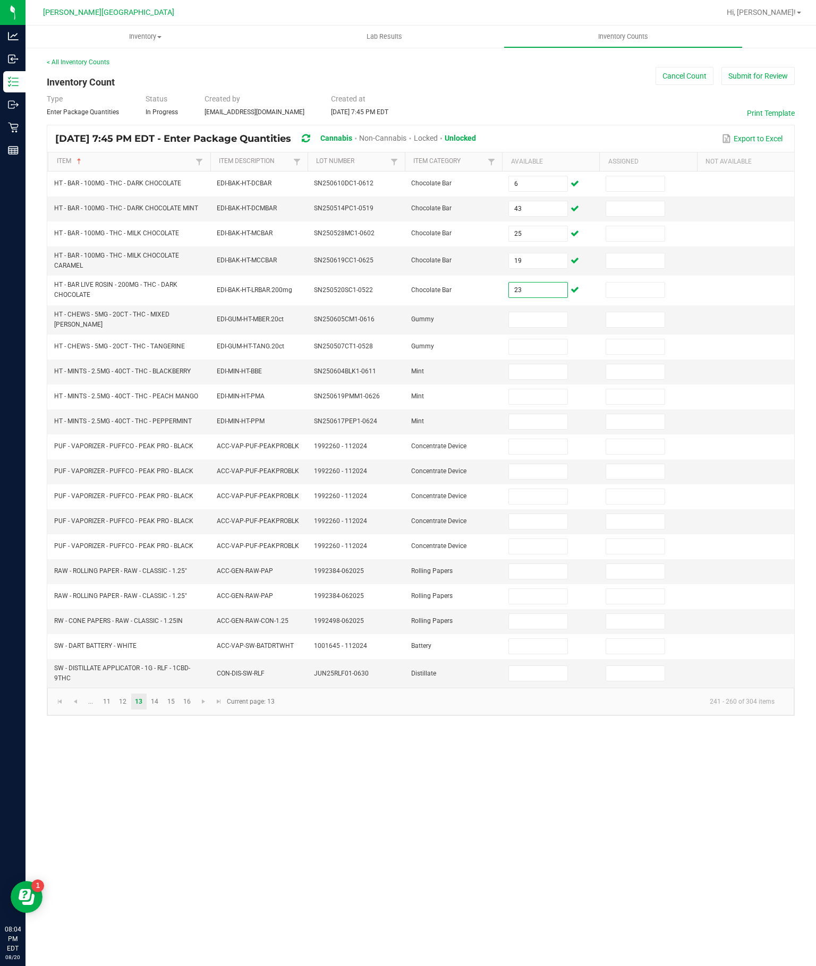
click at [545, 364] on input at bounding box center [538, 371] width 58 height 15
click at [556, 389] on input at bounding box center [538, 396] width 58 height 15
click at [564, 414] on input at bounding box center [538, 421] width 58 height 15
click at [98, 694] on link "..." at bounding box center [90, 702] width 15 height 16
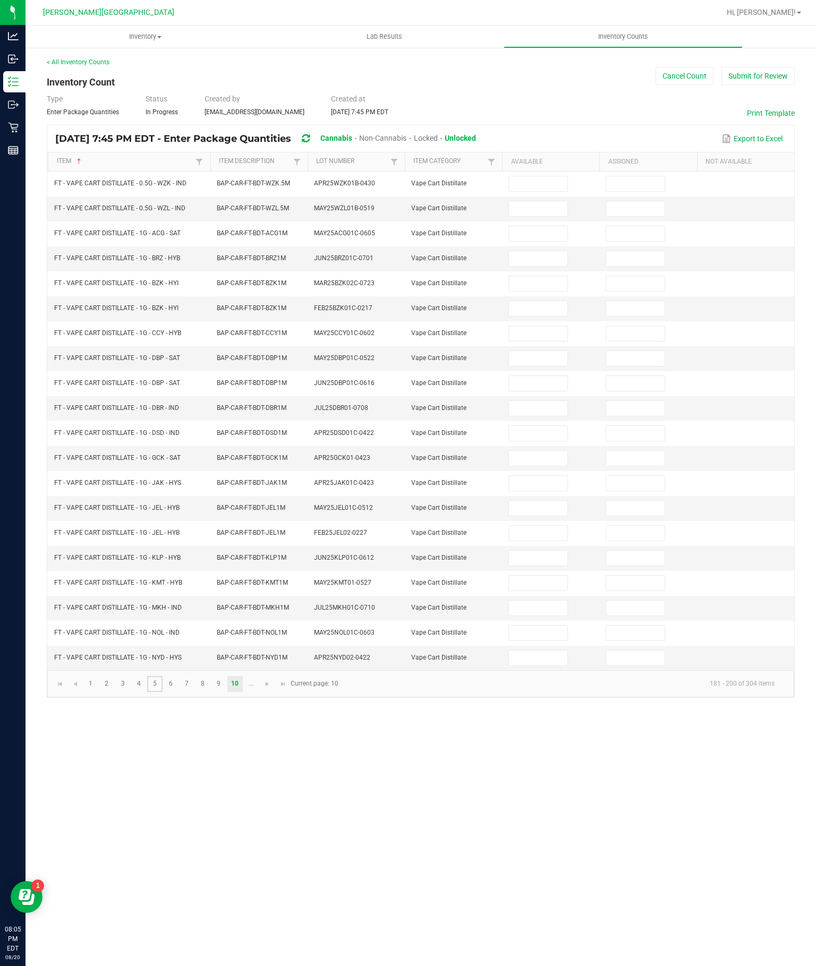
click at [163, 692] on link "5" at bounding box center [154, 684] width 15 height 16
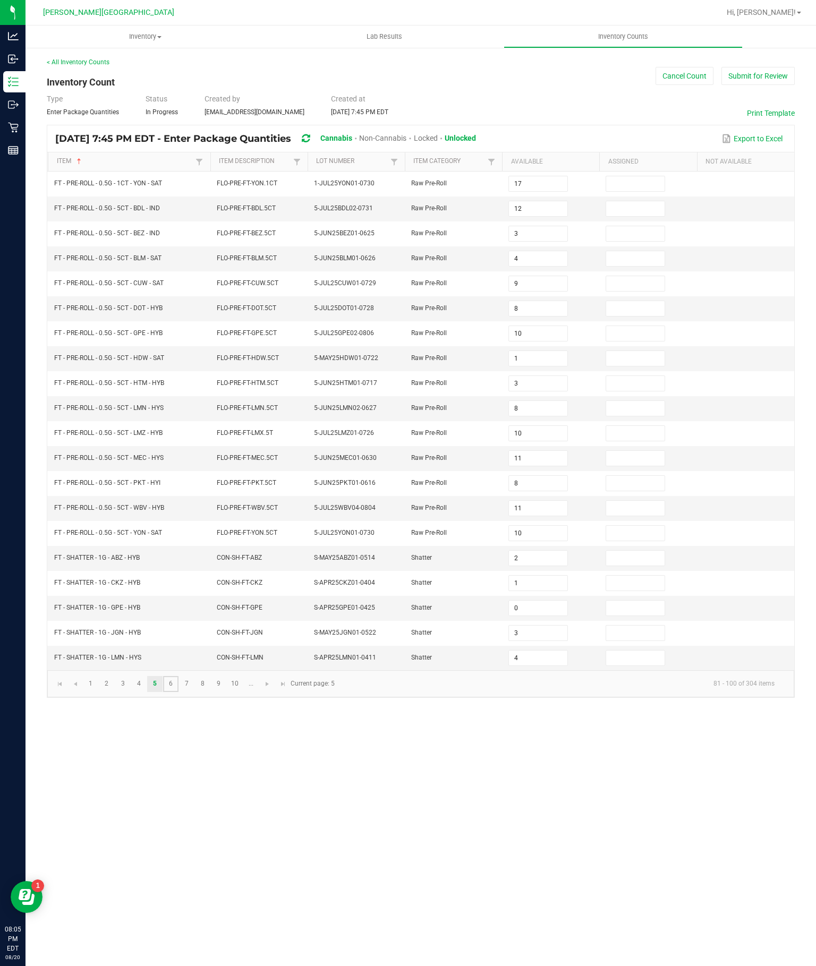
click at [176, 692] on link "6" at bounding box center [170, 684] width 15 height 16
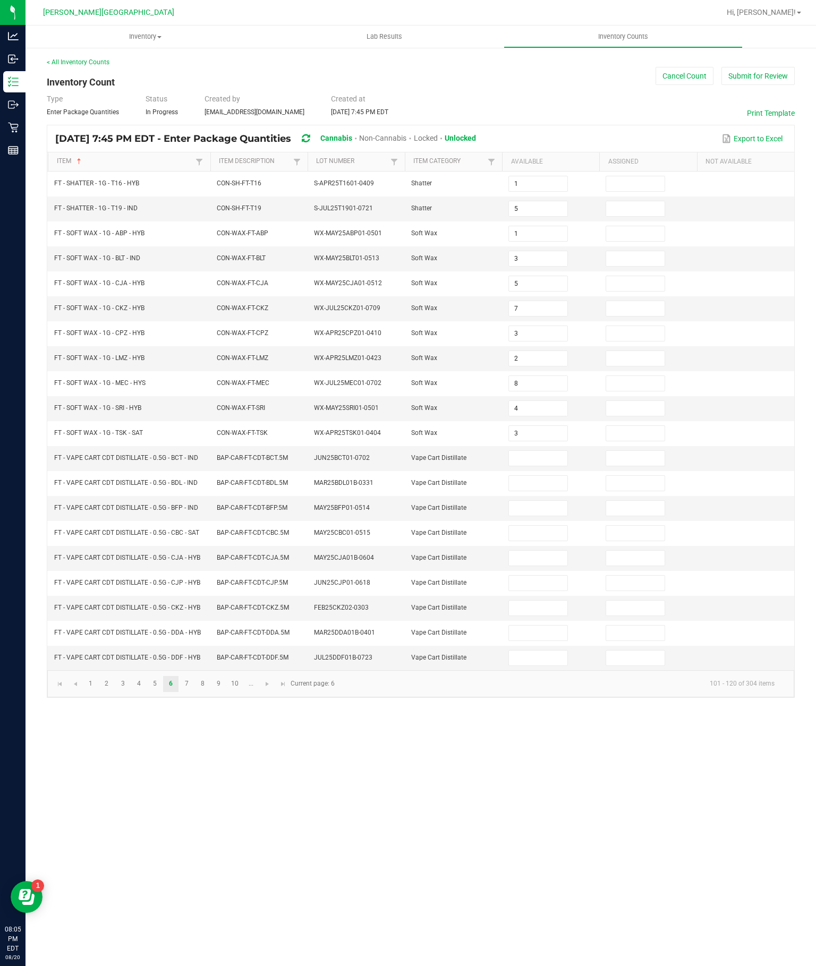
click at [542, 460] on input at bounding box center [538, 458] width 58 height 15
click at [543, 485] on input at bounding box center [538, 483] width 58 height 15
click at [549, 516] on input at bounding box center [538, 508] width 58 height 15
click at [545, 541] on input at bounding box center [538, 533] width 58 height 15
click at [556, 566] on input at bounding box center [538, 558] width 58 height 15
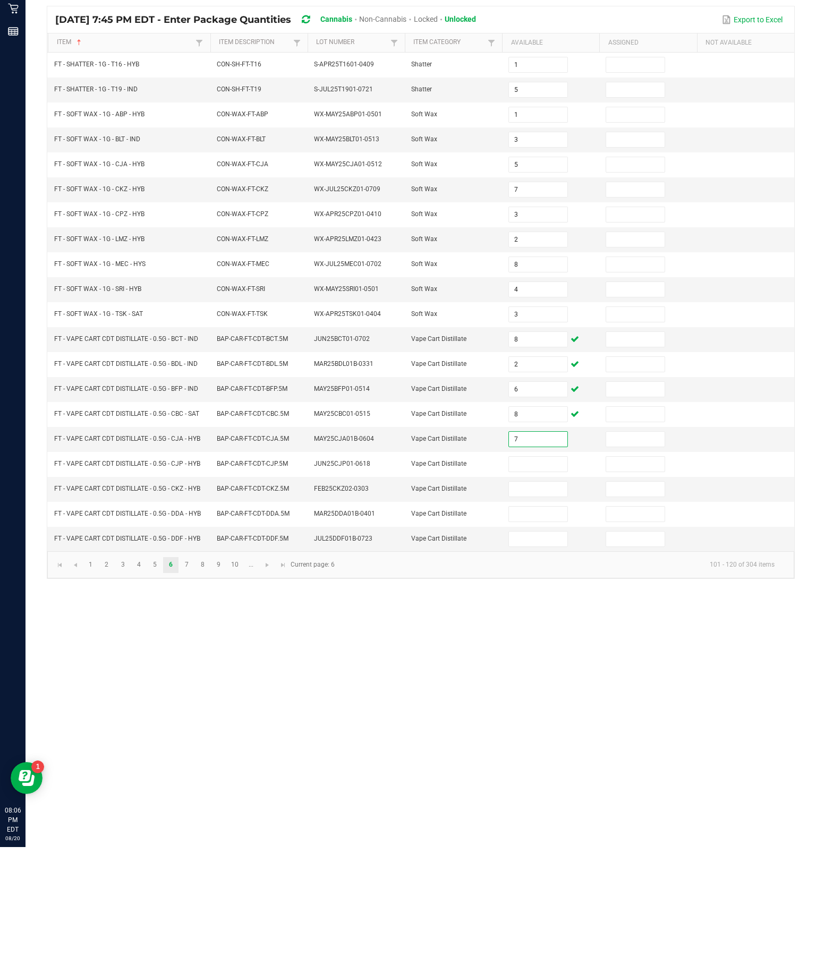
click at [550, 576] on input at bounding box center [538, 583] width 58 height 15
click at [558, 601] on input at bounding box center [538, 608] width 58 height 15
click at [548, 626] on input at bounding box center [538, 633] width 58 height 15
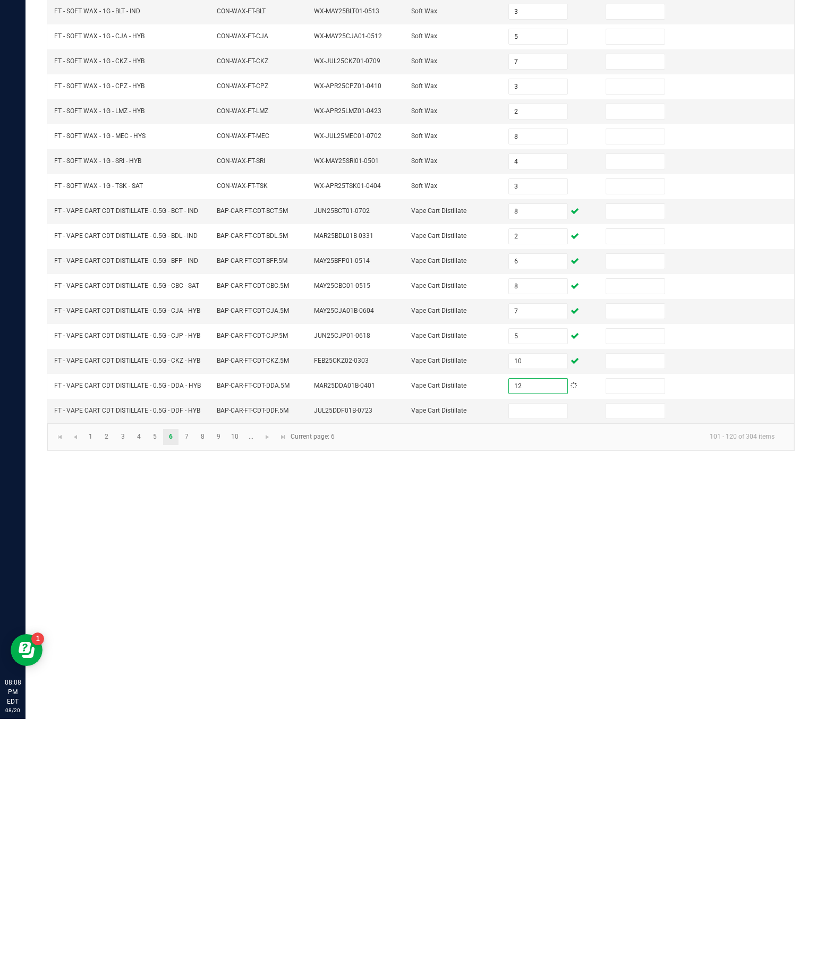
click at [535, 651] on input at bounding box center [538, 658] width 58 height 15
click at [194, 676] on link "7" at bounding box center [186, 684] width 15 height 16
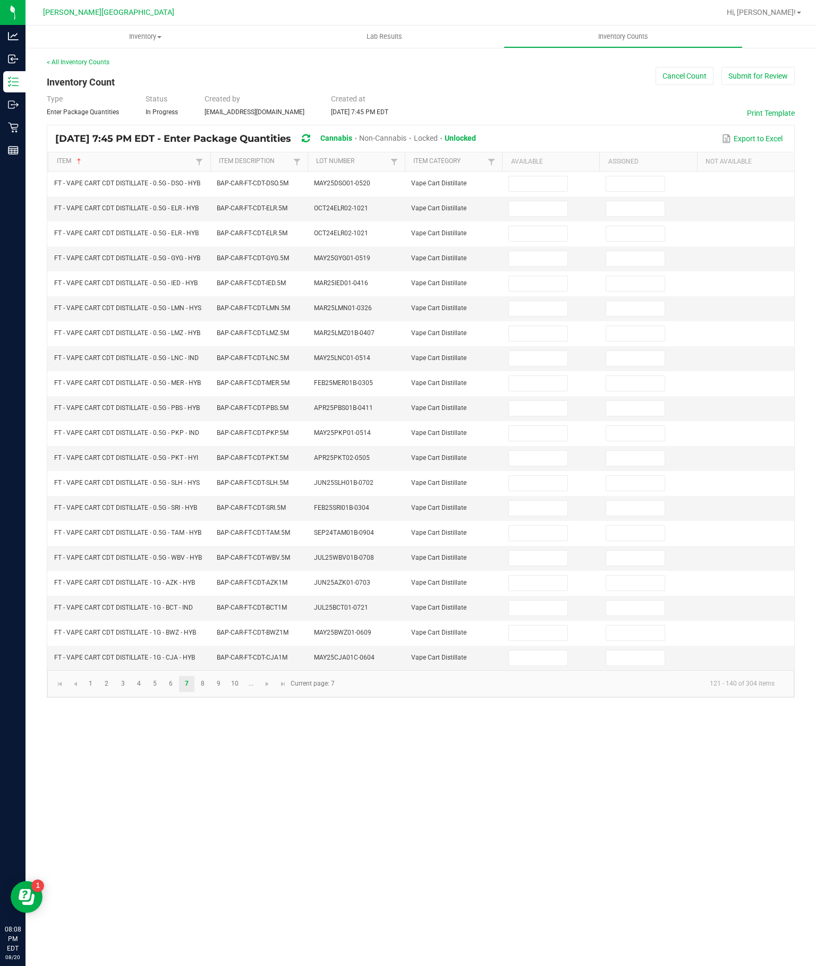
click at [546, 176] on input at bounding box center [538, 183] width 58 height 15
click at [543, 201] on input at bounding box center [538, 208] width 58 height 15
click at [537, 226] on input at bounding box center [538, 233] width 58 height 15
click at [550, 276] on input at bounding box center [538, 283] width 58 height 15
click at [541, 301] on input at bounding box center [538, 308] width 58 height 15
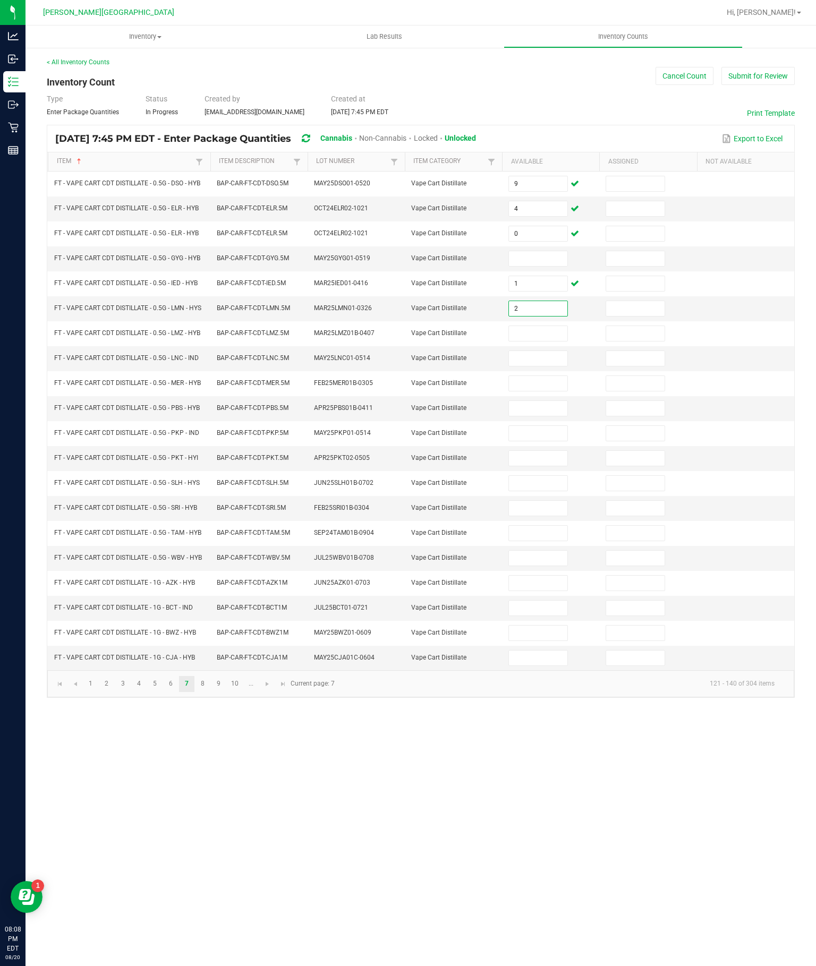
click at [547, 326] on input at bounding box center [538, 333] width 58 height 15
click at [539, 251] on input at bounding box center [538, 258] width 58 height 15
click at [547, 351] on input at bounding box center [538, 358] width 58 height 15
click at [551, 382] on input at bounding box center [538, 383] width 58 height 15
click at [552, 407] on input at bounding box center [538, 408] width 58 height 15
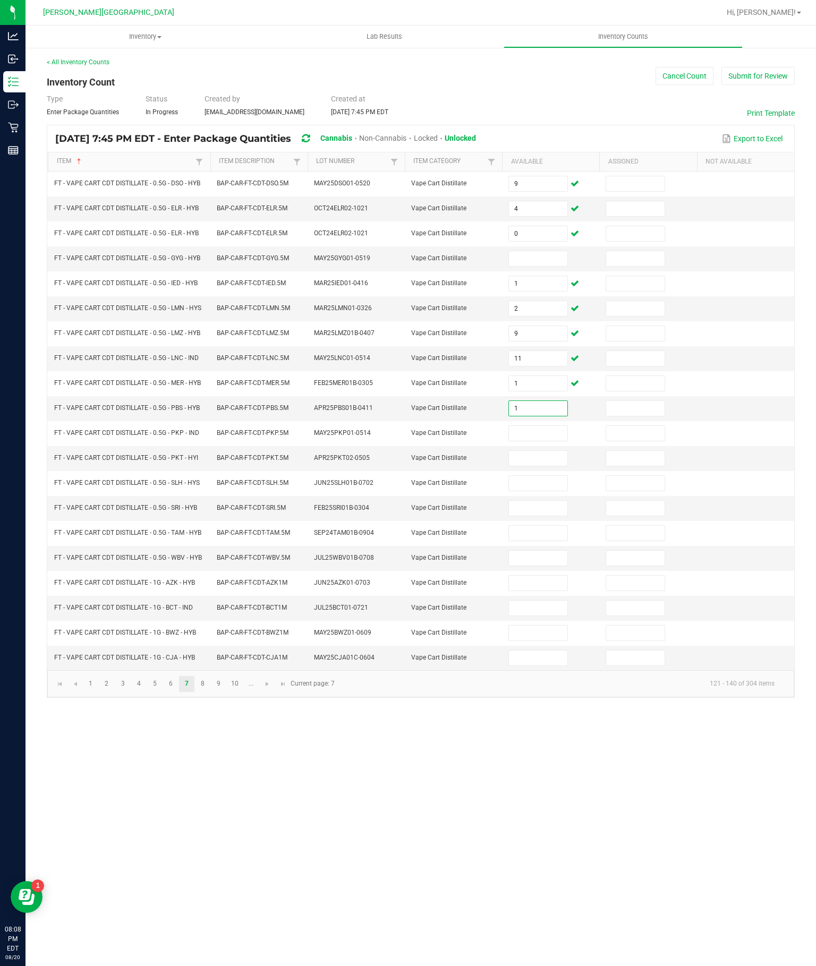
click at [556, 440] on input at bounding box center [538, 433] width 58 height 15
click at [557, 466] on input at bounding box center [538, 458] width 58 height 15
click at [549, 491] on input at bounding box center [538, 483] width 58 height 15
click at [543, 251] on input at bounding box center [538, 258] width 58 height 15
click at [552, 491] on input at bounding box center [538, 483] width 58 height 15
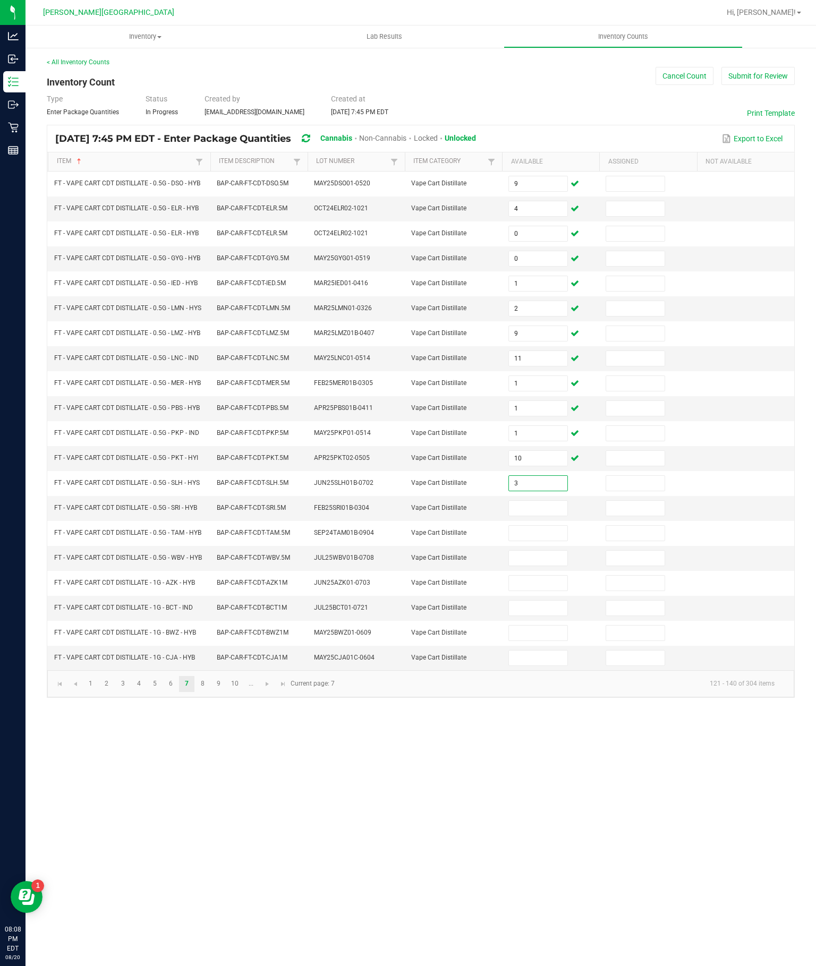
click at [550, 516] on input at bounding box center [538, 508] width 58 height 15
click at [549, 541] on input at bounding box center [538, 533] width 58 height 15
click at [548, 566] on input at bounding box center [538, 558] width 58 height 15
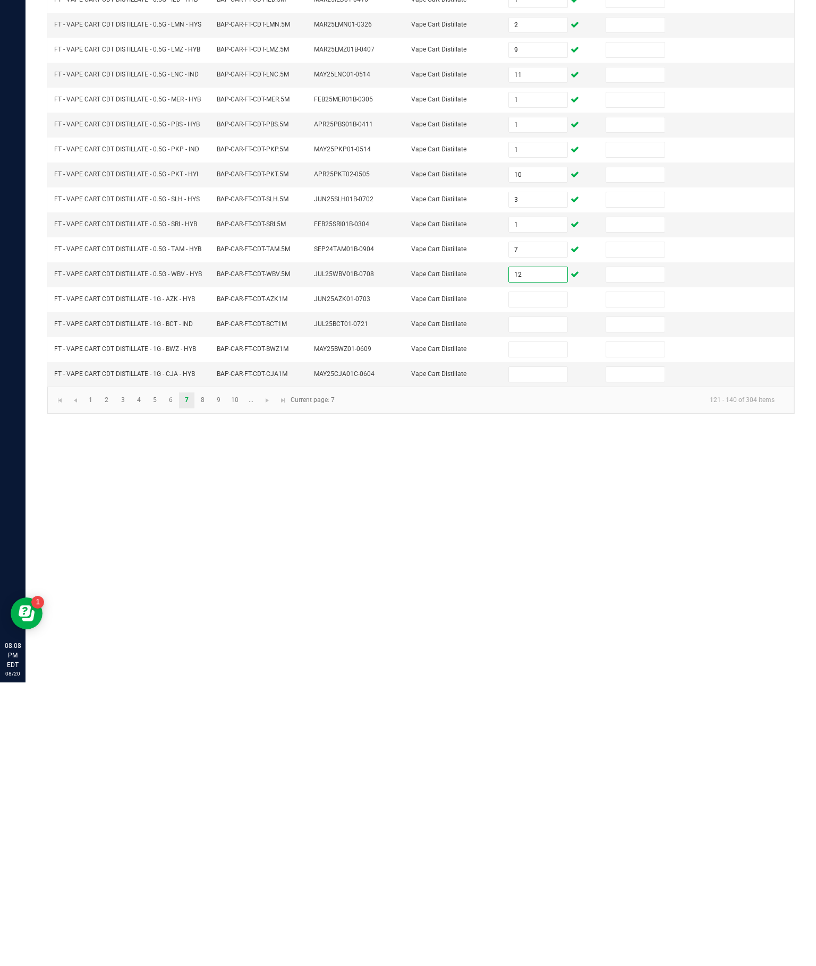
click at [541, 576] on input at bounding box center [538, 583] width 58 height 15
click at [551, 601] on input at bounding box center [538, 608] width 58 height 15
click at [555, 626] on input at bounding box center [538, 633] width 58 height 15
click at [542, 601] on input "3" at bounding box center [538, 608] width 58 height 15
click at [536, 626] on input at bounding box center [538, 633] width 58 height 15
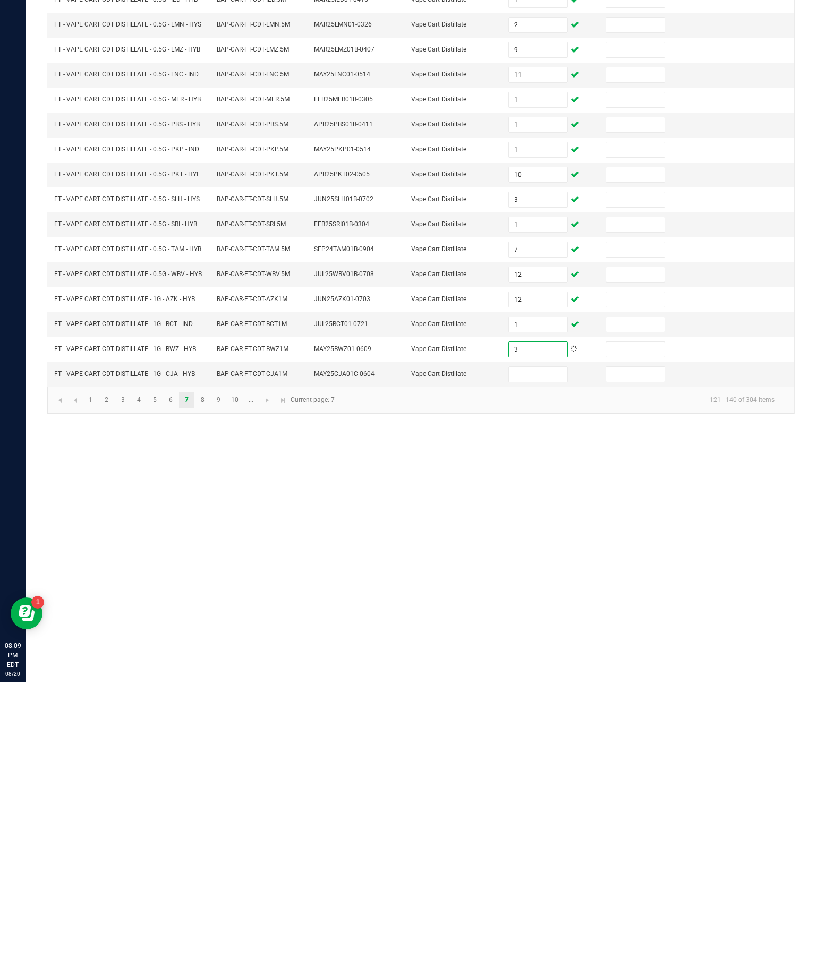
click at [555, 651] on input at bounding box center [538, 658] width 58 height 15
click at [210, 676] on link "8" at bounding box center [202, 684] width 15 height 16
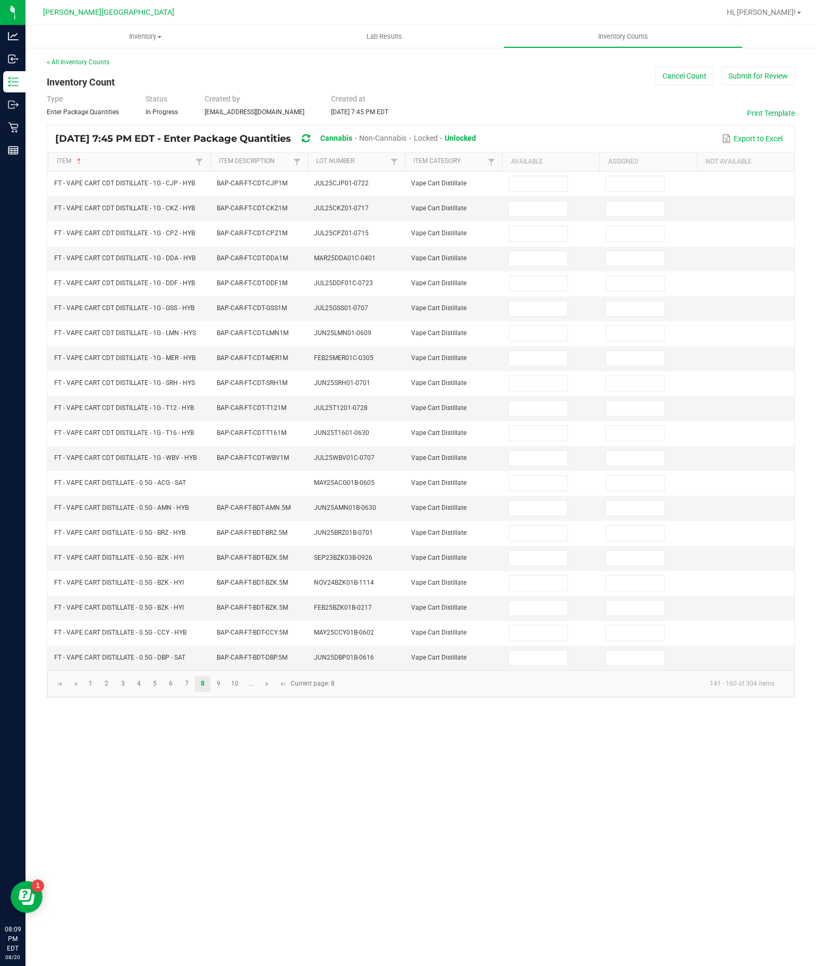
click at [532, 176] on input at bounding box center [538, 183] width 58 height 15
click at [537, 201] on input at bounding box center [538, 208] width 58 height 15
click at [541, 176] on input "6" at bounding box center [538, 183] width 58 height 15
click at [544, 226] on input at bounding box center [538, 233] width 58 height 15
click at [540, 251] on input at bounding box center [538, 258] width 58 height 15
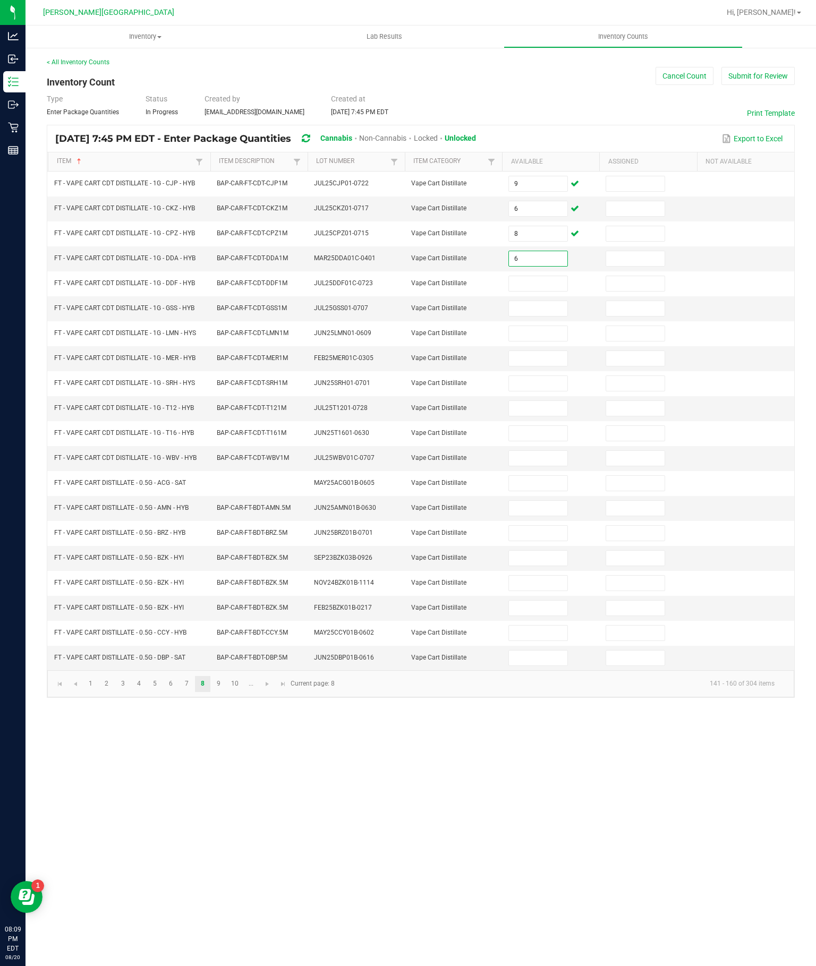
click at [552, 276] on input at bounding box center [538, 283] width 58 height 15
click at [536, 301] on input at bounding box center [538, 308] width 58 height 15
click at [551, 326] on input at bounding box center [538, 333] width 58 height 15
click at [539, 351] on input at bounding box center [538, 358] width 58 height 15
click at [555, 384] on input at bounding box center [538, 383] width 58 height 15
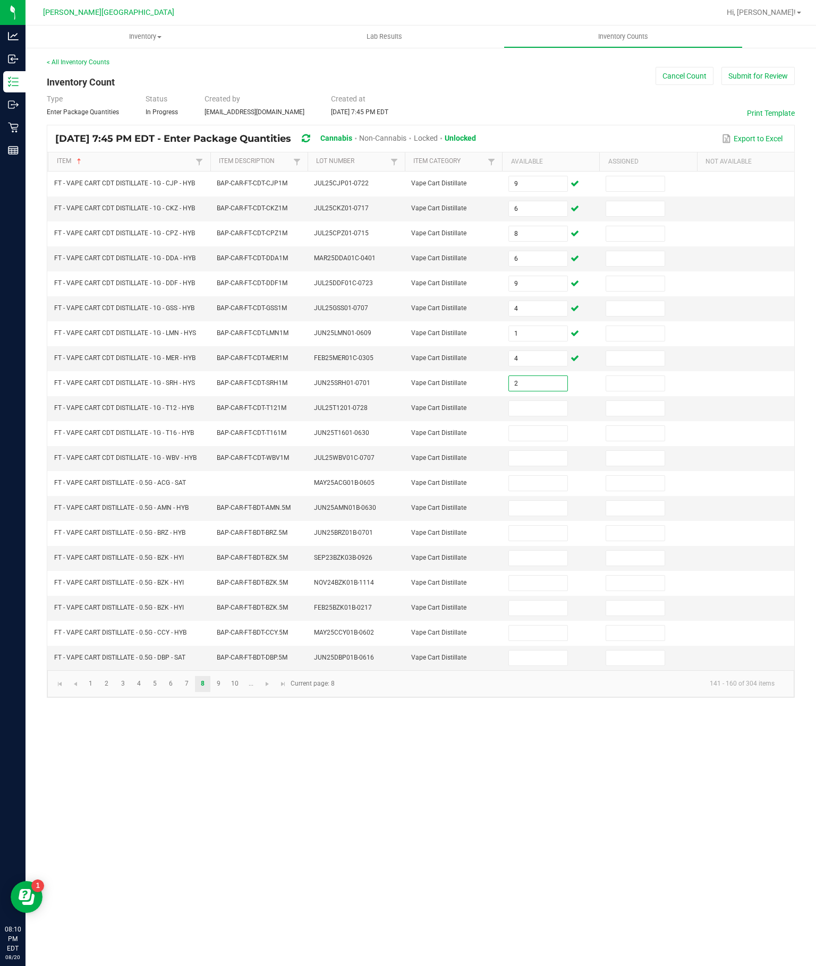
click at [536, 410] on input at bounding box center [538, 408] width 58 height 15
click at [549, 438] on input at bounding box center [538, 433] width 58 height 15
click at [546, 408] on input "7" at bounding box center [538, 408] width 58 height 15
click at [541, 466] on input at bounding box center [538, 458] width 58 height 15
click at [535, 491] on input at bounding box center [538, 483] width 58 height 15
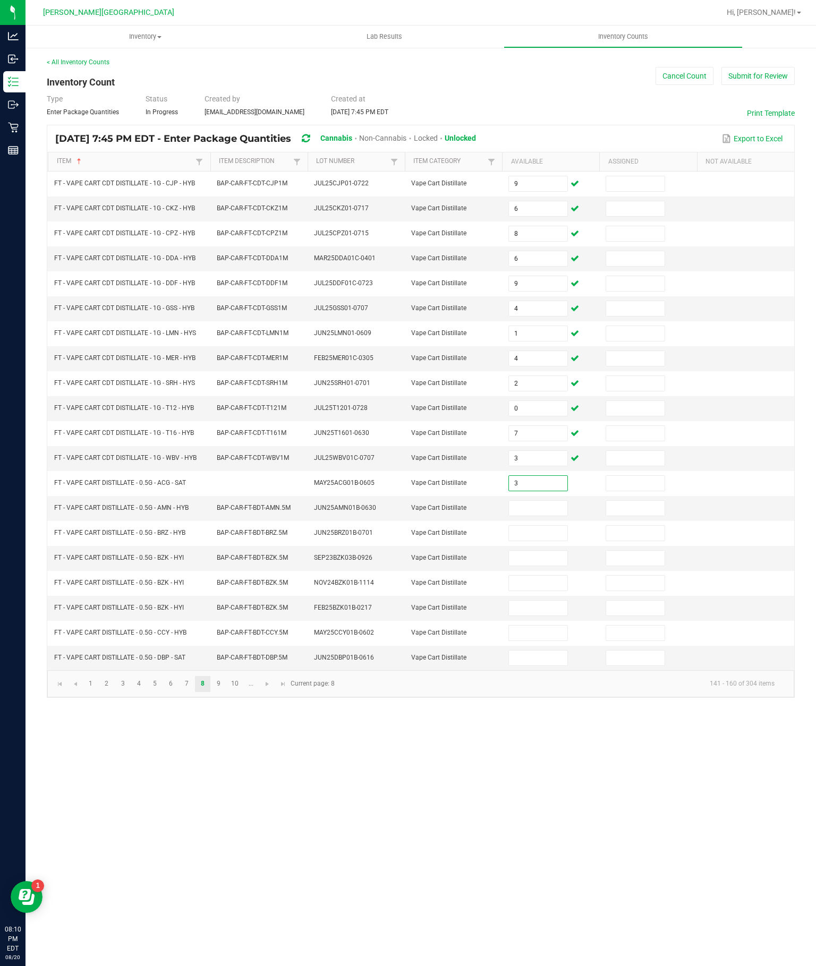
click at [541, 516] on input at bounding box center [538, 508] width 58 height 15
click at [542, 541] on input at bounding box center [538, 533] width 58 height 15
click at [545, 566] on input at bounding box center [538, 558] width 58 height 15
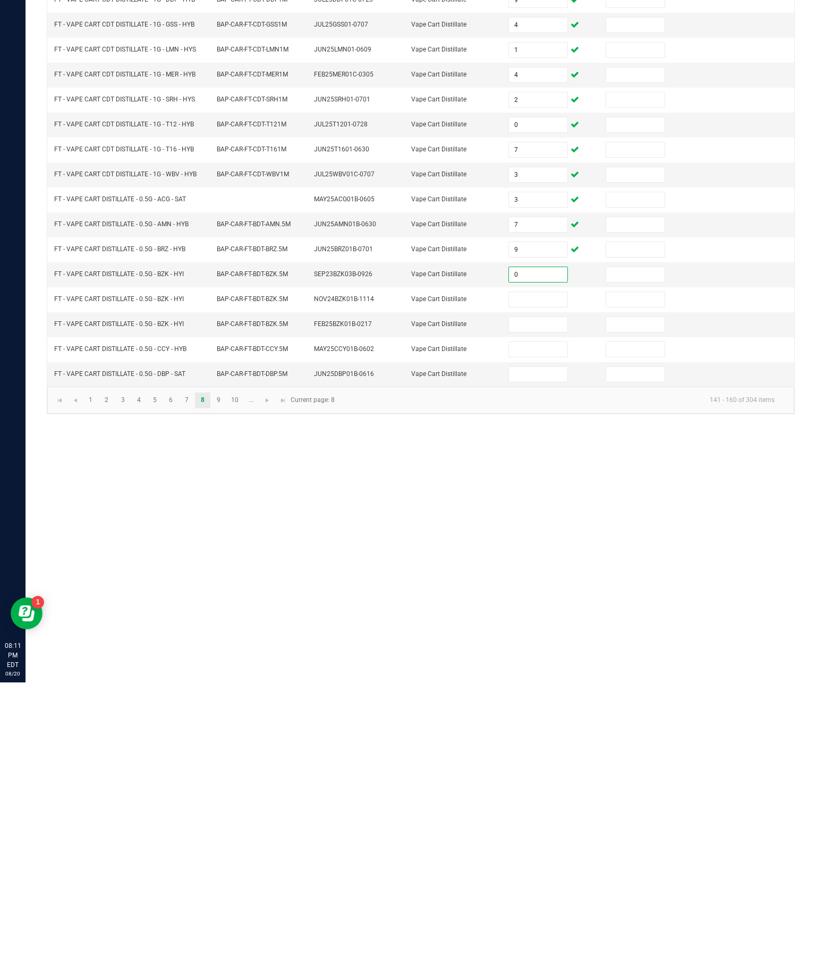
click at [540, 576] on input at bounding box center [538, 583] width 58 height 15
click at [548, 601] on input at bounding box center [538, 608] width 58 height 15
click at [546, 626] on input at bounding box center [538, 633] width 58 height 15
click at [539, 651] on input at bounding box center [538, 658] width 58 height 15
click at [226, 676] on link "9" at bounding box center [218, 684] width 15 height 16
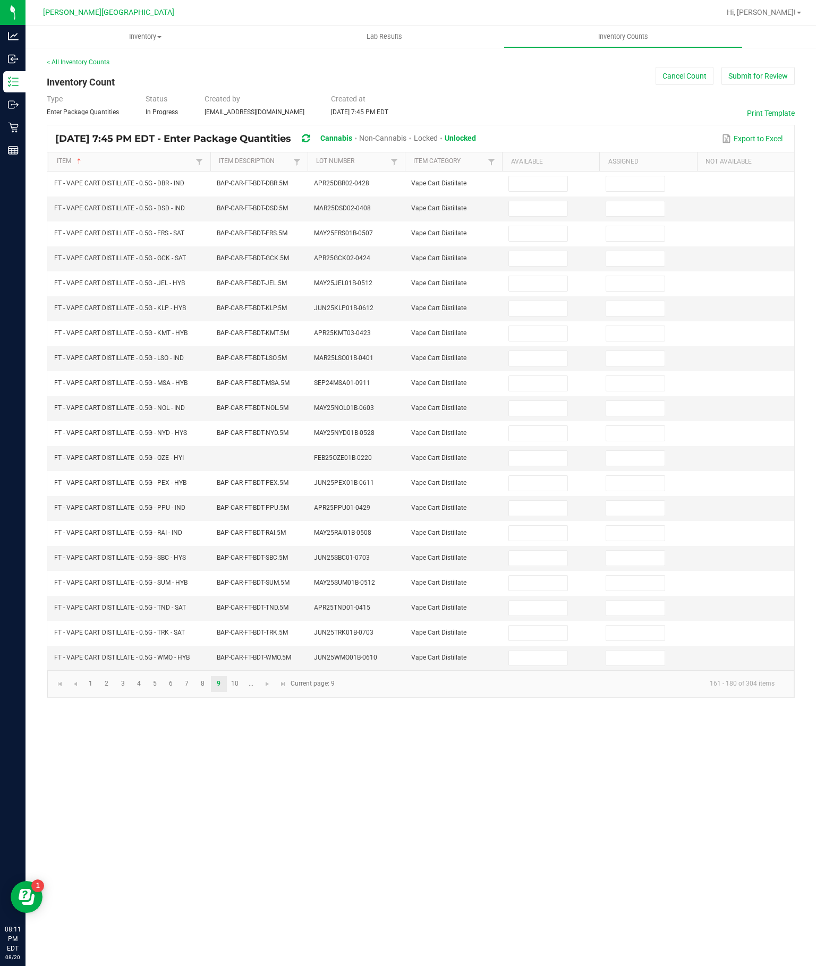
click at [543, 176] on input at bounding box center [538, 183] width 58 height 15
click at [540, 201] on input at bounding box center [538, 208] width 58 height 15
click at [550, 226] on input at bounding box center [538, 233] width 58 height 15
click at [541, 251] on input at bounding box center [538, 258] width 58 height 15
click at [548, 276] on input at bounding box center [538, 283] width 58 height 15
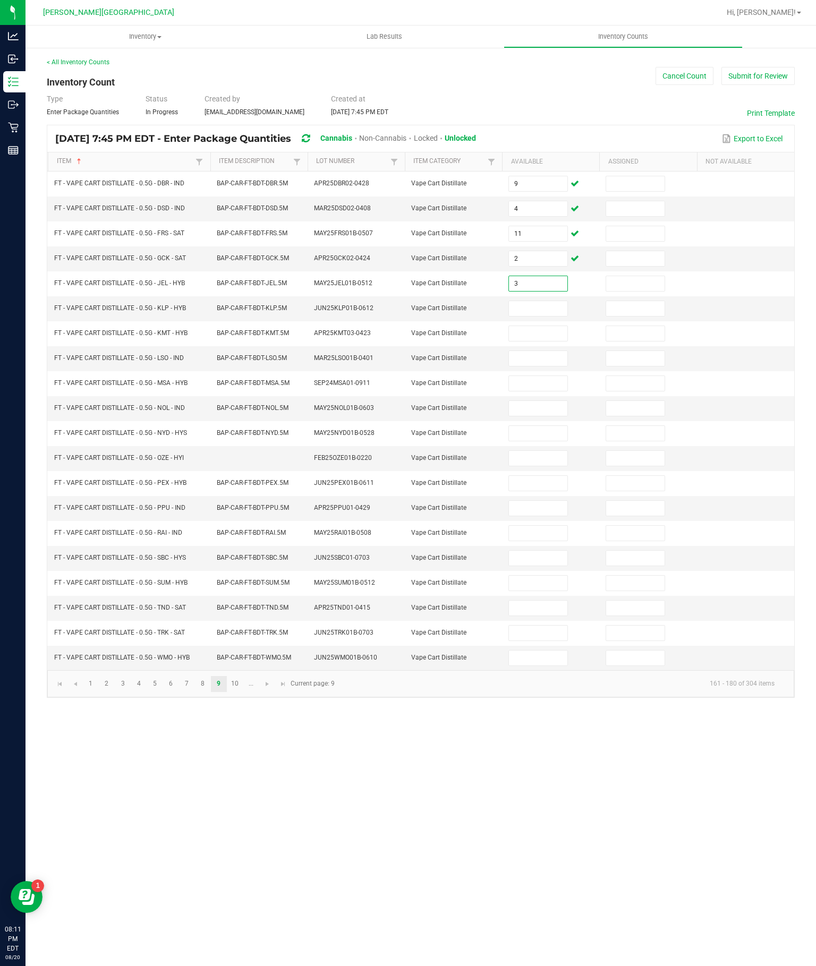
click at [558, 301] on input at bounding box center [538, 308] width 58 height 15
click at [544, 326] on input at bounding box center [538, 333] width 58 height 15
click at [543, 351] on input at bounding box center [538, 358] width 58 height 15
click at [538, 376] on input at bounding box center [538, 383] width 58 height 15
click at [541, 414] on input at bounding box center [538, 408] width 58 height 15
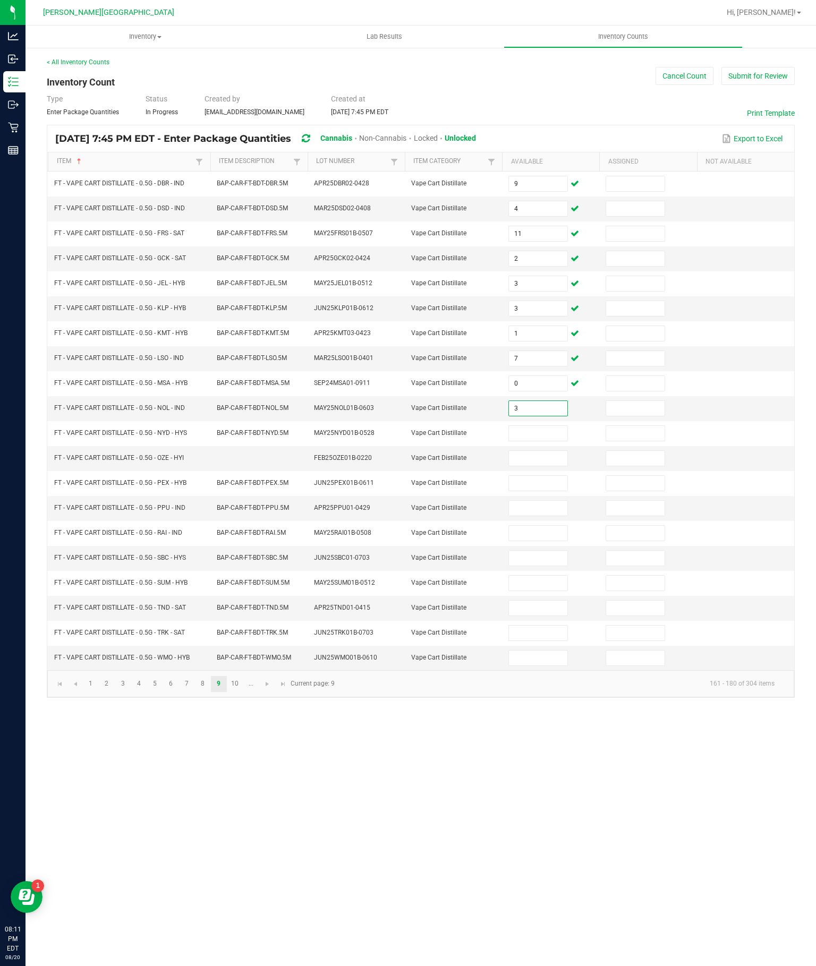
click at [547, 440] on input at bounding box center [538, 433] width 58 height 15
click at [526, 466] on input at bounding box center [538, 458] width 58 height 15
click at [546, 491] on input at bounding box center [538, 483] width 58 height 15
click at [547, 516] on input at bounding box center [538, 508] width 58 height 15
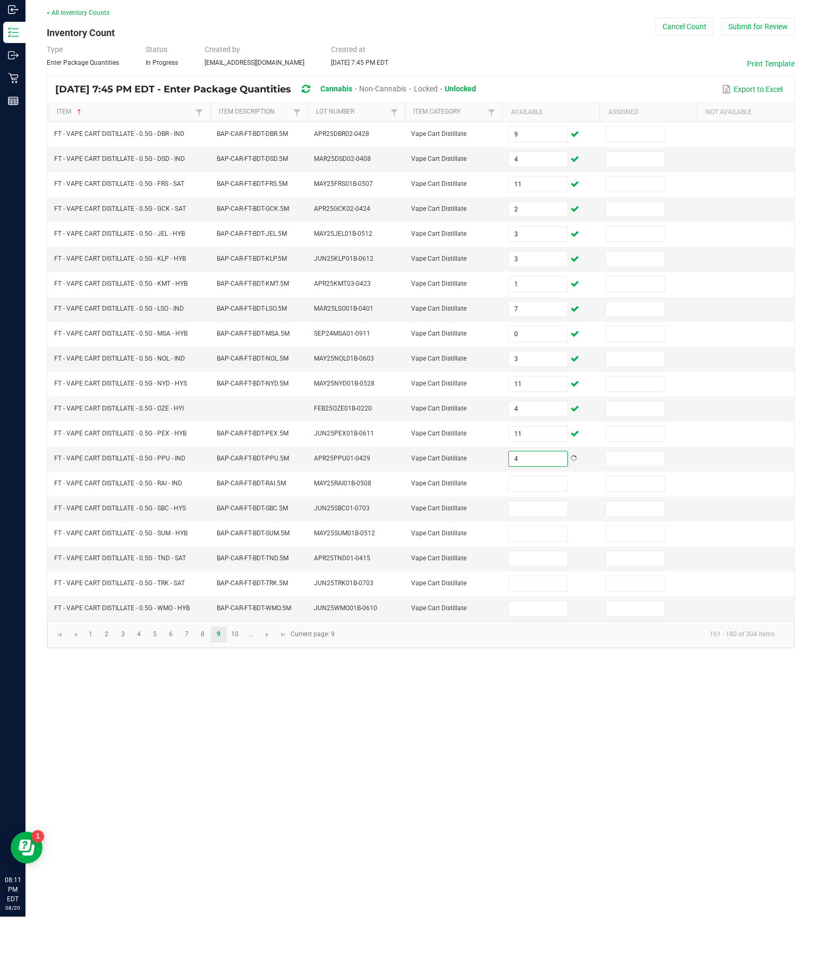
click at [541, 526] on input at bounding box center [538, 533] width 58 height 15
click at [543, 551] on input at bounding box center [538, 558] width 58 height 15
click at [552, 576] on input at bounding box center [538, 583] width 58 height 15
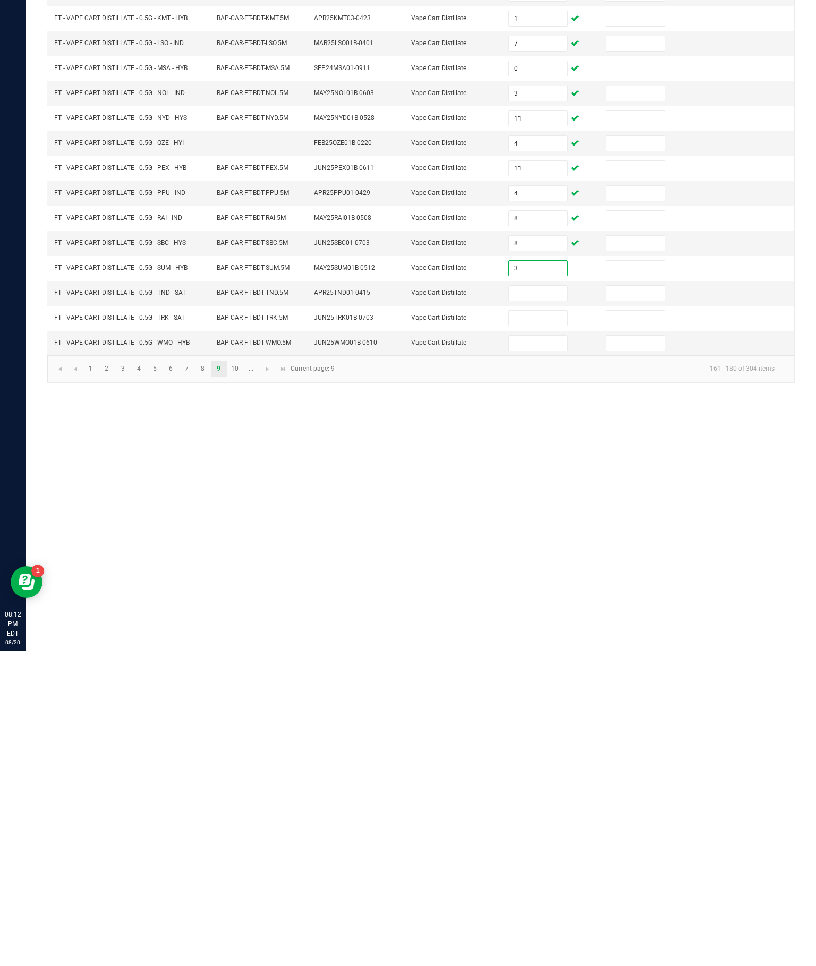
click at [538, 601] on input at bounding box center [538, 608] width 58 height 15
click at [545, 626] on input at bounding box center [538, 633] width 58 height 15
click at [544, 651] on input at bounding box center [538, 658] width 58 height 15
click at [243, 676] on link "10" at bounding box center [234, 684] width 15 height 16
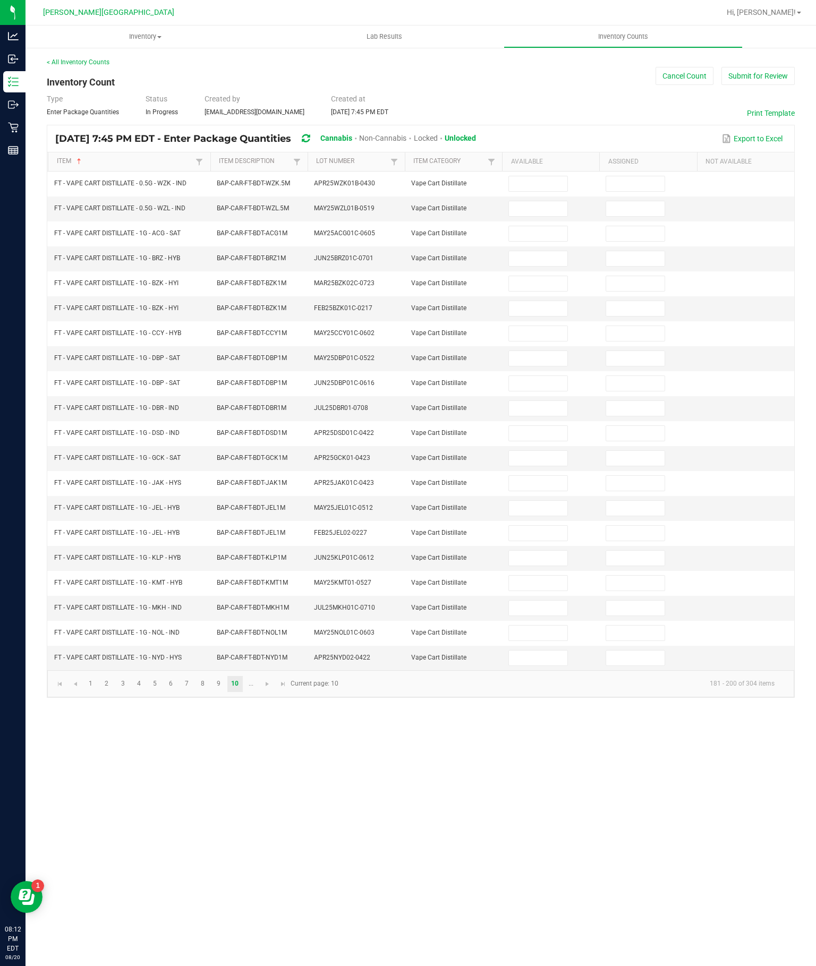
click at [527, 176] on input at bounding box center [538, 183] width 58 height 15
click at [536, 201] on input at bounding box center [538, 208] width 58 height 15
click at [530, 226] on input at bounding box center [538, 233] width 58 height 15
click at [532, 251] on input at bounding box center [538, 258] width 58 height 15
click at [541, 276] on input at bounding box center [538, 283] width 58 height 15
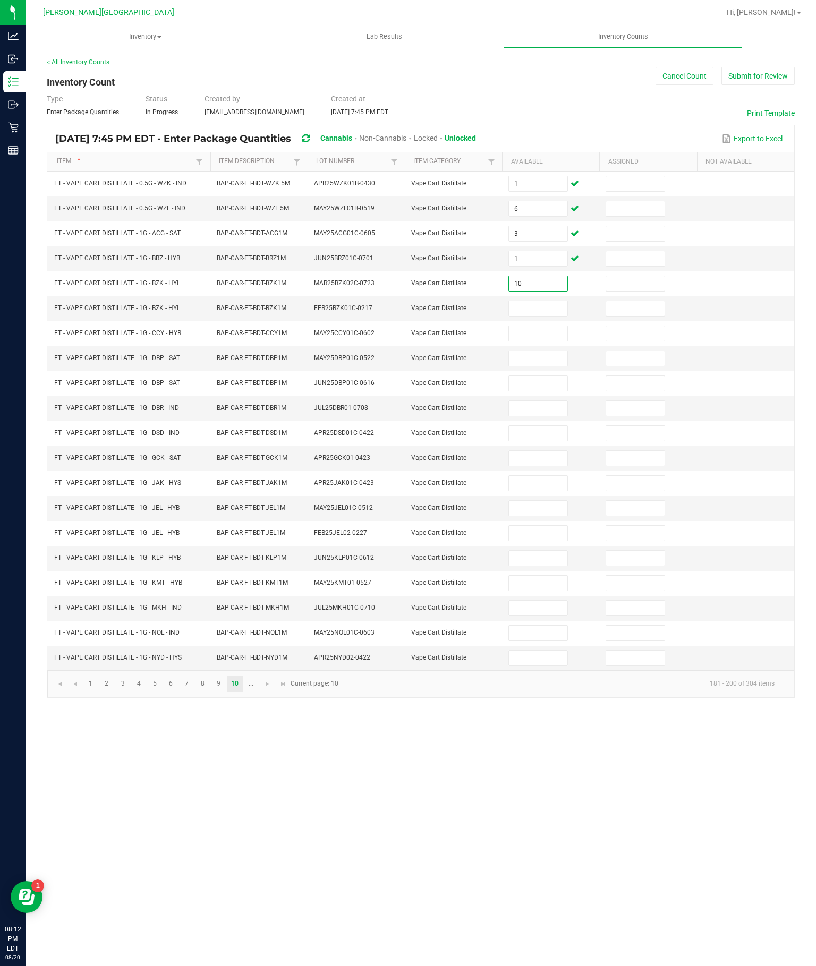
click at [551, 301] on input at bounding box center [538, 308] width 58 height 15
click at [541, 326] on input at bounding box center [538, 333] width 58 height 15
click at [545, 351] on input at bounding box center [538, 358] width 58 height 15
click at [543, 382] on input at bounding box center [538, 383] width 58 height 15
click at [542, 415] on input at bounding box center [538, 408] width 58 height 15
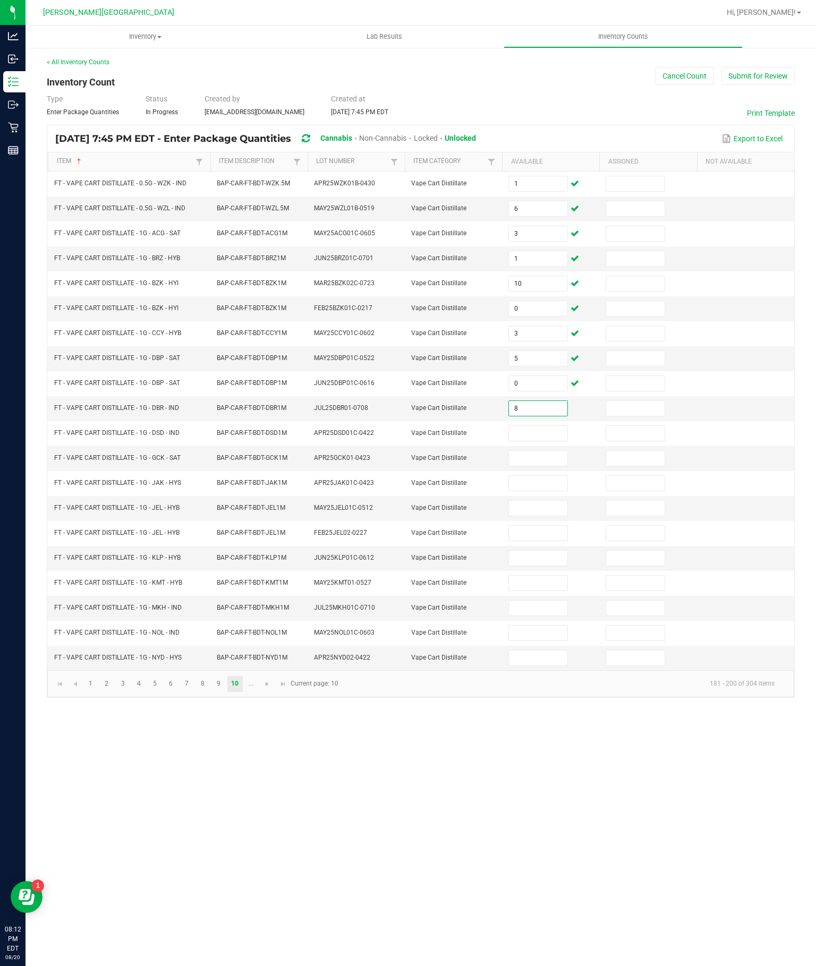
click at [539, 435] on input at bounding box center [538, 433] width 58 height 15
click at [542, 466] on input at bounding box center [538, 458] width 58 height 15
click at [548, 491] on input at bounding box center [538, 483] width 58 height 15
click at [533, 516] on input at bounding box center [538, 508] width 58 height 15
click at [554, 541] on input at bounding box center [538, 533] width 58 height 15
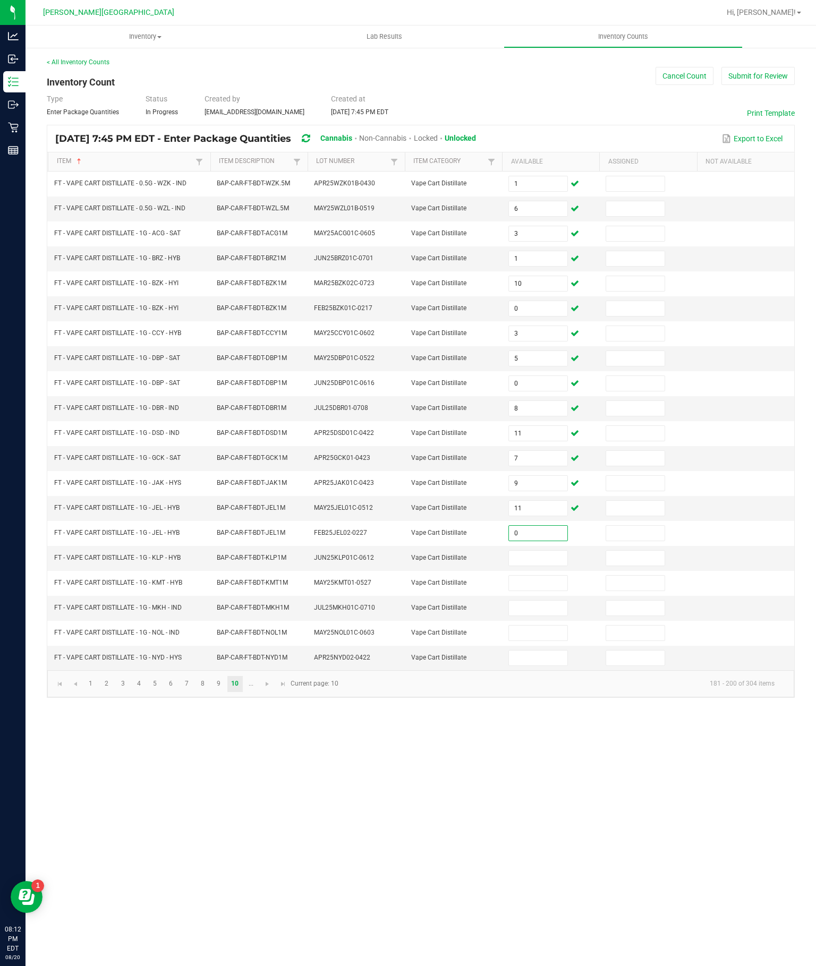
click at [549, 566] on input at bounding box center [538, 558] width 58 height 15
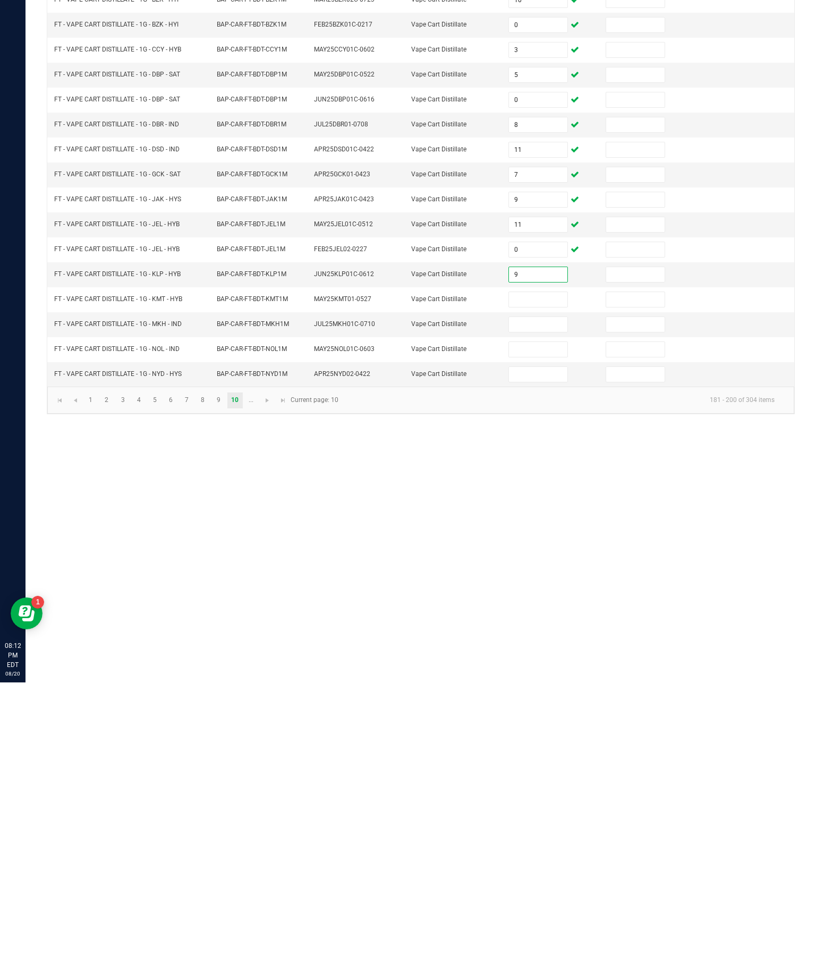
click at [544, 576] on input at bounding box center [538, 583] width 58 height 15
click at [534, 601] on input at bounding box center [538, 608] width 58 height 15
click at [545, 626] on input at bounding box center [538, 633] width 58 height 15
click at [534, 651] on input at bounding box center [538, 658] width 58 height 15
click at [259, 676] on link "..." at bounding box center [250, 684] width 15 height 16
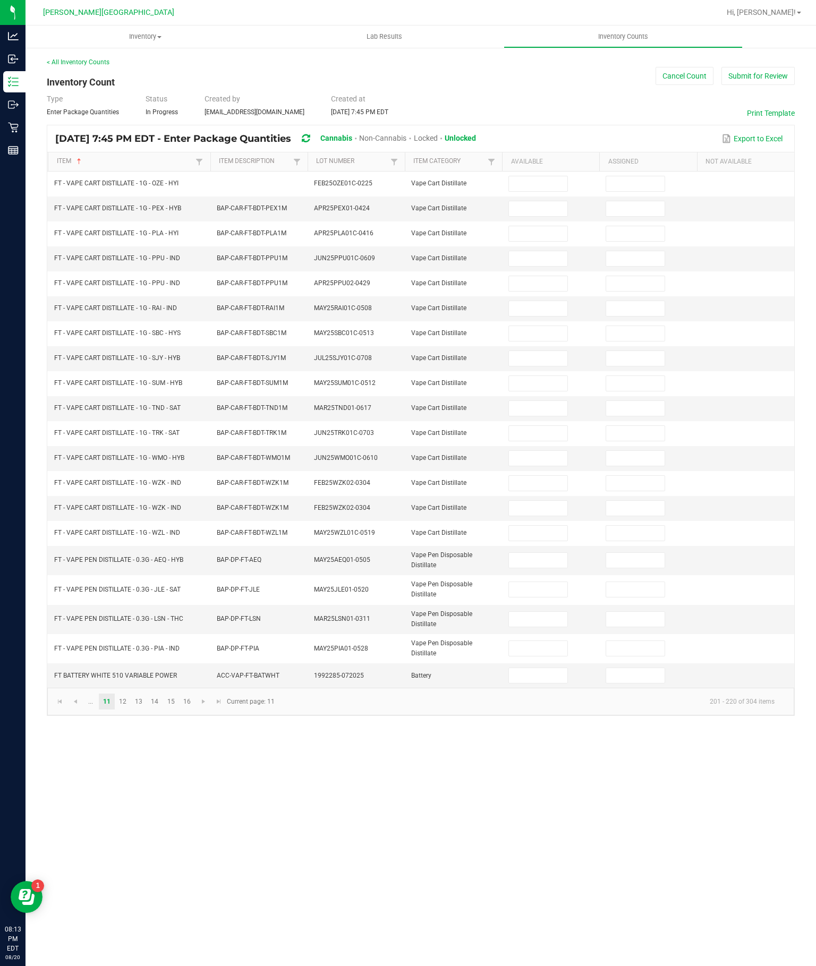
click at [540, 176] on input at bounding box center [538, 183] width 58 height 15
click at [521, 201] on input at bounding box center [538, 208] width 58 height 15
click at [551, 226] on input at bounding box center [538, 233] width 58 height 15
click at [542, 251] on input at bounding box center [538, 258] width 58 height 15
click at [540, 276] on input at bounding box center [538, 283] width 58 height 15
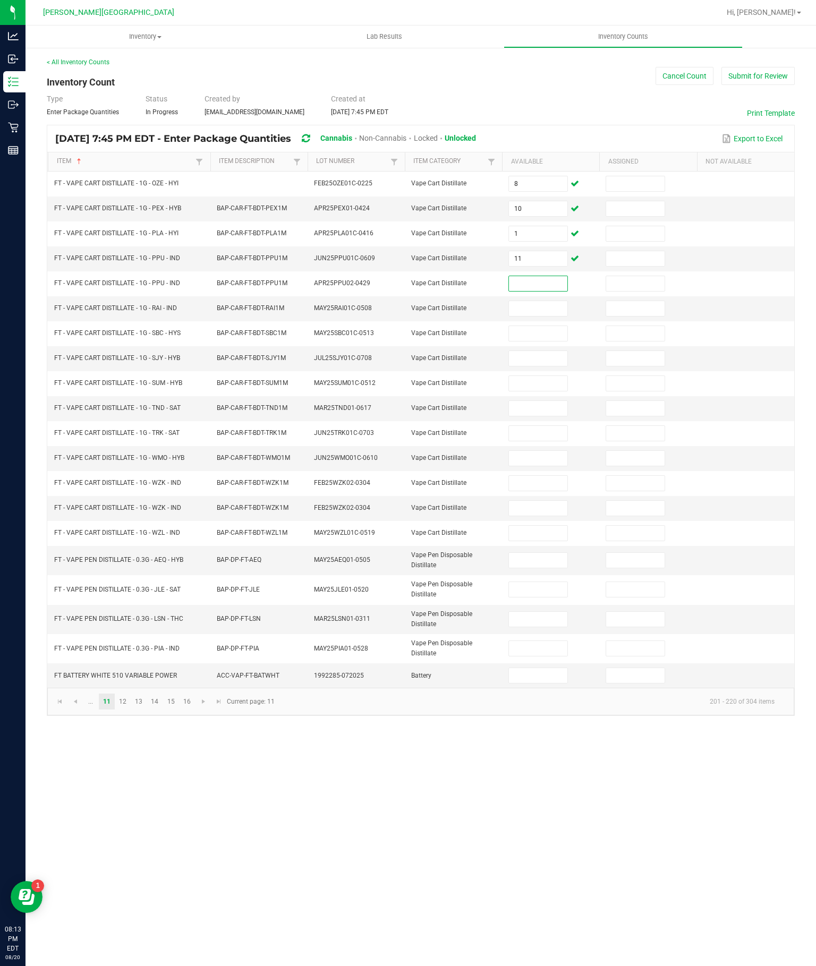
click at [545, 301] on input at bounding box center [538, 308] width 58 height 15
click at [547, 276] on input at bounding box center [538, 283] width 58 height 15
click at [540, 326] on input at bounding box center [538, 333] width 58 height 15
click at [557, 351] on input at bounding box center [538, 358] width 58 height 15
click at [542, 376] on input at bounding box center [538, 383] width 58 height 15
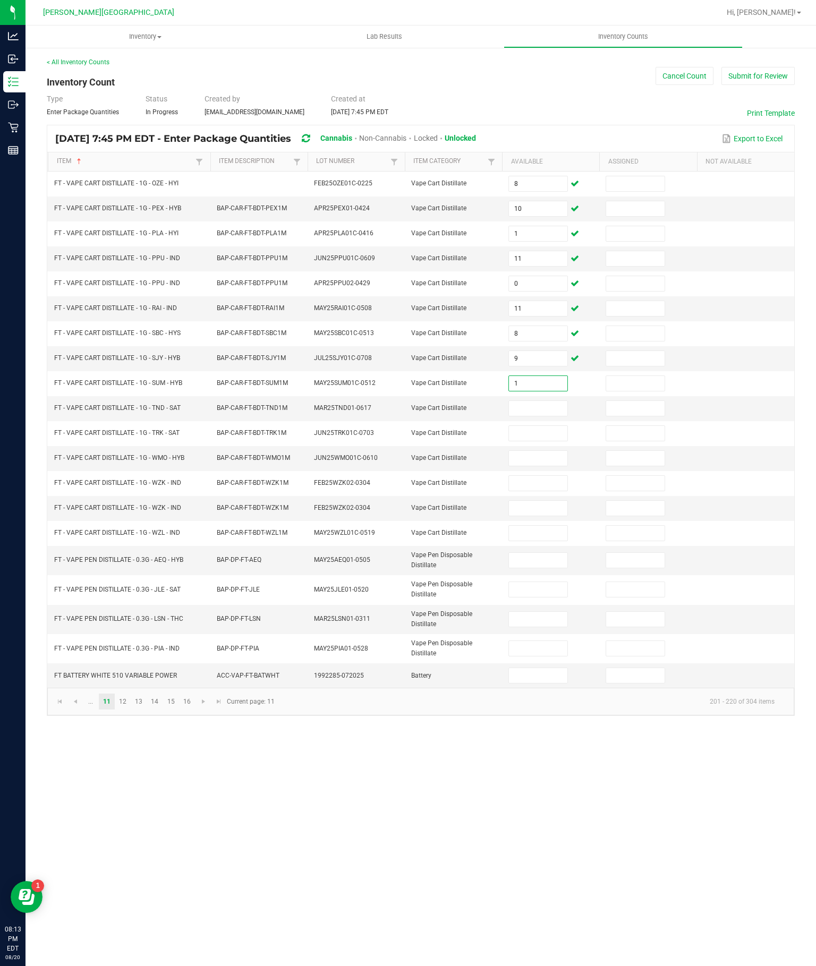
click at [541, 405] on input at bounding box center [538, 408] width 58 height 15
click at [535, 441] on input at bounding box center [538, 433] width 58 height 15
click at [541, 466] on input at bounding box center [538, 458] width 58 height 15
click at [541, 491] on input at bounding box center [538, 483] width 58 height 15
click at [540, 516] on input at bounding box center [538, 508] width 58 height 15
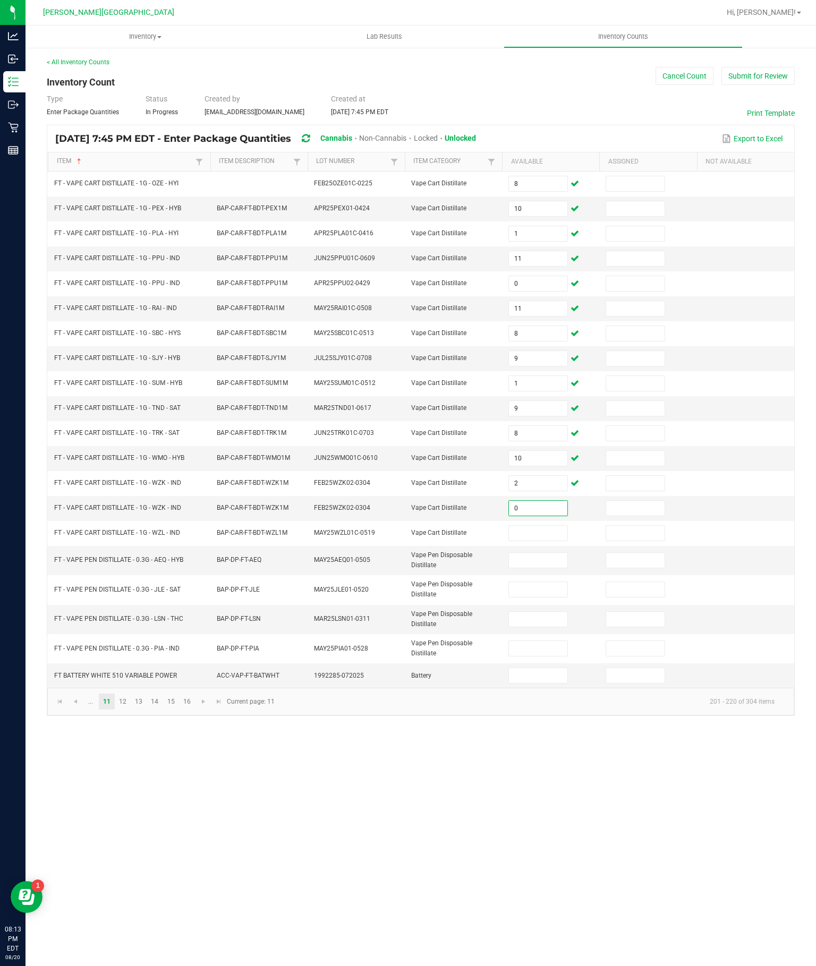
click at [534, 541] on input at bounding box center [538, 533] width 58 height 15
click at [546, 491] on input "2" at bounding box center [538, 483] width 58 height 15
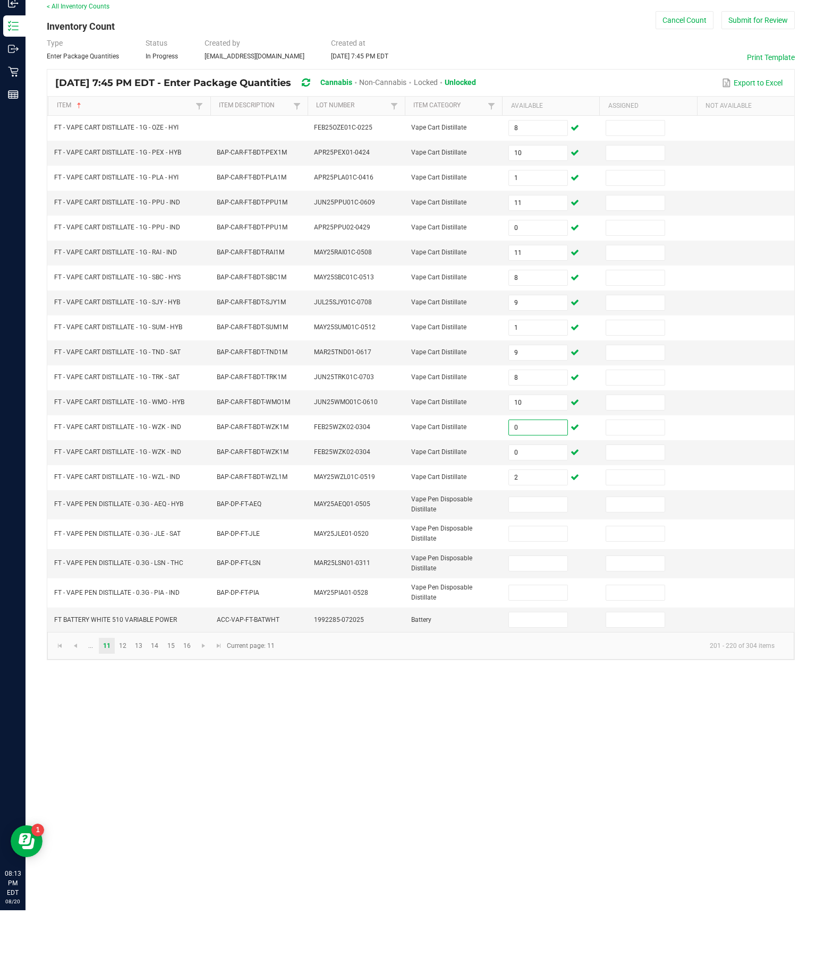
click at [549, 553] on input at bounding box center [538, 560] width 58 height 15
click at [529, 582] on input at bounding box center [538, 589] width 58 height 15
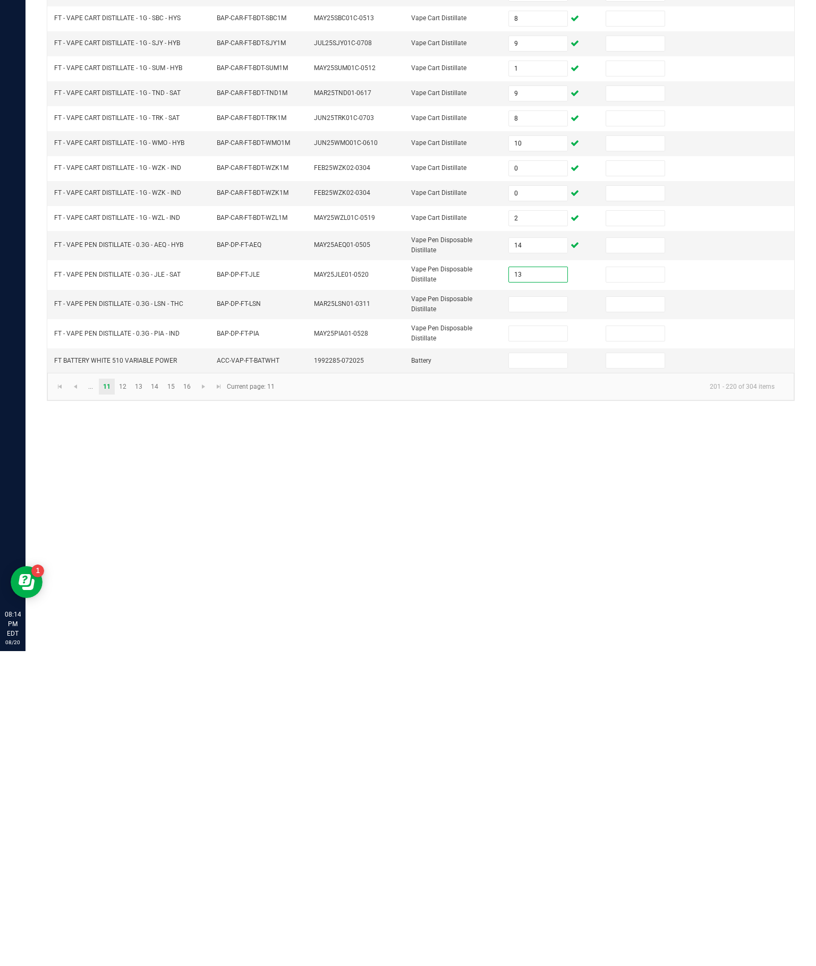
click at [535, 612] on input at bounding box center [538, 619] width 58 height 15
click at [528, 641] on input at bounding box center [538, 648] width 58 height 15
click at [127, 694] on link "12" at bounding box center [122, 702] width 15 height 16
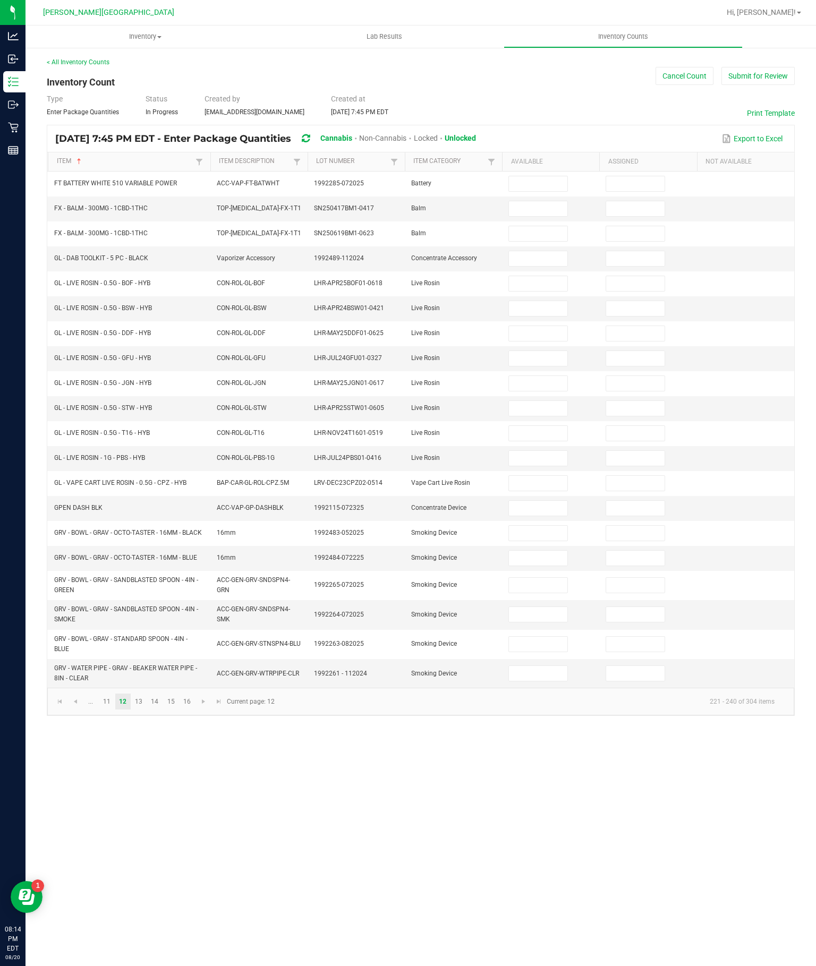
click at [542, 201] on input at bounding box center [538, 208] width 58 height 15
click at [548, 226] on input at bounding box center [538, 233] width 58 height 15
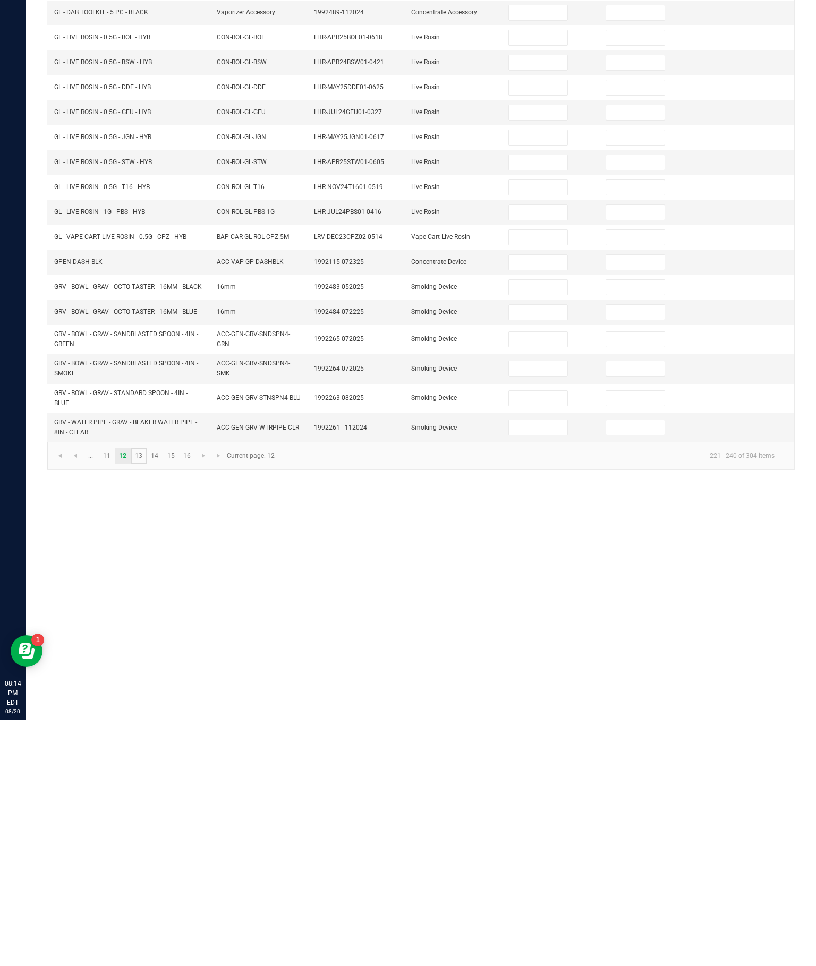
click at [147, 694] on link "13" at bounding box center [138, 702] width 15 height 16
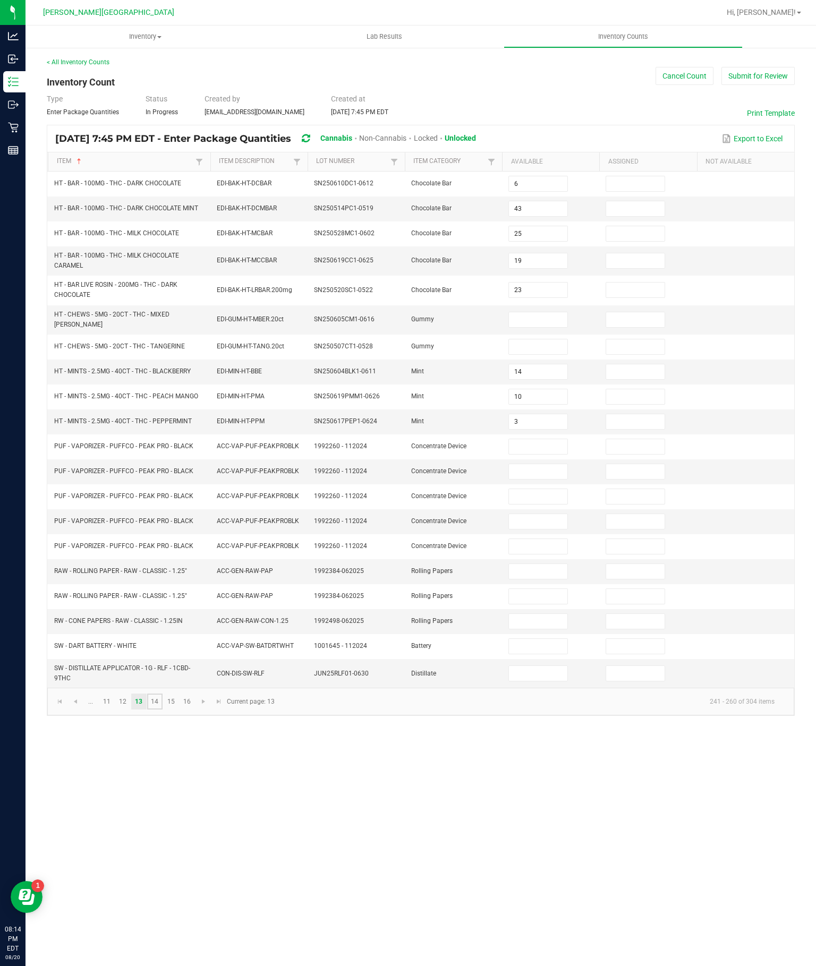
click at [163, 694] on link "14" at bounding box center [154, 702] width 15 height 16
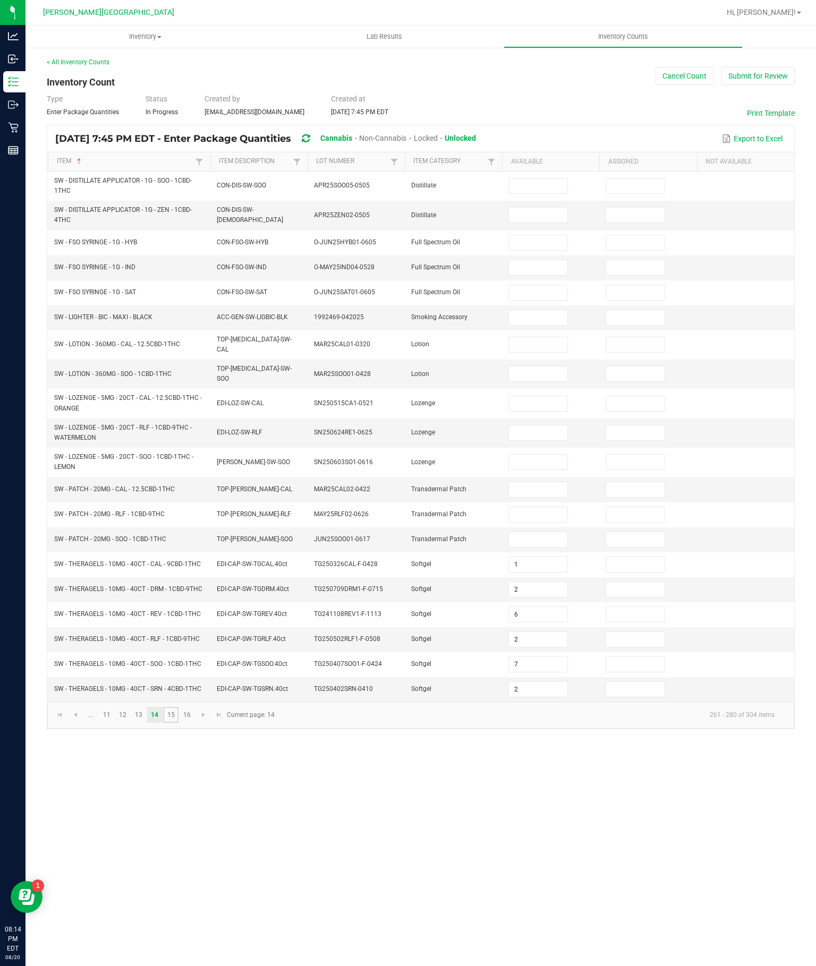
click at [178, 694] on link "15" at bounding box center [170, 715] width 15 height 16
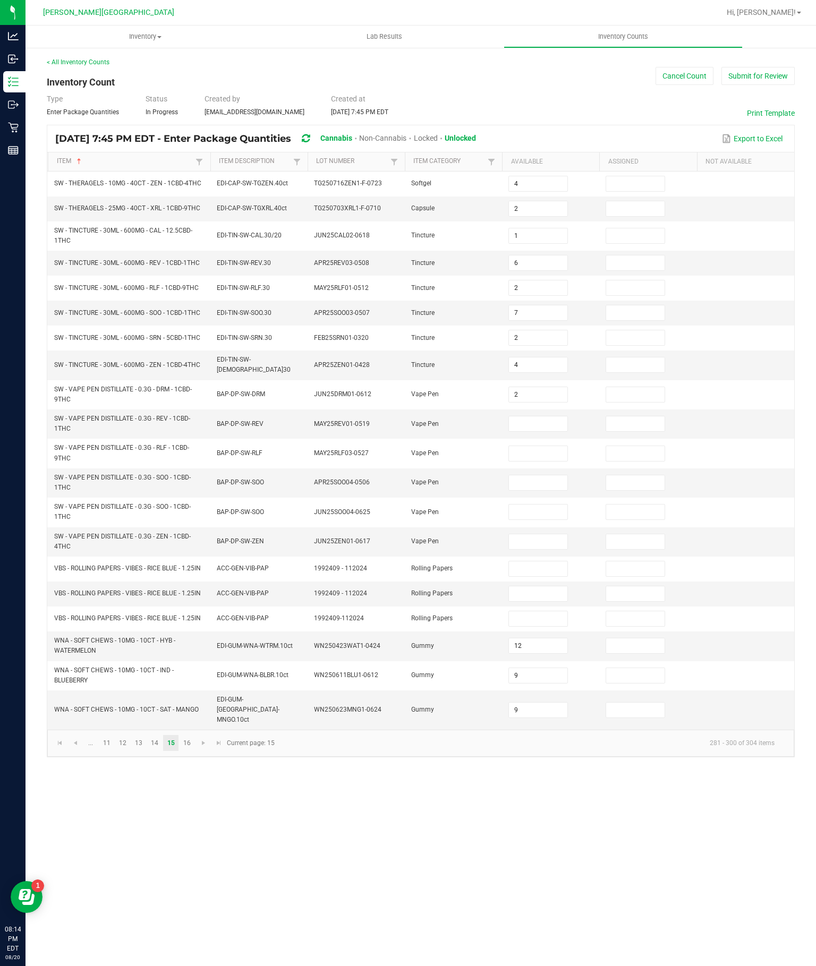
click at [533, 416] on input at bounding box center [538, 423] width 58 height 15
click at [548, 387] on input "2" at bounding box center [538, 394] width 58 height 15
click at [533, 416] on input at bounding box center [538, 423] width 58 height 15
click at [554, 446] on input at bounding box center [538, 453] width 58 height 15
click at [541, 475] on input at bounding box center [538, 482] width 58 height 15
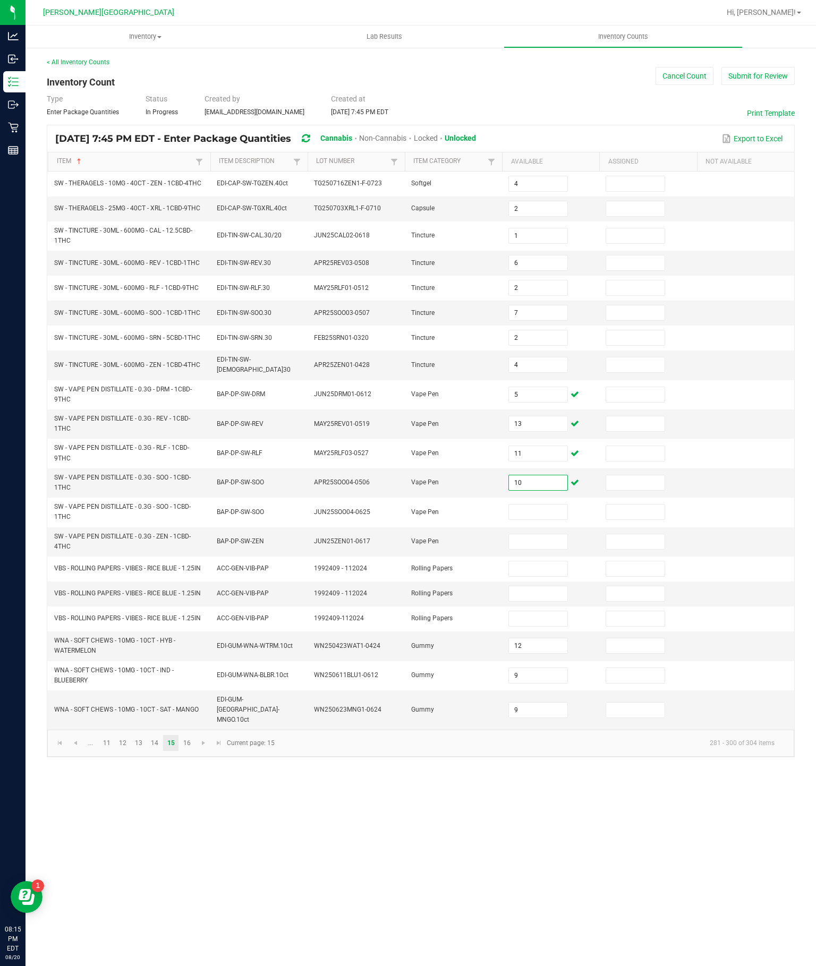
click at [551, 534] on input at bounding box center [538, 541] width 58 height 15
click at [543, 505] on input at bounding box center [538, 512] width 58 height 15
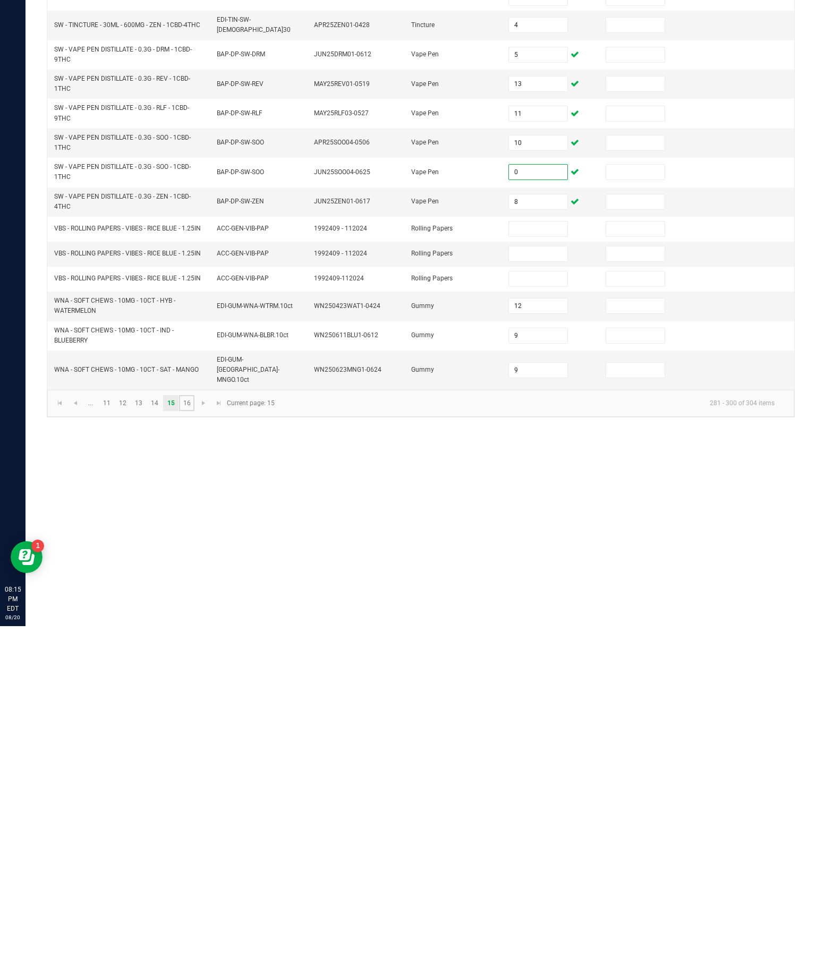
click at [194, 694] on link "16" at bounding box center [186, 743] width 15 height 16
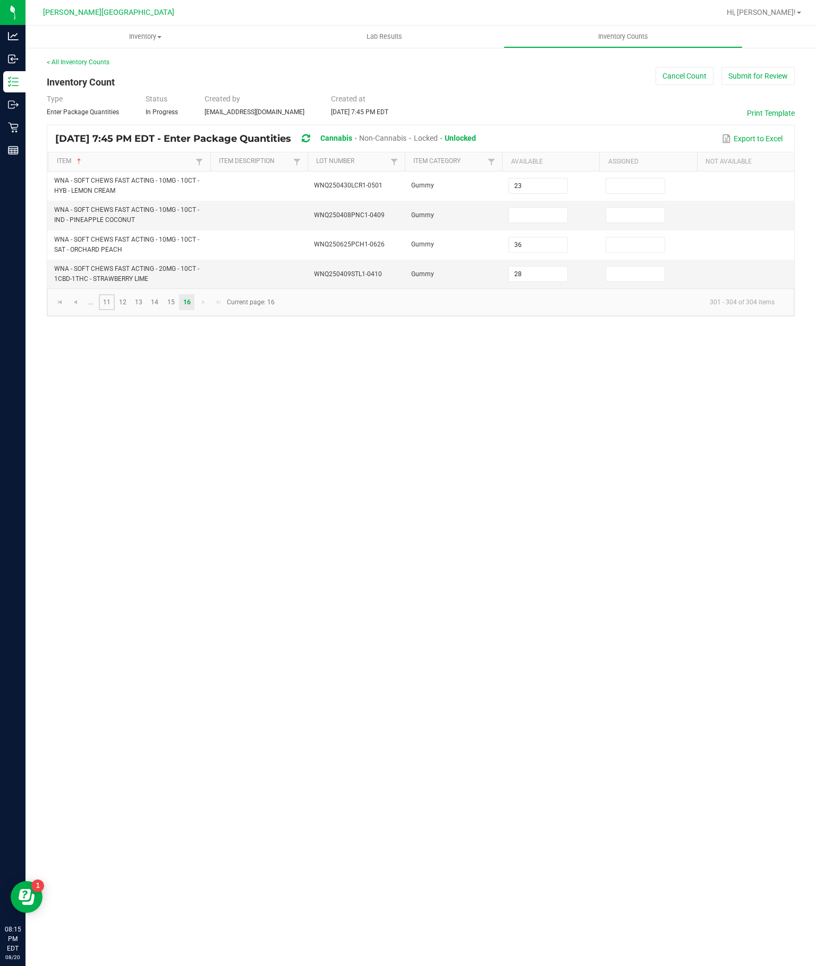
click at [114, 294] on link "11" at bounding box center [106, 302] width 15 height 16
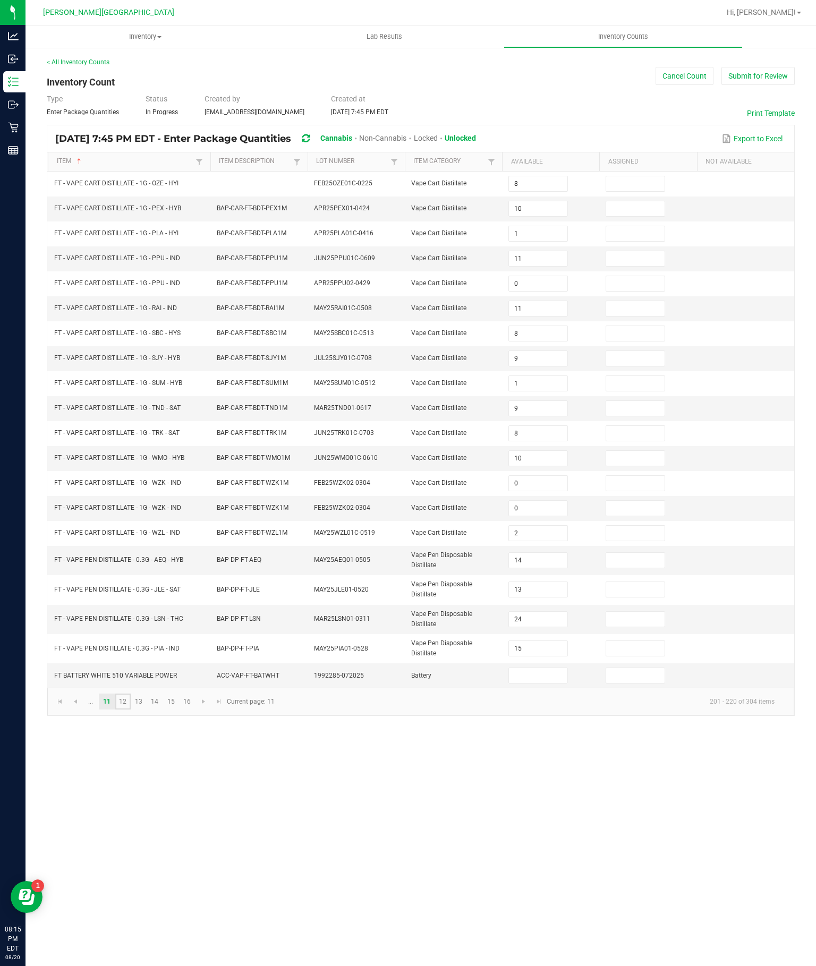
click at [131, 694] on link "12" at bounding box center [122, 702] width 15 height 16
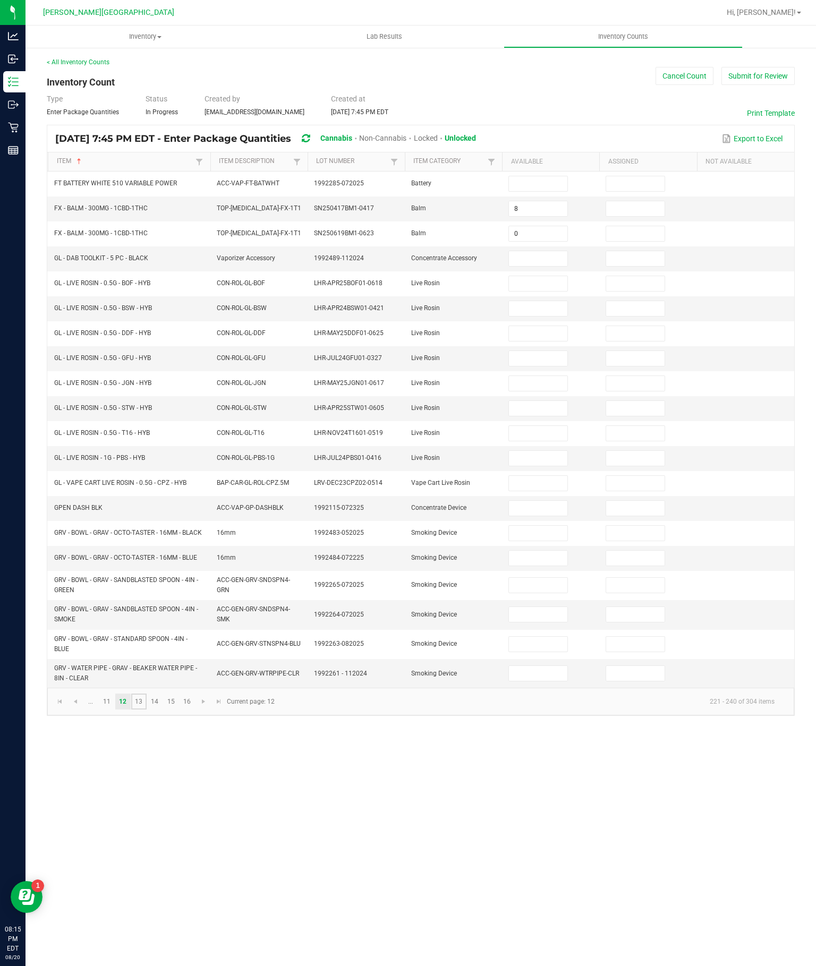
click at [147, 694] on link "13" at bounding box center [138, 702] width 15 height 16
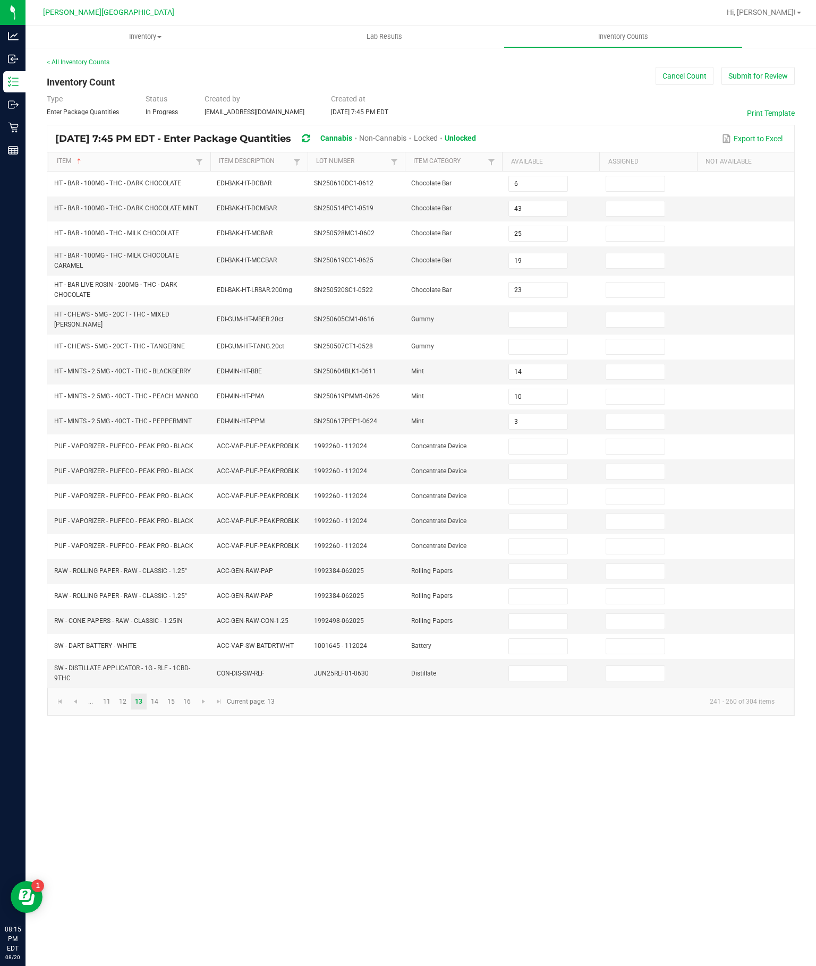
click at [163, 688] on td "SW - DISTILLATE APPLICATOR - 1G - RLF - 1CBD-9THC" at bounding box center [129, 673] width 162 height 29
click at [163, 694] on link "14" at bounding box center [154, 702] width 15 height 16
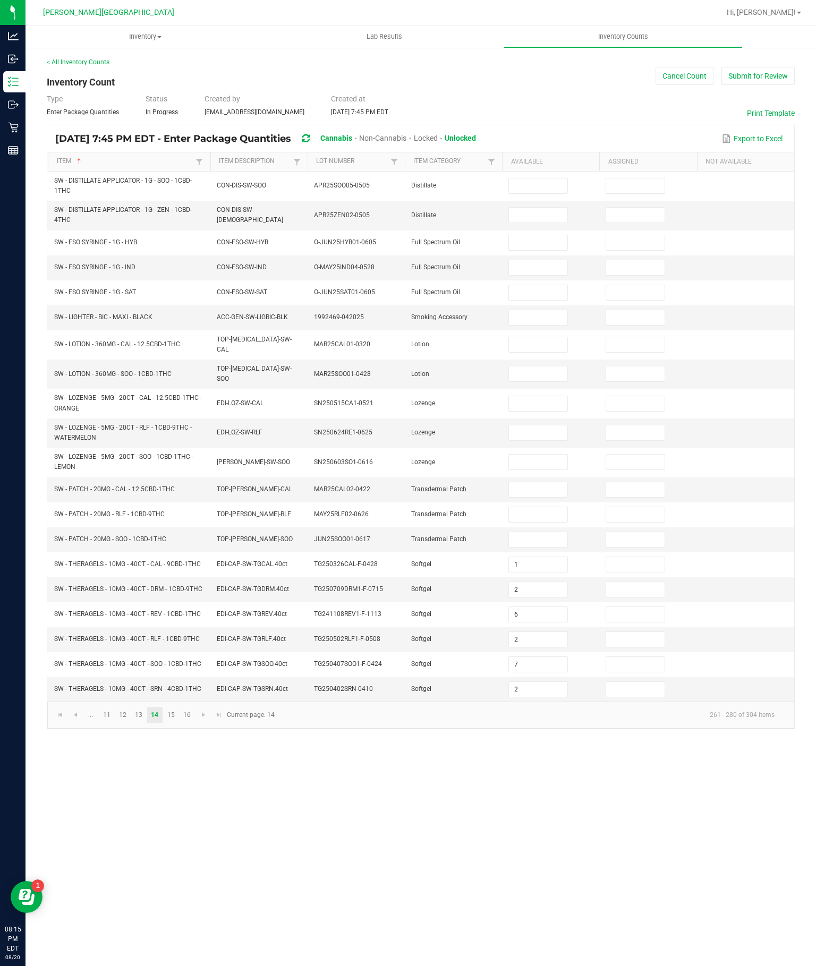
click at [548, 396] on input at bounding box center [538, 403] width 58 height 15
click at [539, 425] on input at bounding box center [538, 432] width 58 height 15
click at [543, 455] on input at bounding box center [538, 462] width 58 height 15
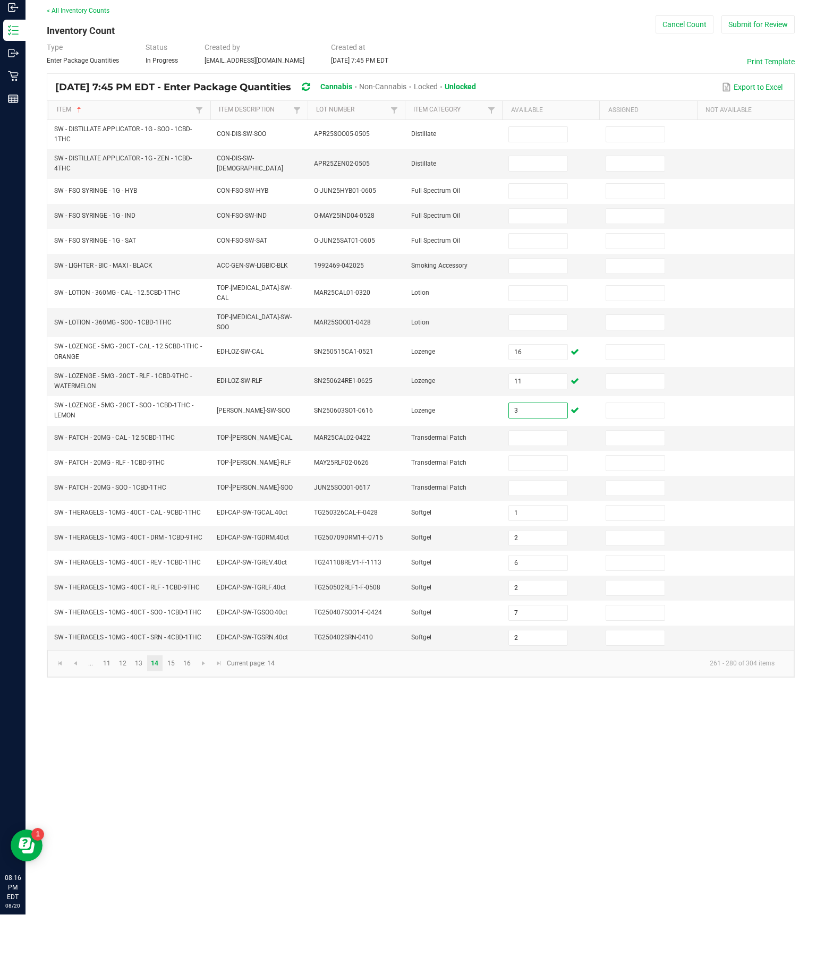
click at [544, 482] on input at bounding box center [538, 489] width 58 height 15
click at [554, 507] on input at bounding box center [538, 514] width 58 height 15
click at [546, 532] on input at bounding box center [538, 539] width 58 height 15
click at [557, 337] on input at bounding box center [538, 344] width 58 height 15
click at [557, 366] on input at bounding box center [538, 373] width 58 height 15
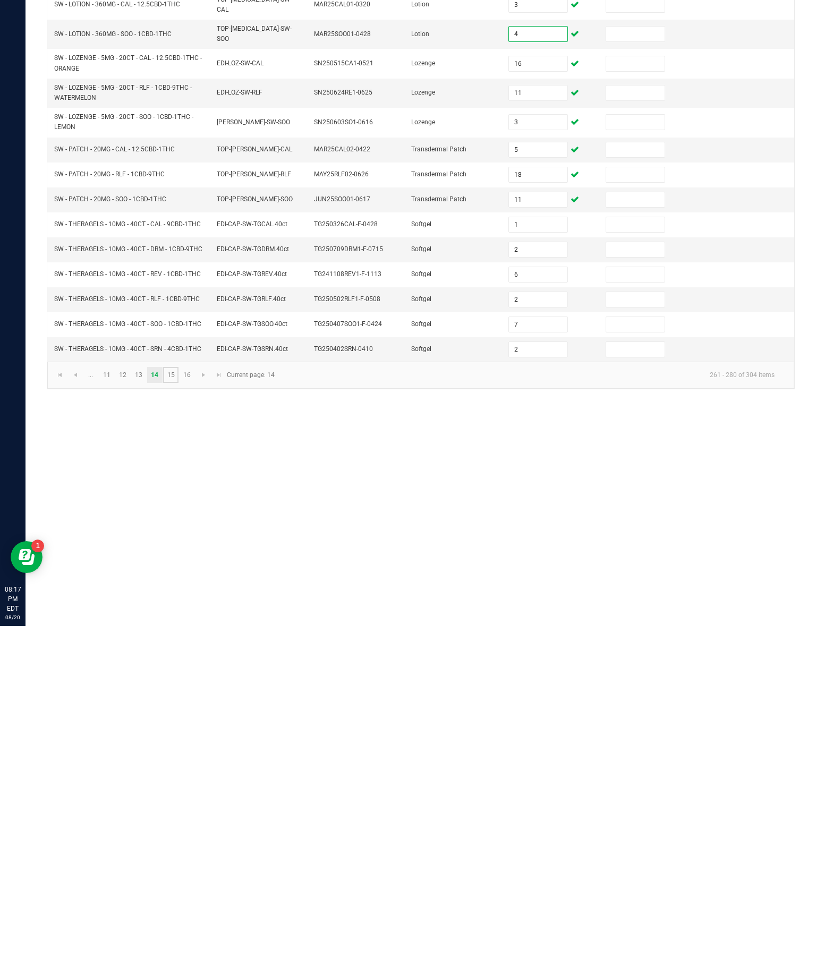
click at [178, 694] on link "15" at bounding box center [170, 715] width 15 height 16
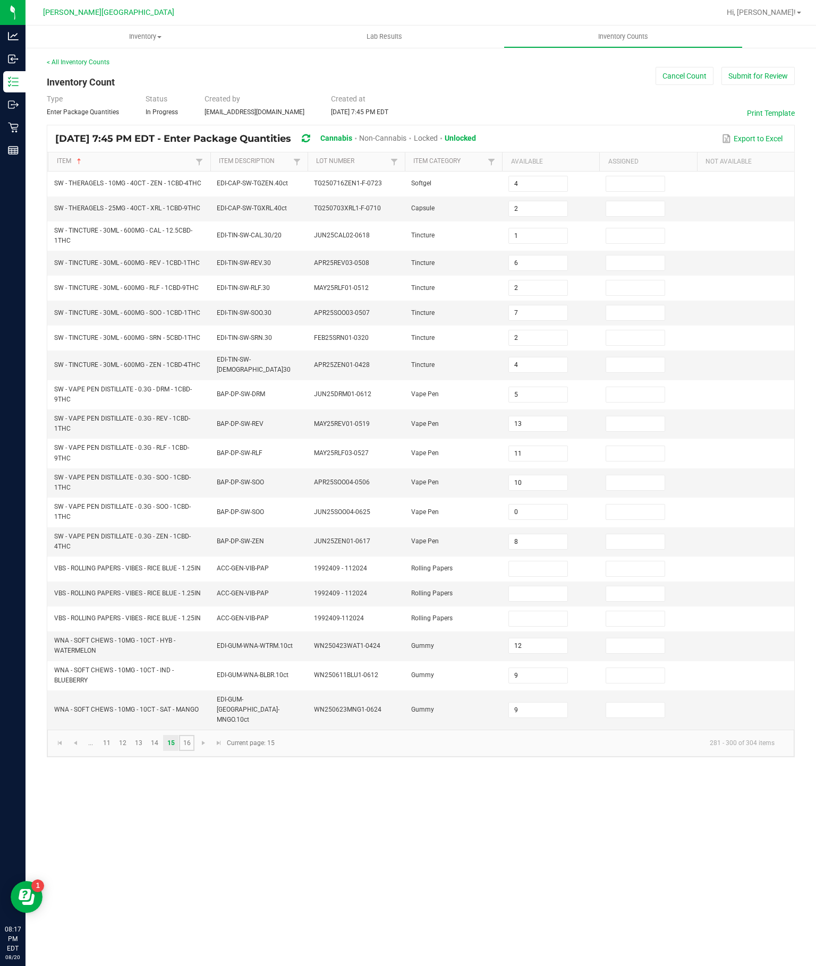
click at [194, 694] on link "16" at bounding box center [186, 743] width 15 height 16
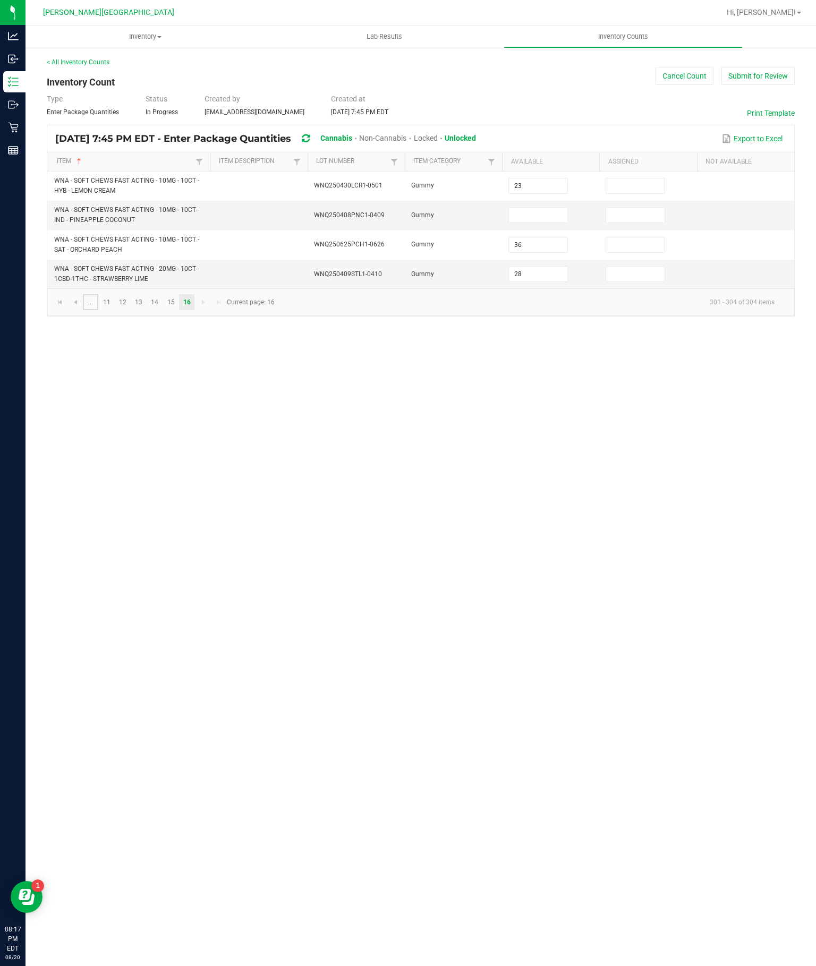
click at [98, 294] on link "..." at bounding box center [90, 302] width 15 height 16
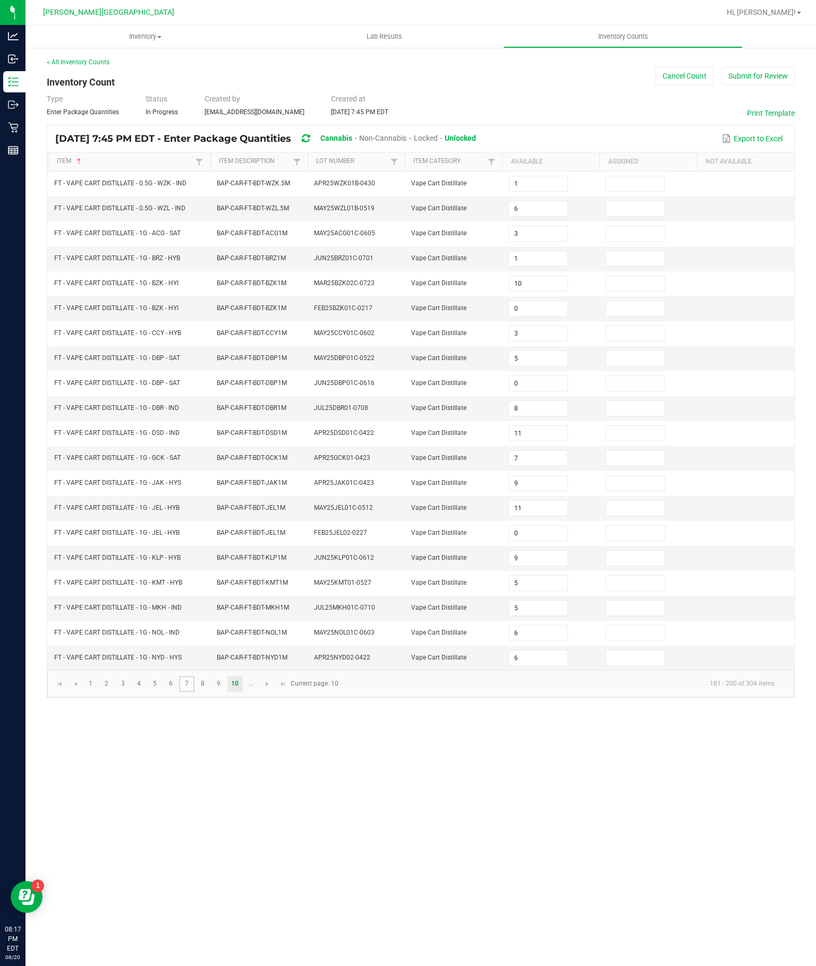
click at [194, 692] on link "7" at bounding box center [186, 684] width 15 height 16
click at [210, 692] on link "8" at bounding box center [202, 684] width 15 height 16
click at [226, 692] on link "9" at bounding box center [218, 684] width 15 height 16
click at [243, 692] on link "10" at bounding box center [234, 684] width 15 height 16
click at [259, 692] on link "..." at bounding box center [250, 684] width 15 height 16
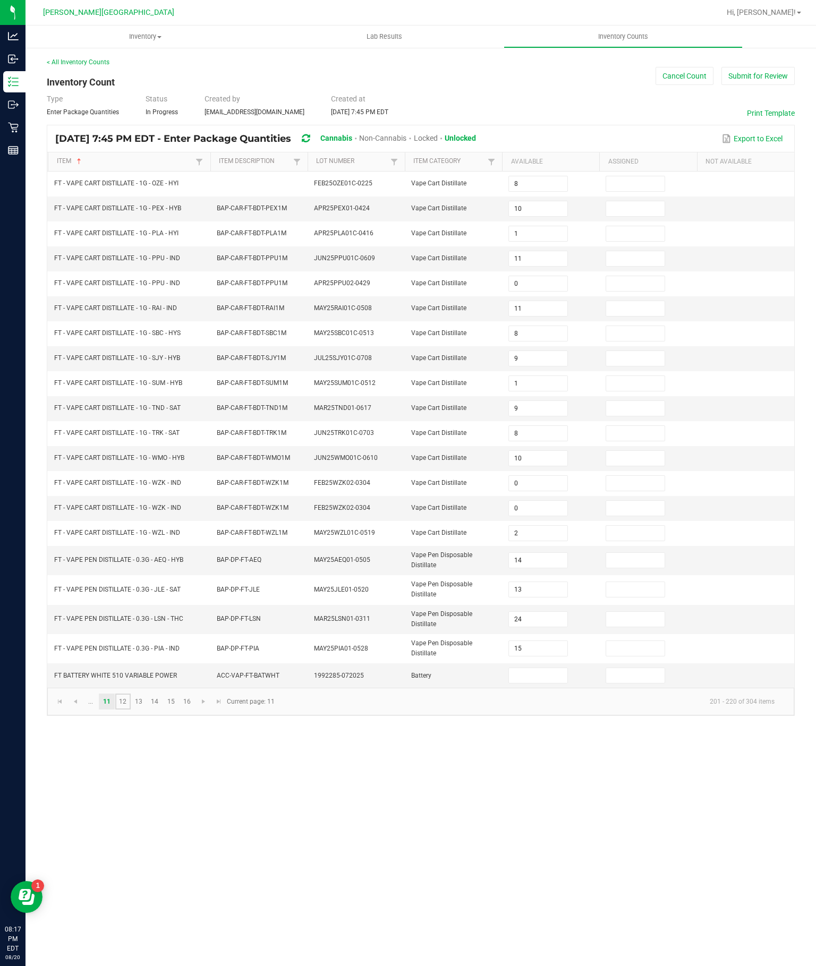
click at [131, 694] on link "12" at bounding box center [122, 702] width 15 height 16
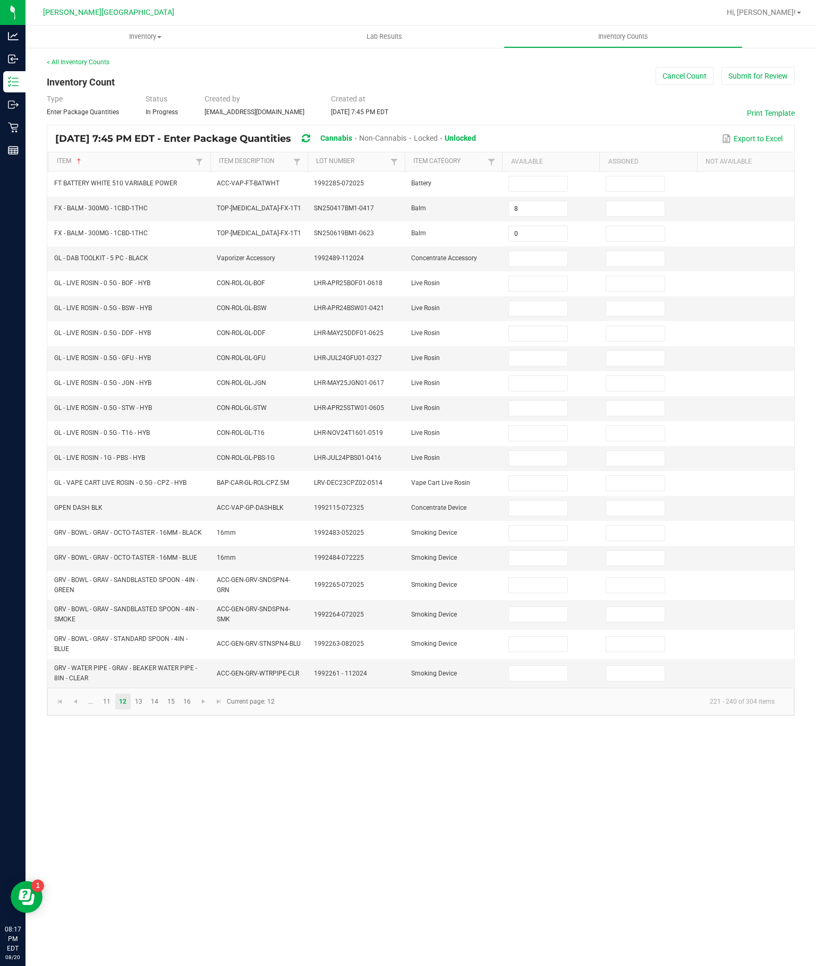
click at [539, 491] on input at bounding box center [538, 483] width 58 height 15
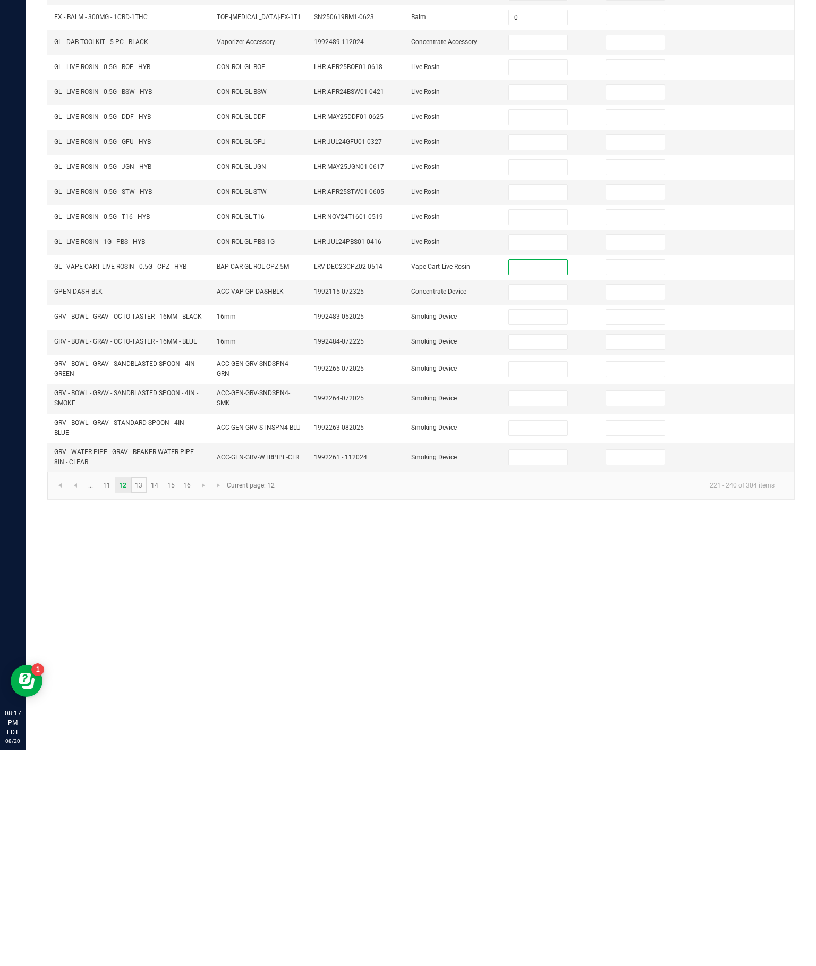
click at [147, 694] on link "13" at bounding box center [138, 702] width 15 height 16
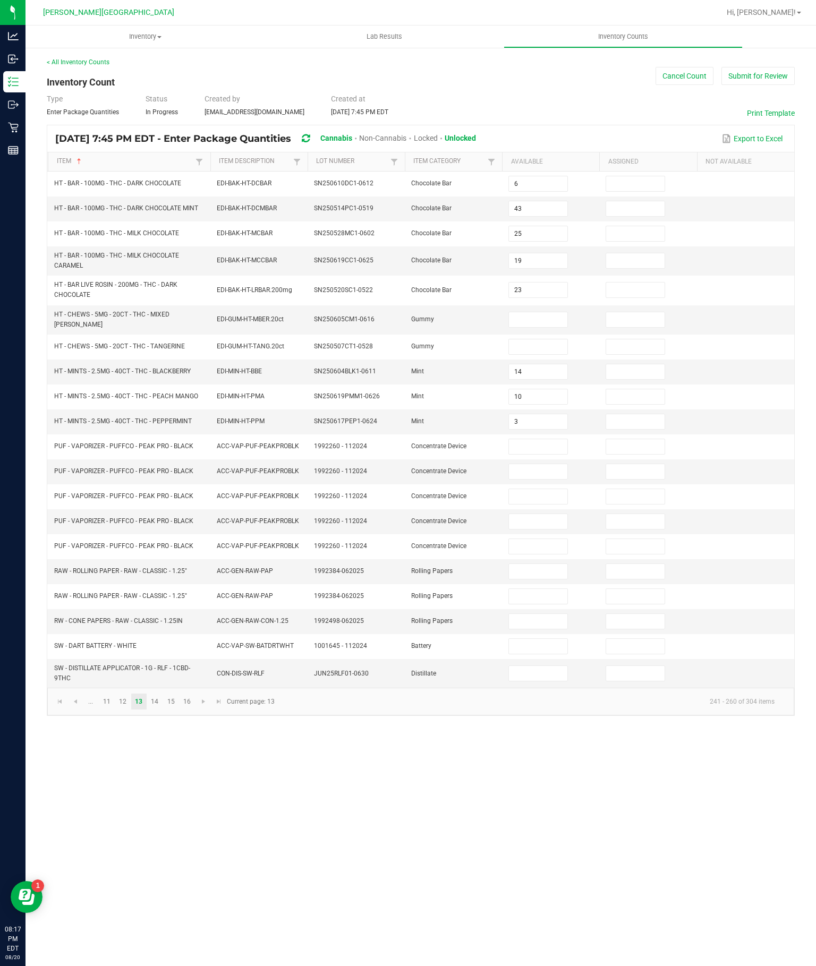
click at [531, 312] on input at bounding box center [538, 319] width 58 height 15
click at [536, 339] on input at bounding box center [538, 346] width 58 height 15
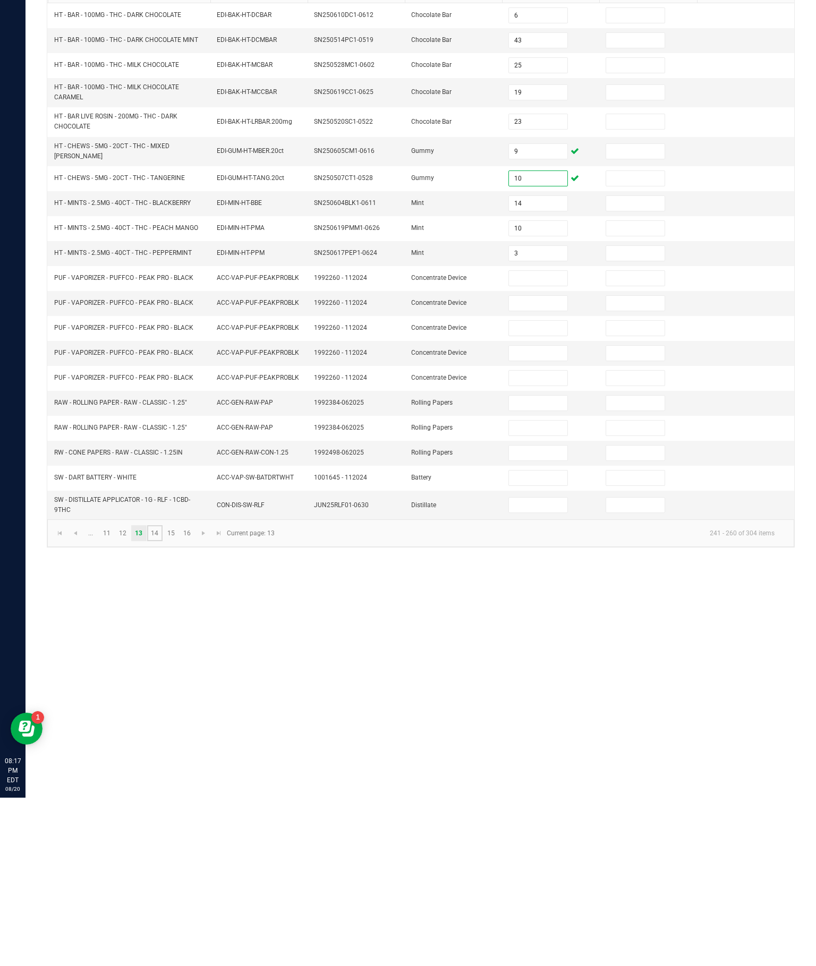
click at [163, 694] on link "14" at bounding box center [154, 702] width 15 height 16
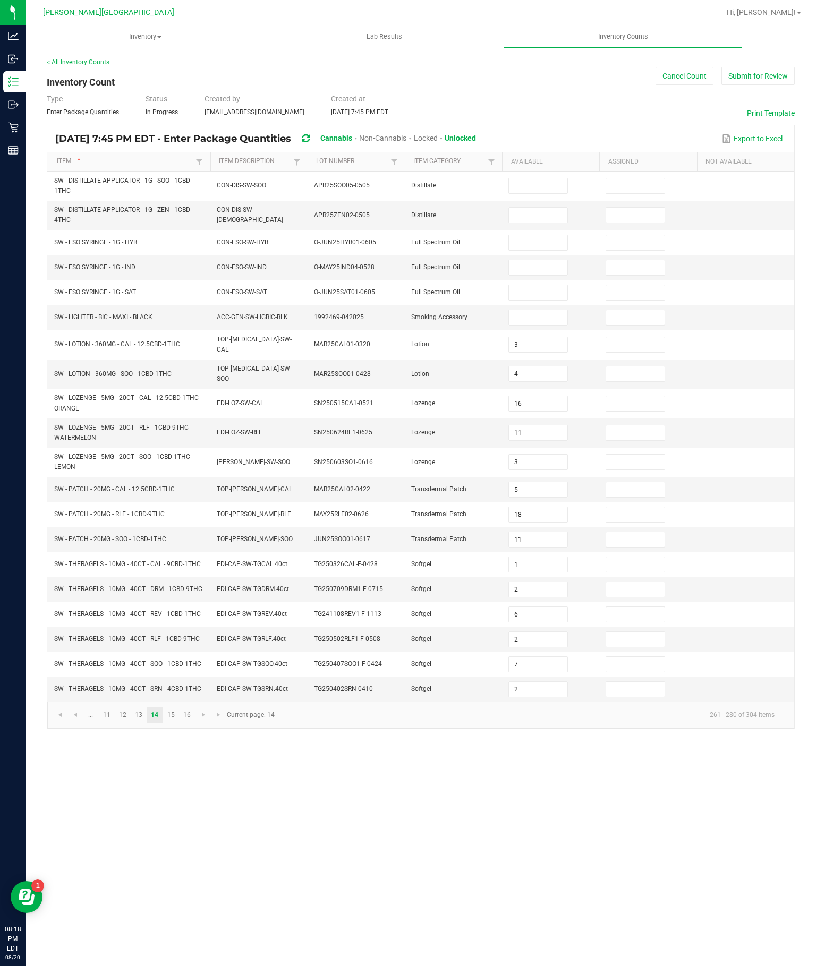
click at [544, 235] on input at bounding box center [538, 242] width 58 height 15
click at [552, 260] on input at bounding box center [538, 267] width 58 height 15
click at [555, 285] on input at bounding box center [538, 292] width 58 height 15
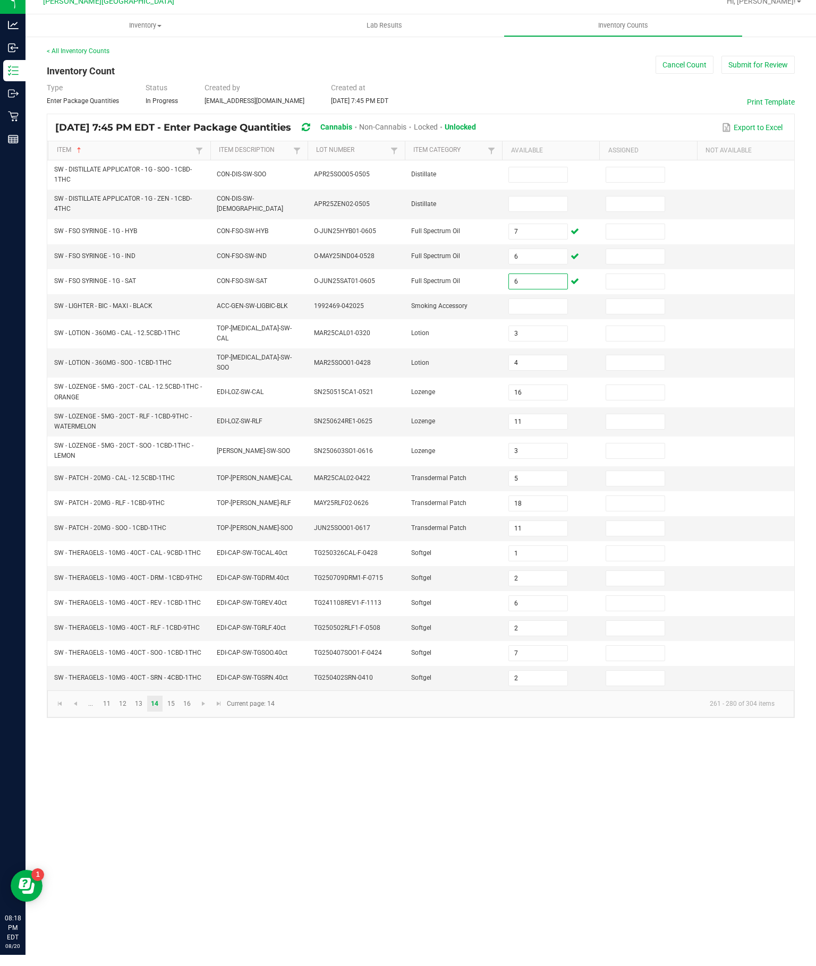
click at [543, 178] on input at bounding box center [538, 185] width 58 height 15
click at [547, 208] on input at bounding box center [538, 215] width 58 height 15
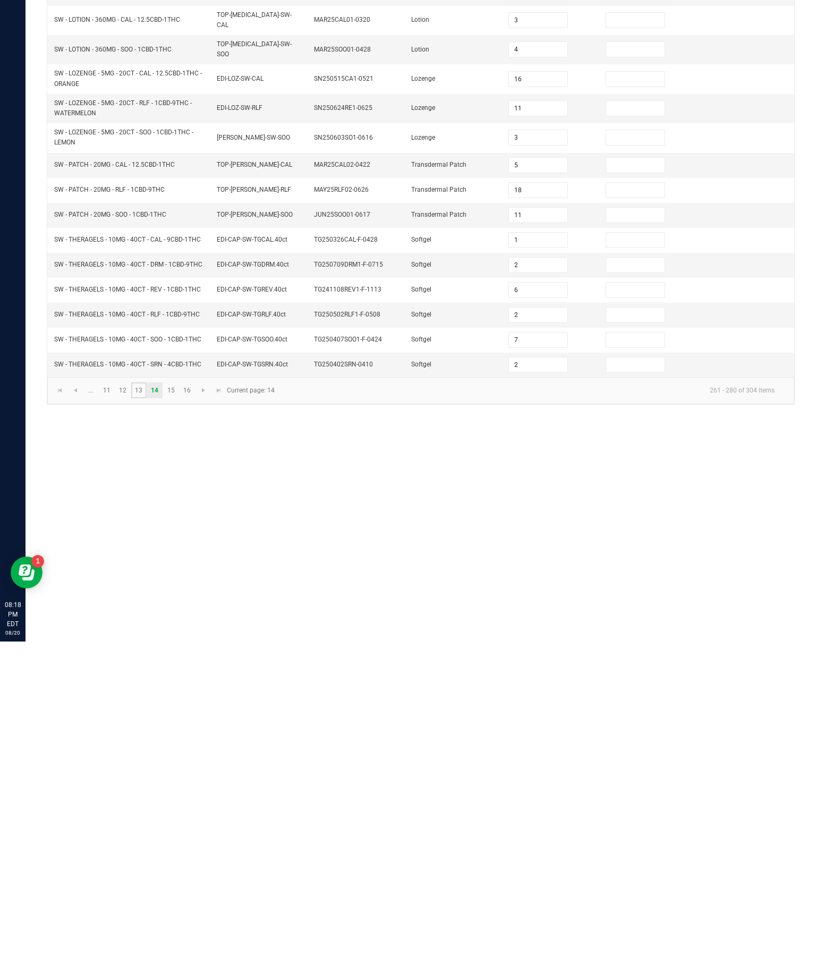
click at [147, 694] on link "13" at bounding box center [138, 715] width 15 height 16
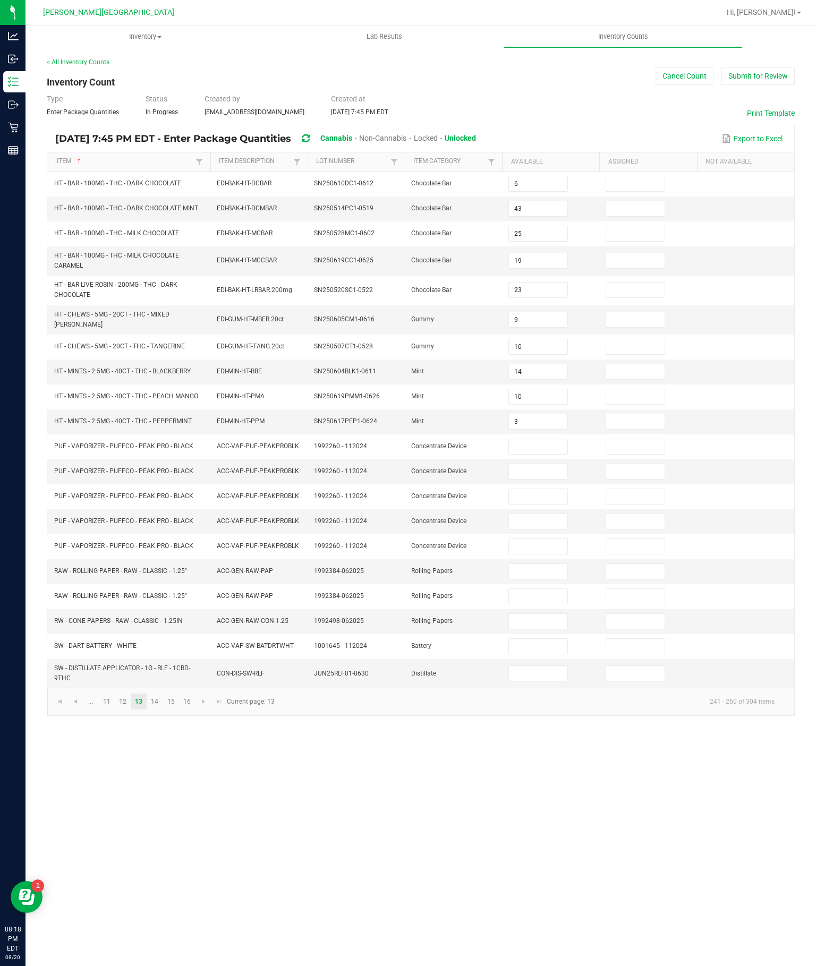
click at [552, 681] on input at bounding box center [538, 673] width 58 height 15
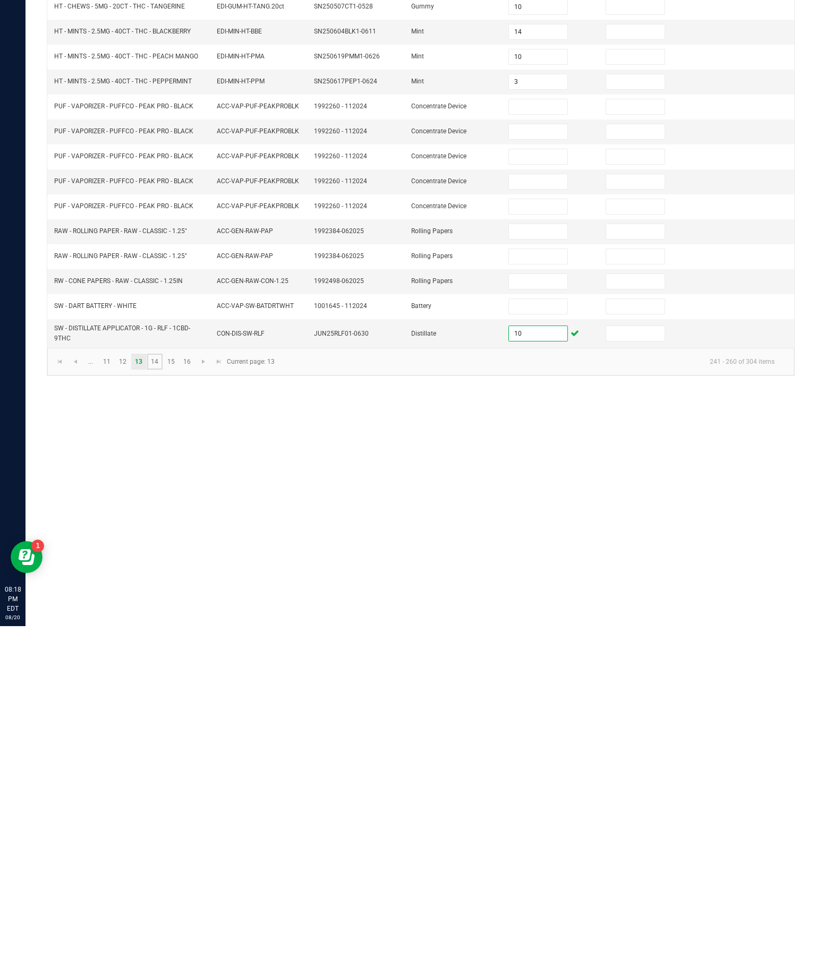
click at [163, 694] on link "14" at bounding box center [154, 702] width 15 height 16
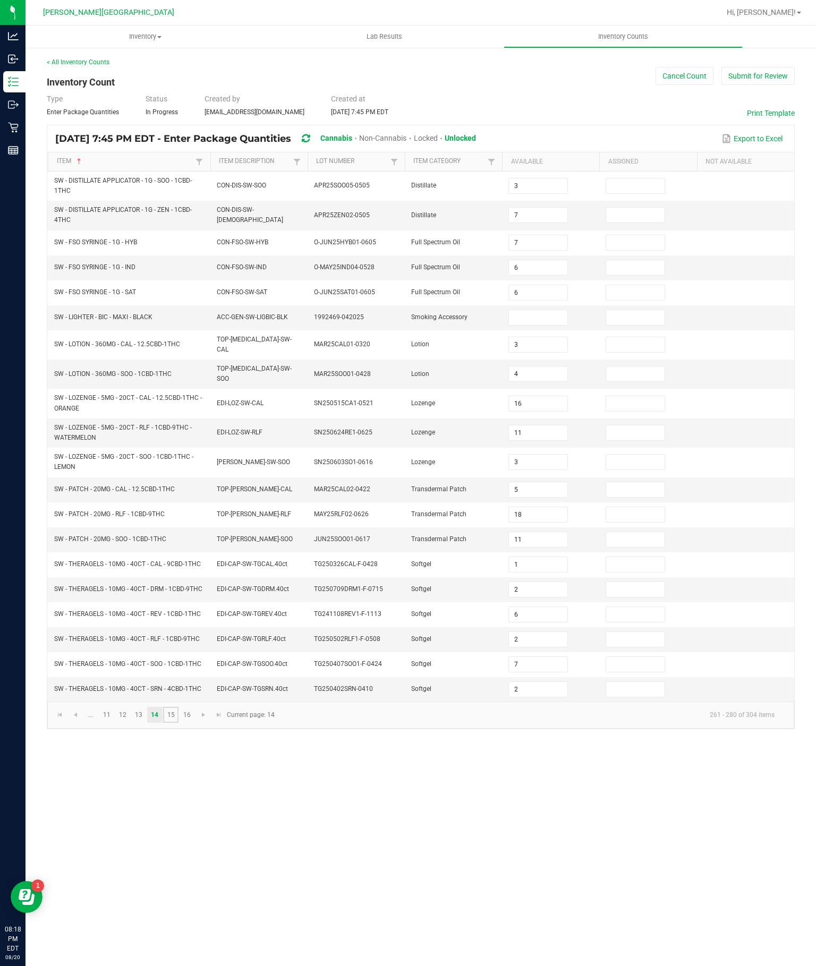
click at [178, 694] on link "15" at bounding box center [170, 715] width 15 height 16
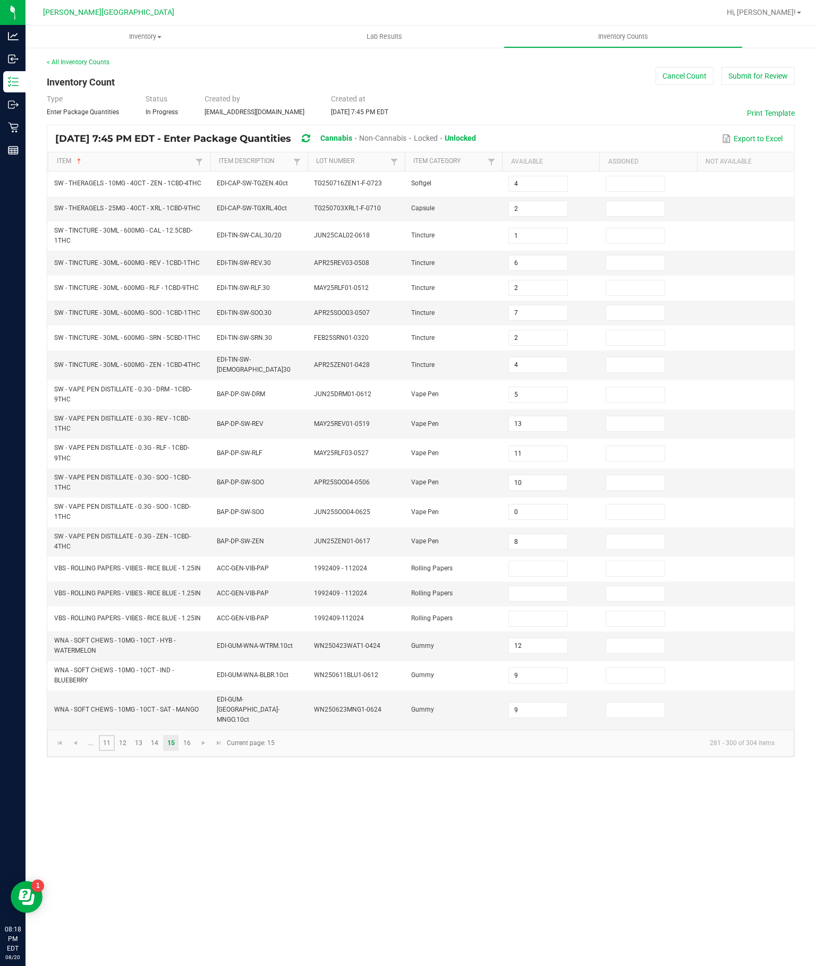
click at [114, 694] on link "11" at bounding box center [106, 743] width 15 height 16
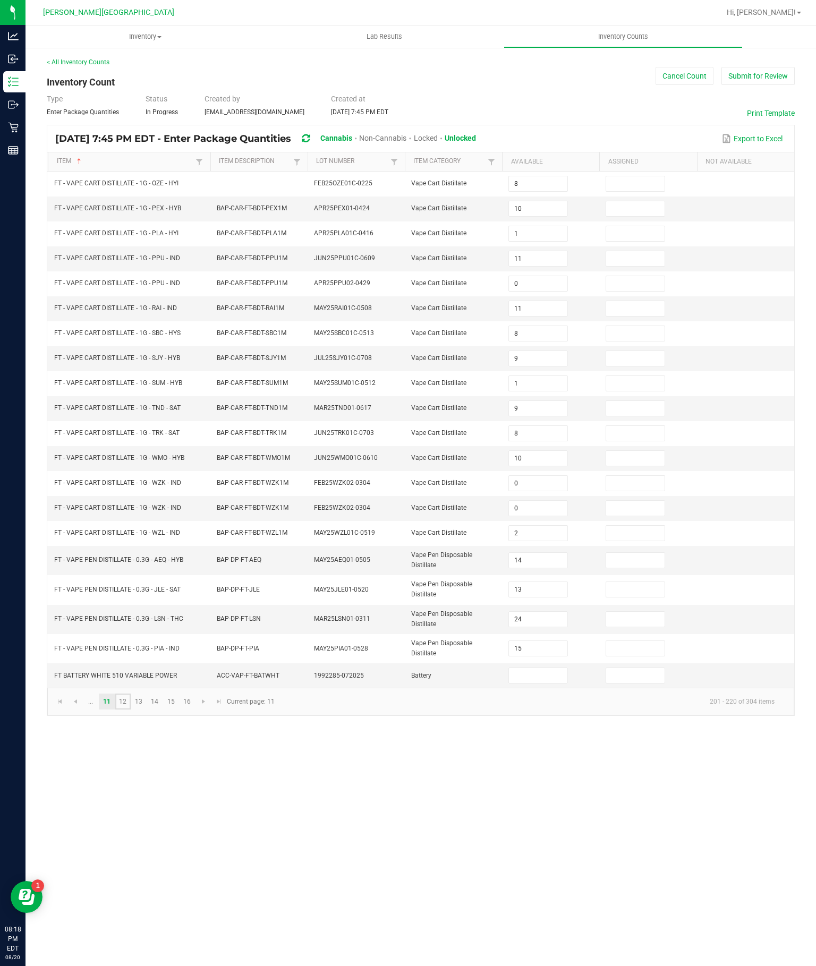
click at [131, 694] on link "12" at bounding box center [122, 702] width 15 height 16
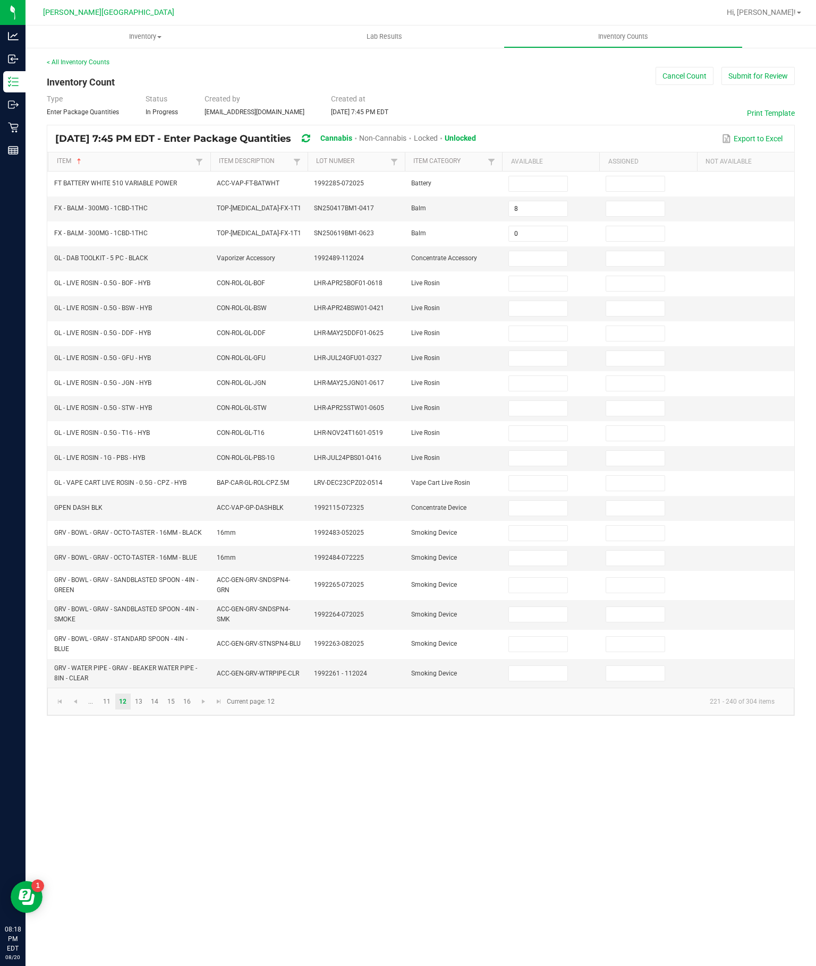
click at [536, 276] on input at bounding box center [538, 283] width 58 height 15
click at [544, 301] on input at bounding box center [538, 308] width 58 height 15
click at [531, 326] on input at bounding box center [538, 333] width 58 height 15
click at [526, 351] on input at bounding box center [538, 358] width 58 height 15
click at [548, 376] on input at bounding box center [538, 383] width 58 height 15
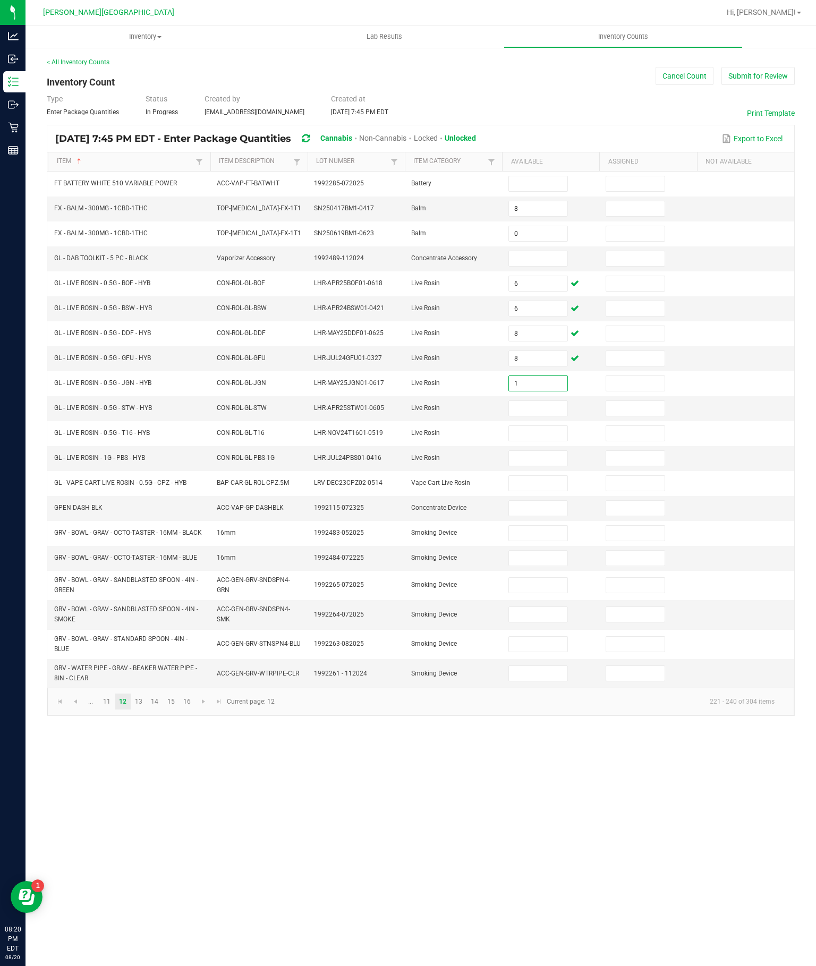
click at [545, 401] on input at bounding box center [538, 408] width 58 height 15
click at [536, 426] on input at bounding box center [538, 433] width 58 height 15
click at [534, 464] on input at bounding box center [538, 458] width 58 height 15
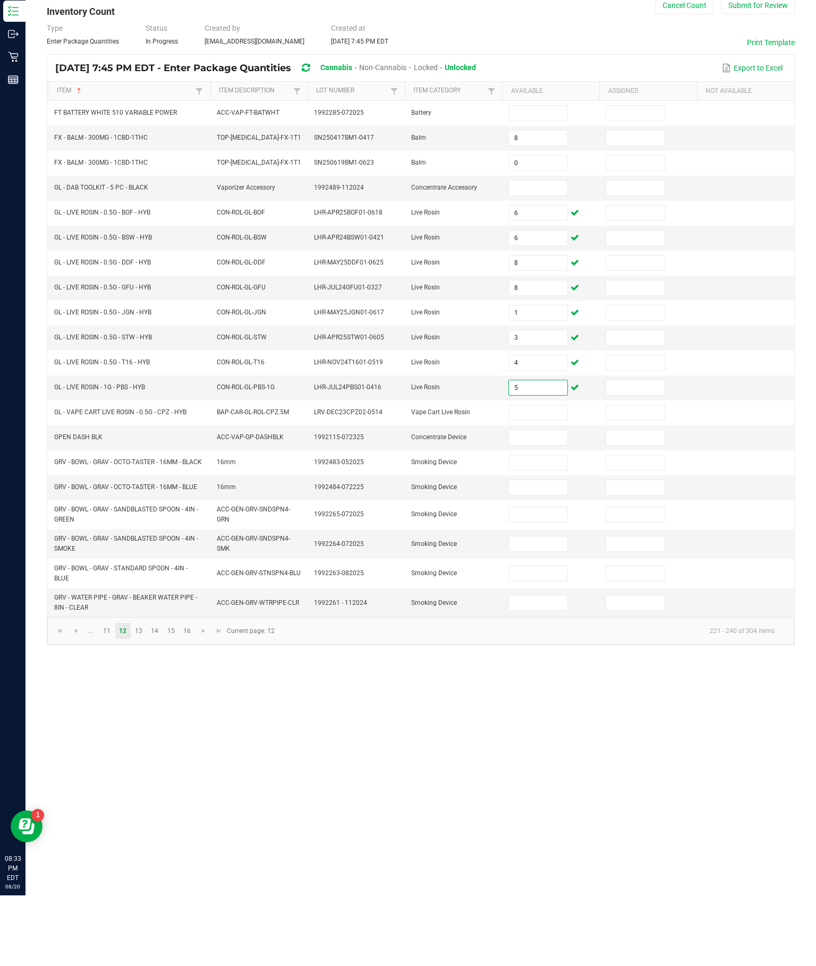
scroll to position [0, 0]
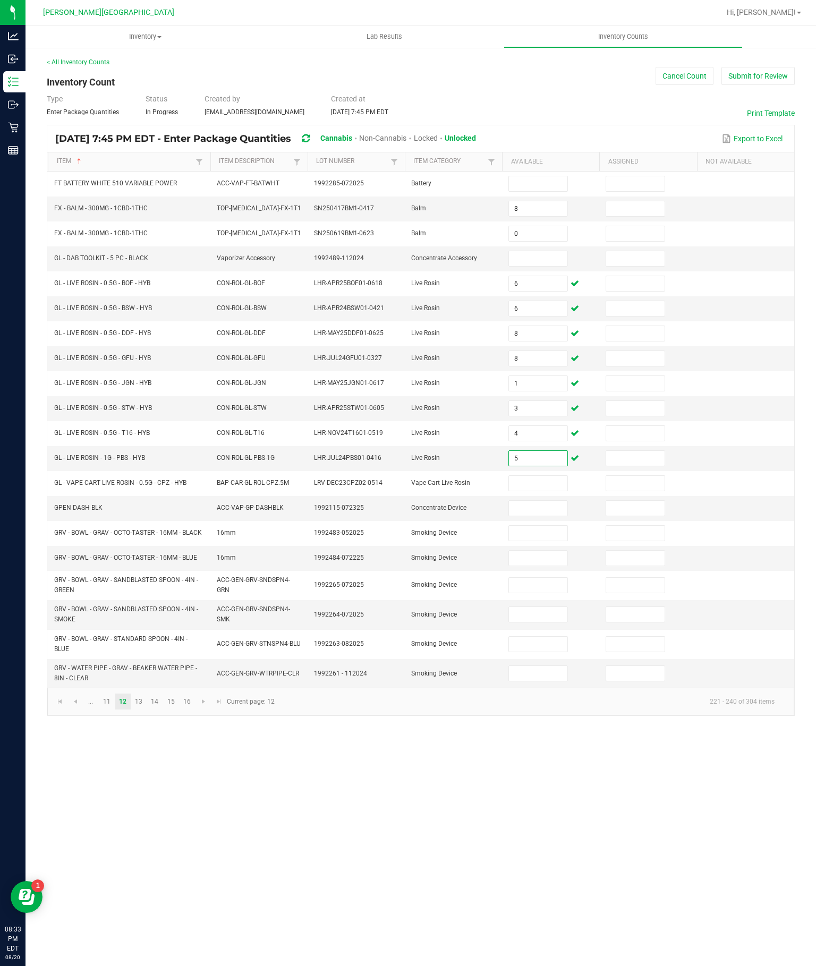
click at [791, 80] on button "Submit for Review" at bounding box center [757, 76] width 73 height 18
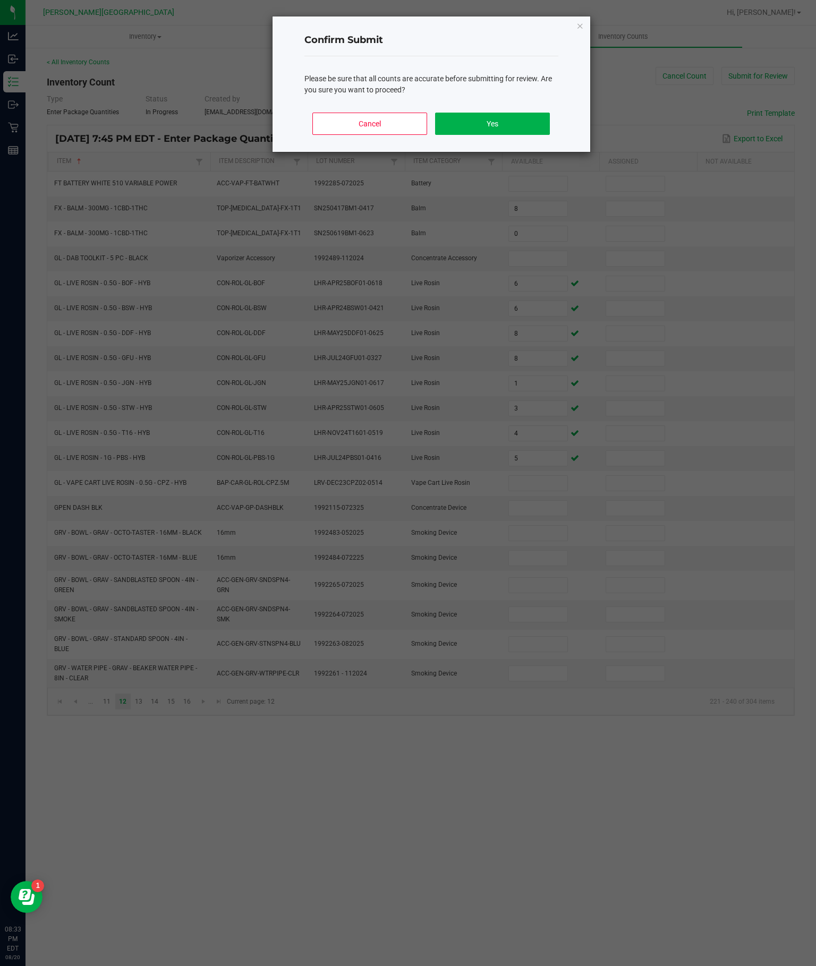
click at [524, 132] on button "Yes" at bounding box center [492, 124] width 114 height 22
